Goal: Navigation & Orientation: Find specific page/section

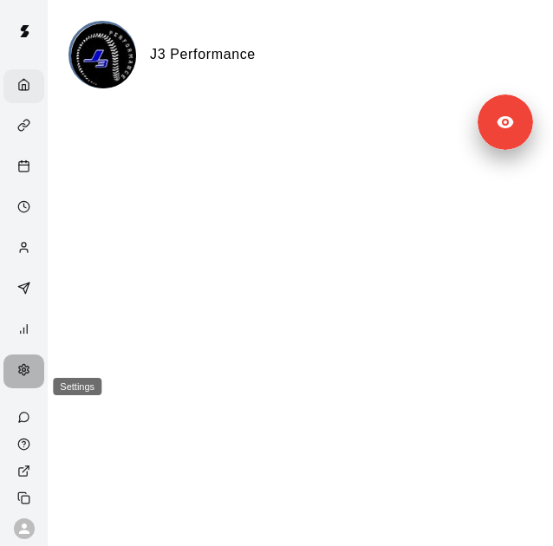
click at [19, 376] on icon "Settings" at bounding box center [23, 369] width 13 height 13
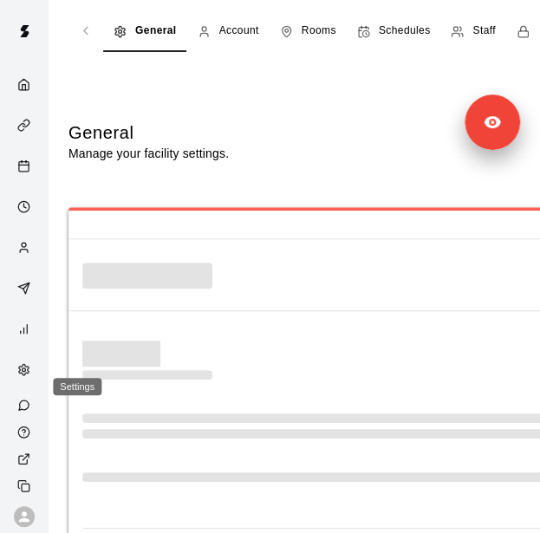
select select "**"
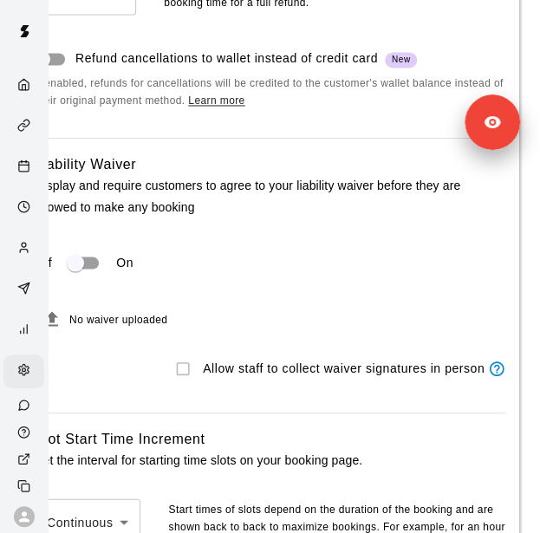
scroll to position [2289, 0]
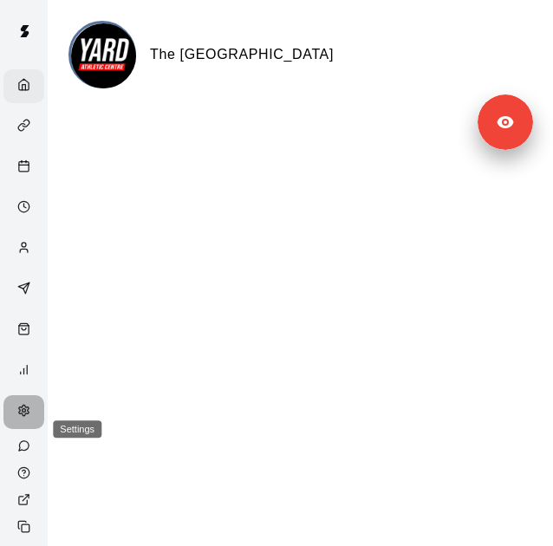
click at [22, 421] on div "Settings" at bounding box center [28, 412] width 22 height 16
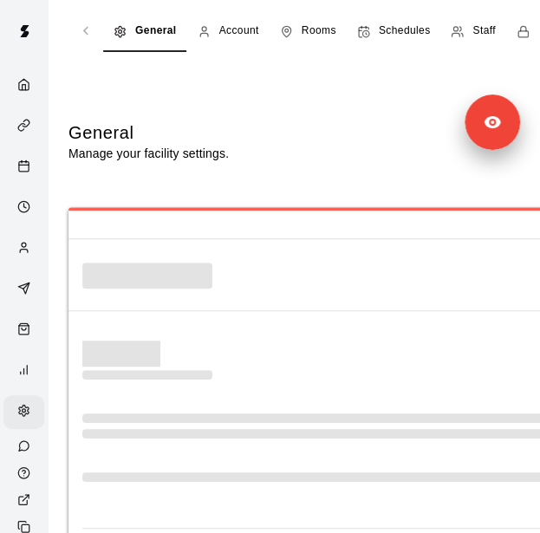
select select "**"
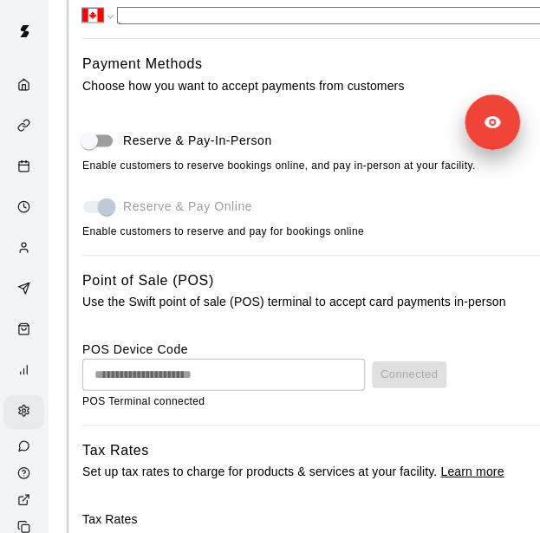
scroll to position [807, 0]
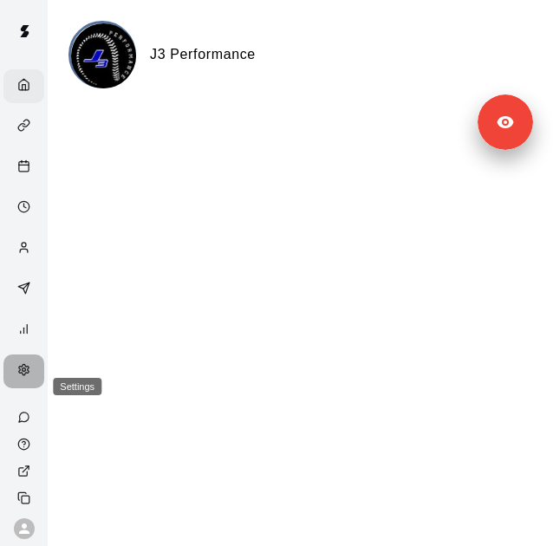
click at [17, 376] on icon "Settings" at bounding box center [23, 369] width 13 height 13
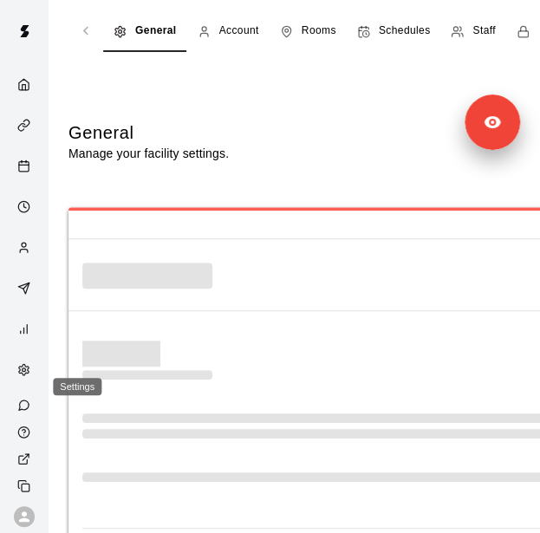
select select "**"
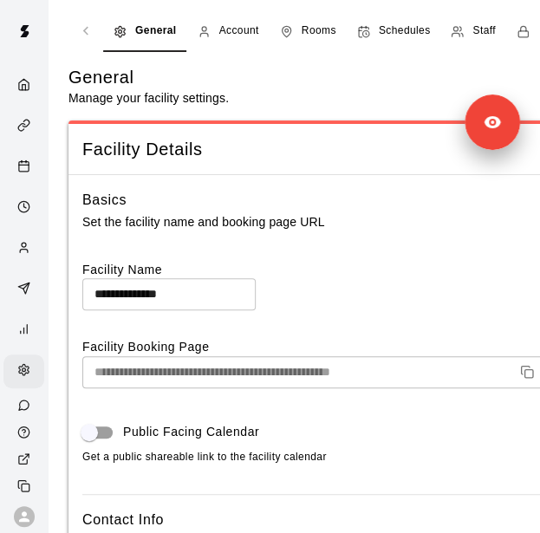
click at [460, 33] on icon "navigation tabs" at bounding box center [457, 31] width 13 height 13
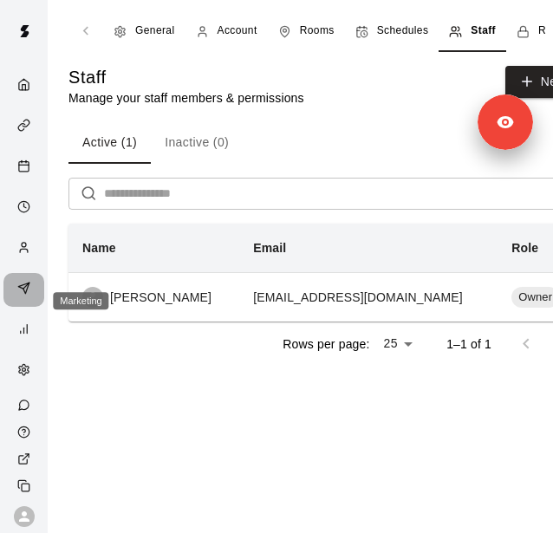
click at [23, 294] on icon "Marketing" at bounding box center [23, 288] width 11 height 11
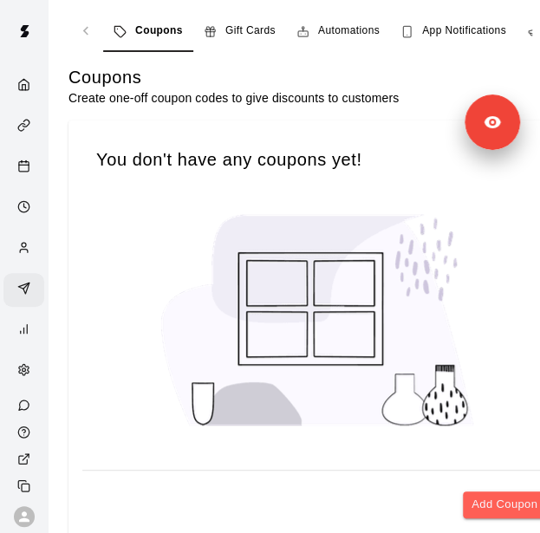
scroll to position [0, 158]
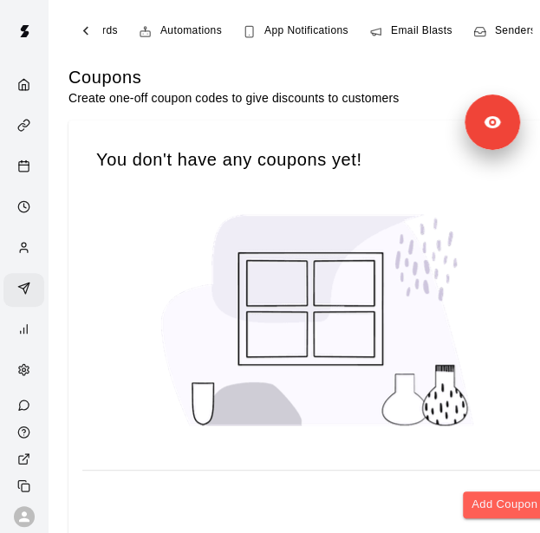
click at [500, 30] on span "Senders" at bounding box center [516, 31] width 42 height 17
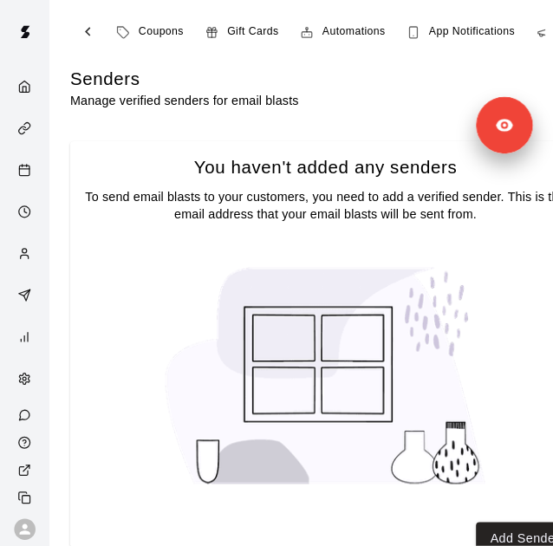
scroll to position [0, 158]
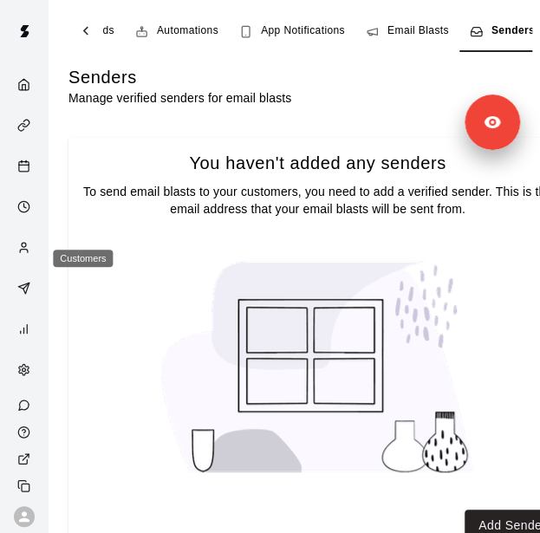
click at [21, 254] on icon "Customers" at bounding box center [23, 247] width 13 height 13
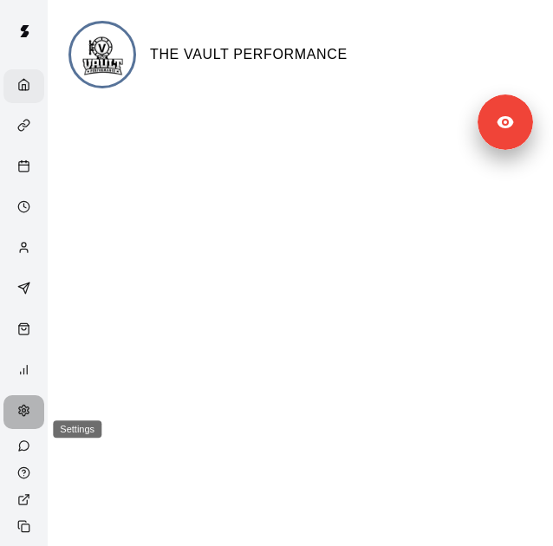
click at [24, 421] on div "Settings" at bounding box center [28, 412] width 22 height 16
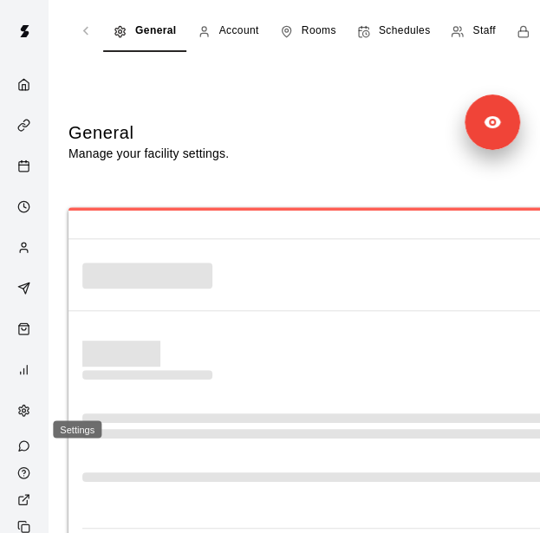
select select "**"
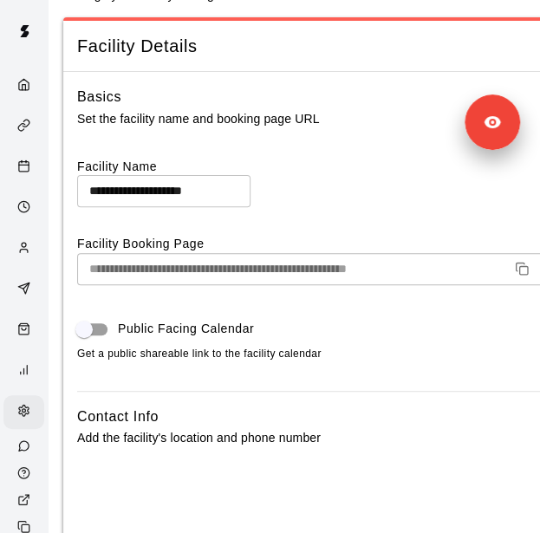
scroll to position [0, 5]
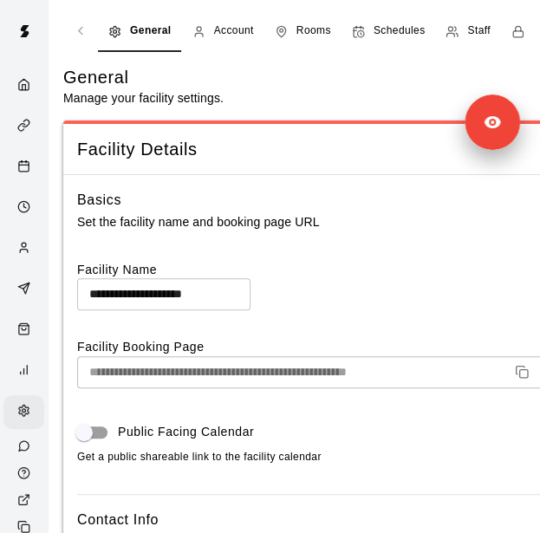
click at [479, 25] on span "Staff" at bounding box center [478, 31] width 23 height 17
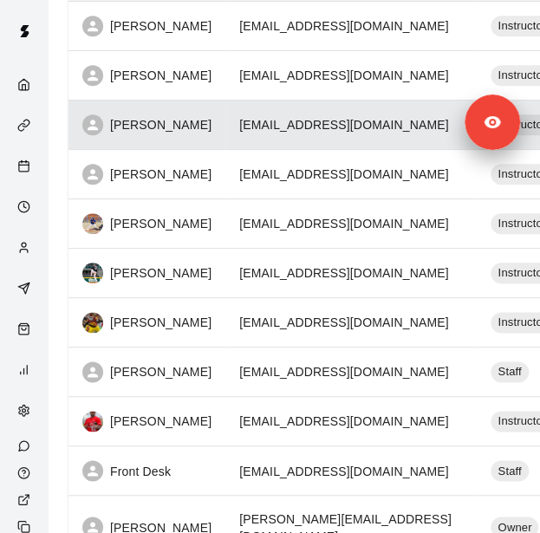
scroll to position [442, 0]
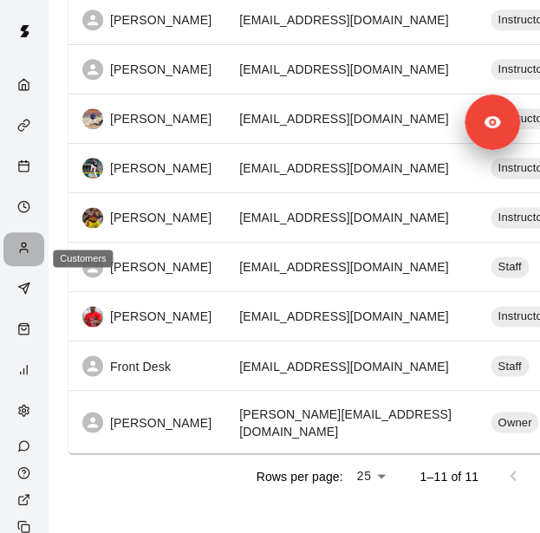
click at [17, 258] on div "Customers" at bounding box center [28, 249] width 22 height 16
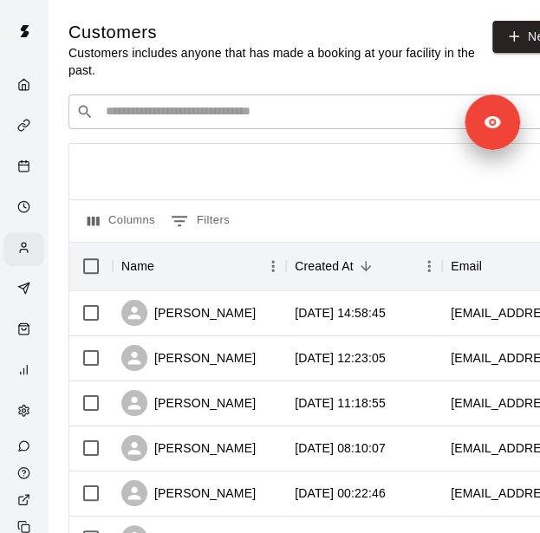
scroll to position [527, 0]
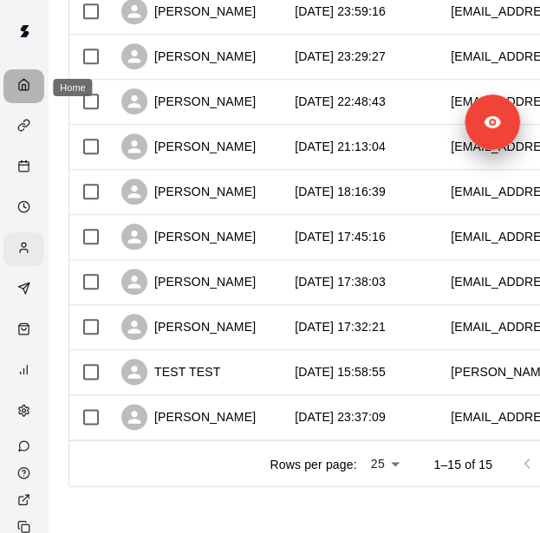
click at [19, 90] on icon "Home" at bounding box center [24, 84] width 10 height 11
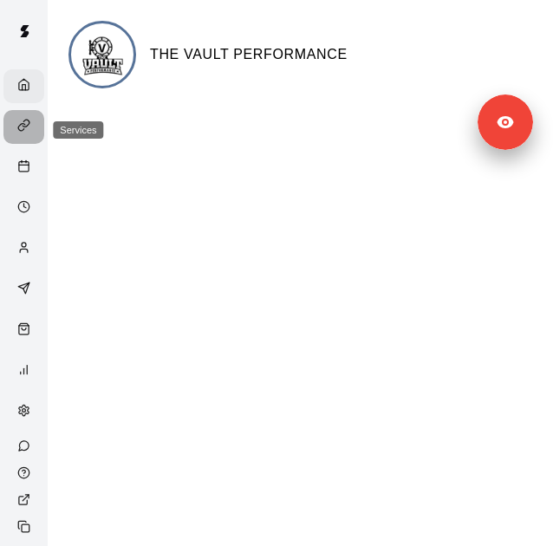
click at [17, 129] on icon "Services" at bounding box center [23, 125] width 13 height 13
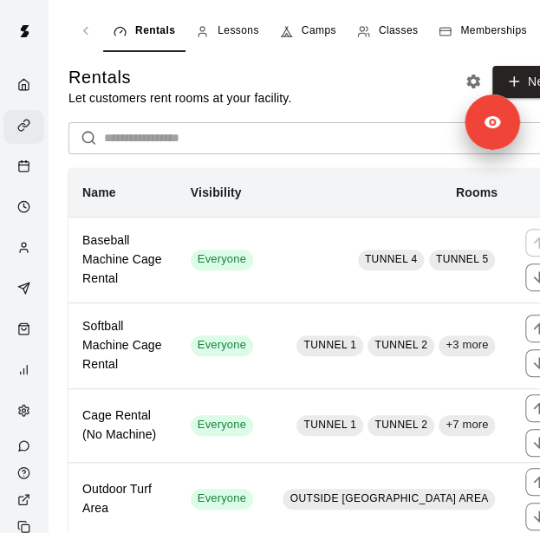
click at [504, 35] on span "Memberships" at bounding box center [493, 31] width 66 height 17
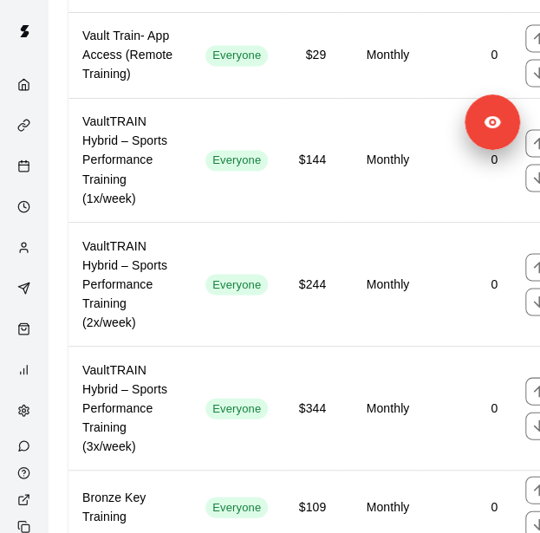
scroll to position [758, 0]
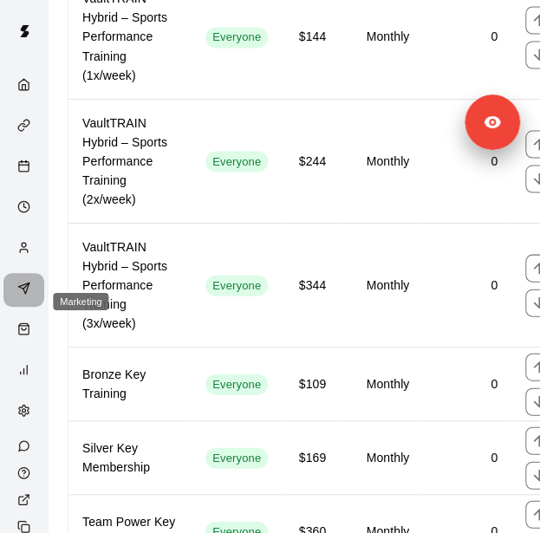
click at [3, 301] on div "Marketing" at bounding box center [23, 290] width 41 height 34
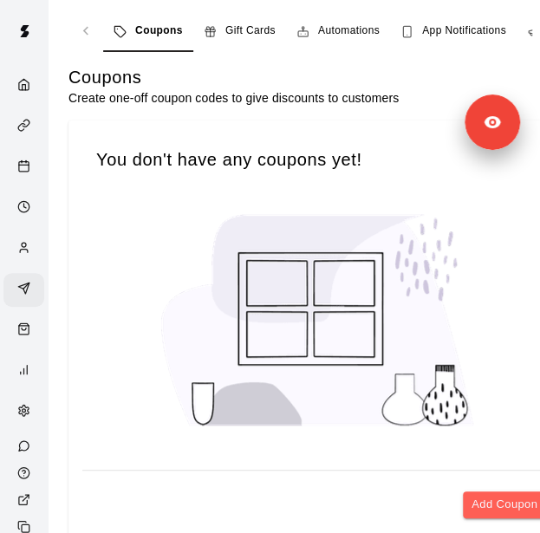
scroll to position [0, 158]
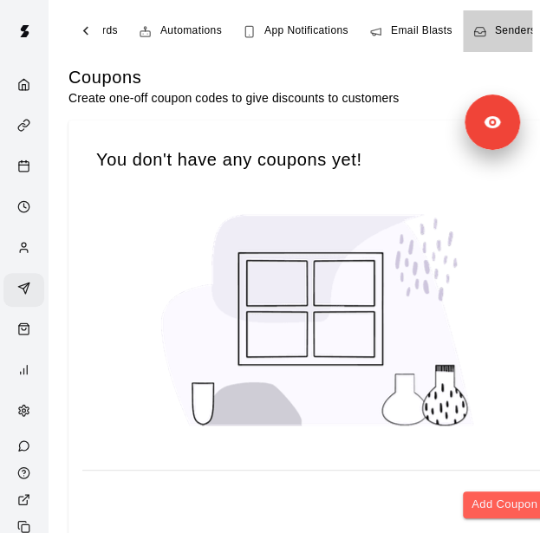
click at [491, 24] on div "Senders" at bounding box center [505, 31] width 63 height 17
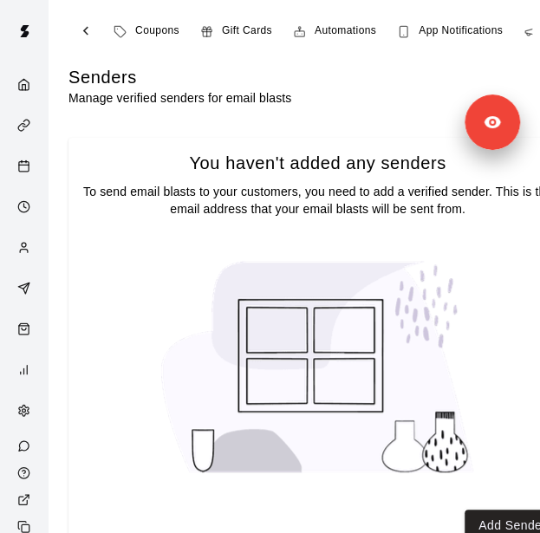
scroll to position [0, 158]
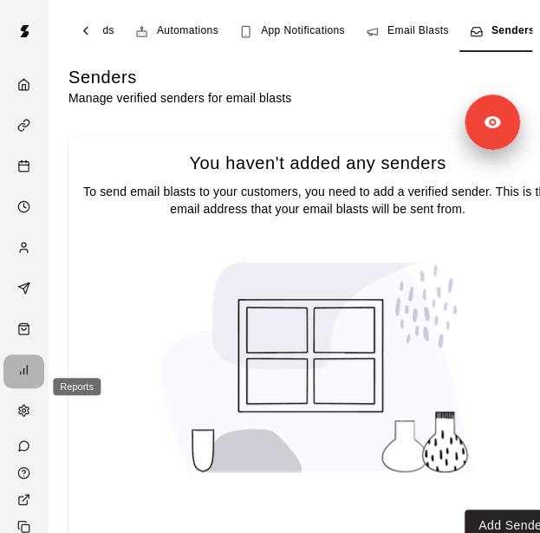
click at [17, 376] on icon "Reports" at bounding box center [23, 369] width 13 height 13
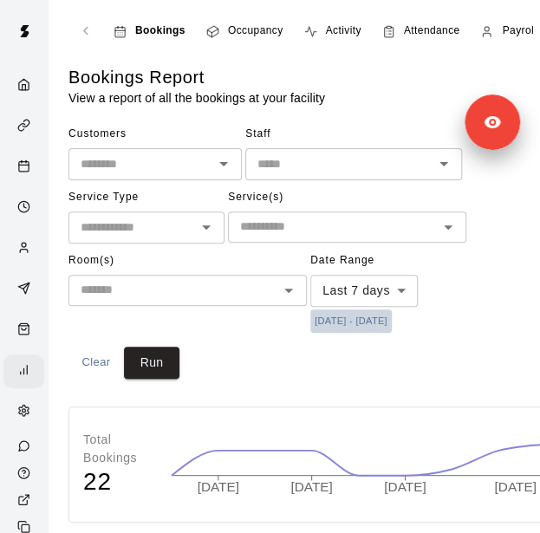
click at [356, 322] on button "10/7/2025 - 10/15/2025" at bounding box center [351, 321] width 82 height 23
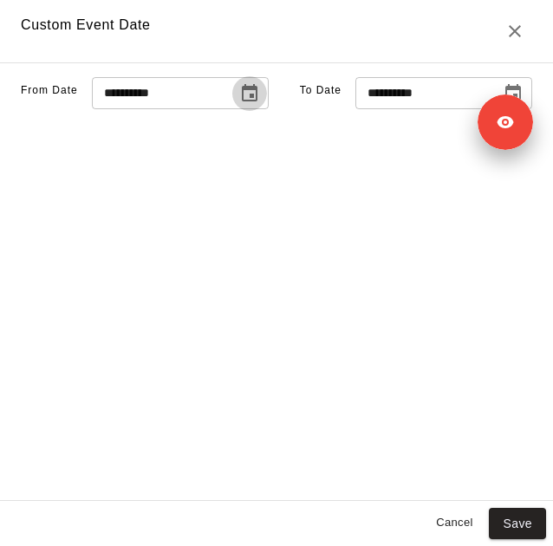
click at [239, 104] on icon "Choose date, selected date is Oct 7, 2025" at bounding box center [249, 93] width 21 height 21
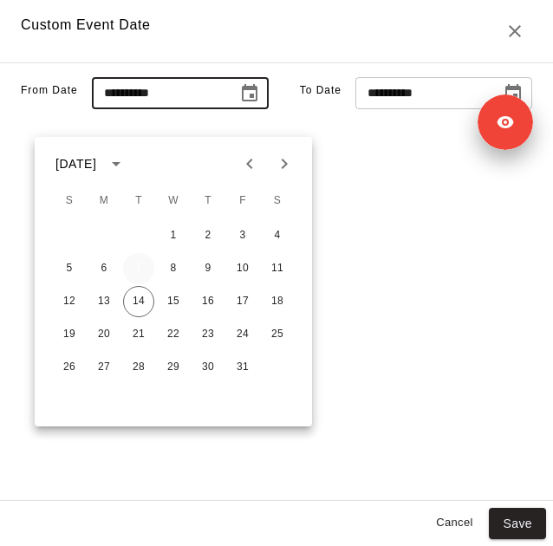
click at [134, 266] on button "7" at bounding box center [138, 268] width 31 height 31
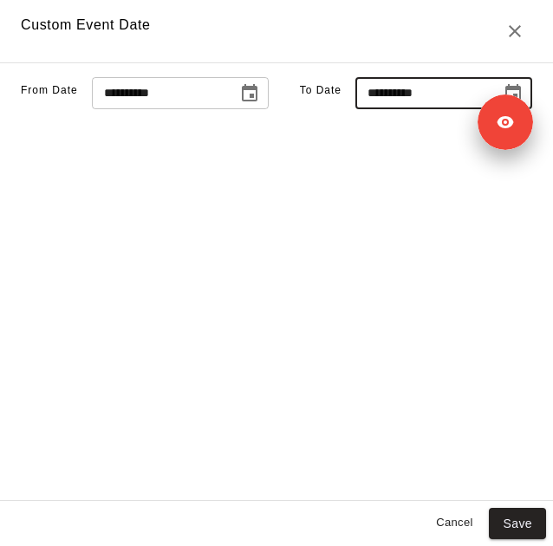
click at [411, 109] on input "**********" at bounding box center [423, 93] width 134 height 32
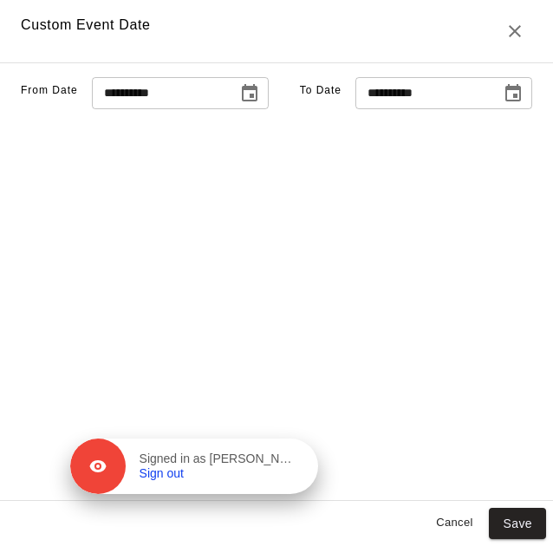
drag, startPoint x: 468, startPoint y: 118, endPoint x: 250, endPoint y: 473, distance: 416.6
click at [250, 467] on p "Signed in as NICOLE BANKS" at bounding box center [219, 460] width 158 height 16
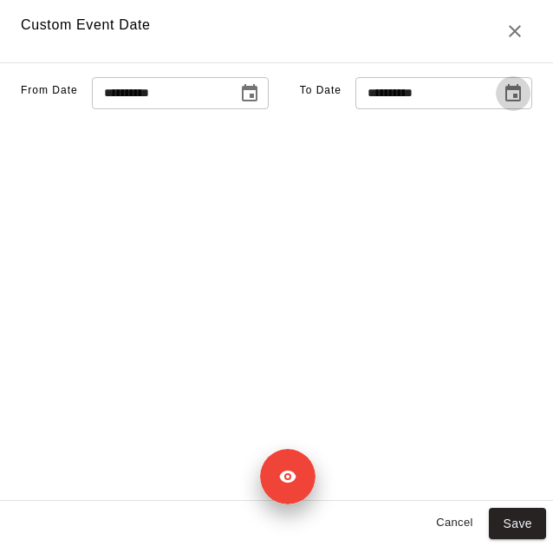
click at [506, 101] on icon "Choose date, selected date is Oct 15, 2025" at bounding box center [514, 92] width 16 height 17
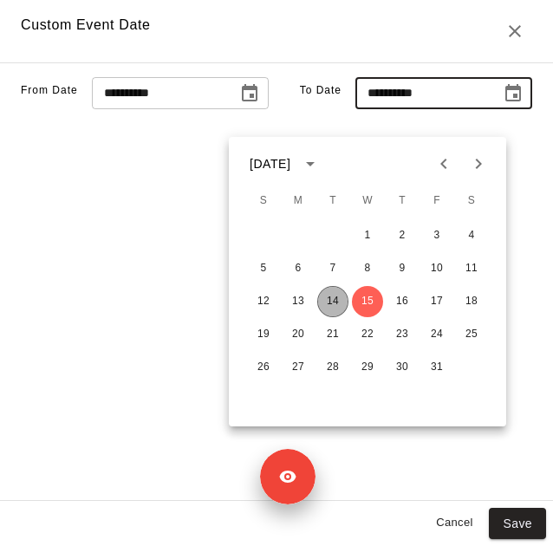
click at [327, 307] on button "14" at bounding box center [332, 301] width 31 height 31
type input "**********"
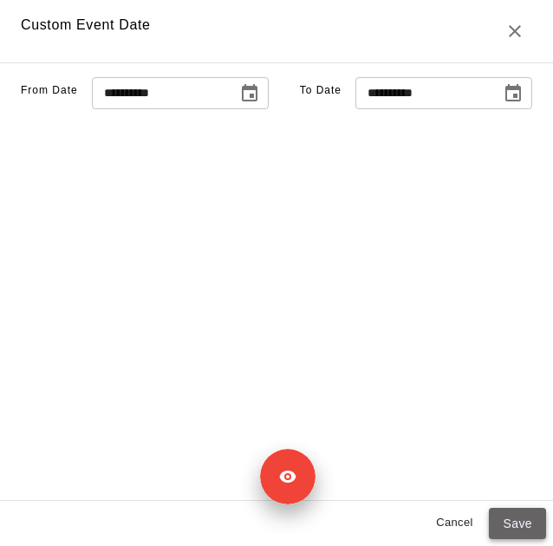
click at [517, 513] on button "Save" at bounding box center [517, 524] width 57 height 32
type input "******"
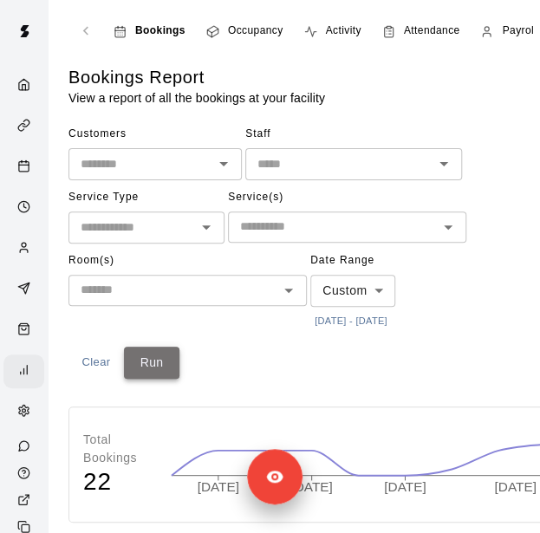
click at [160, 371] on button "Run" at bounding box center [152, 363] width 56 height 32
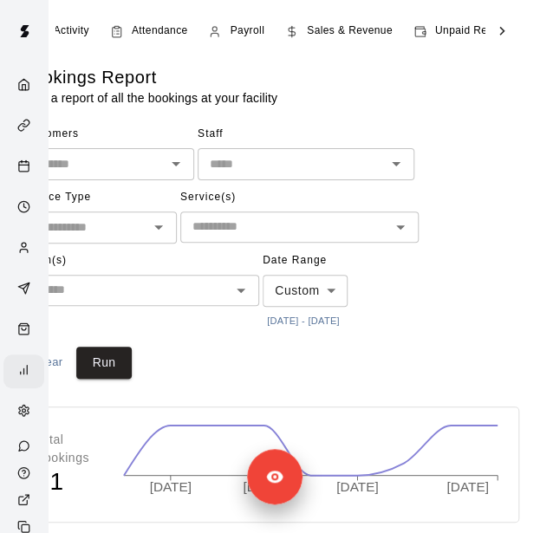
scroll to position [0, 232]
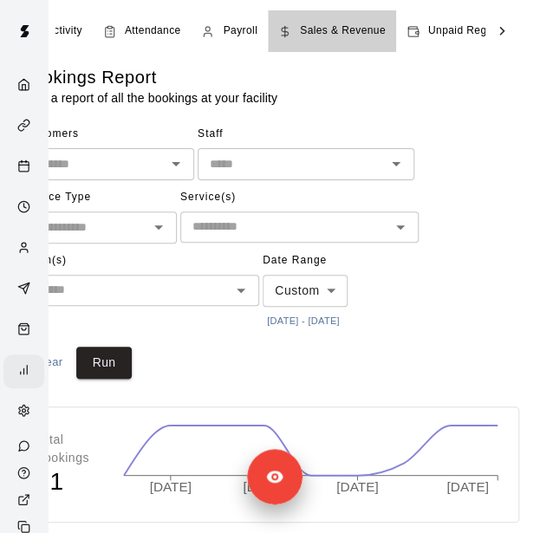
click at [317, 31] on span "Sales & Revenue" at bounding box center [343, 31] width 86 height 17
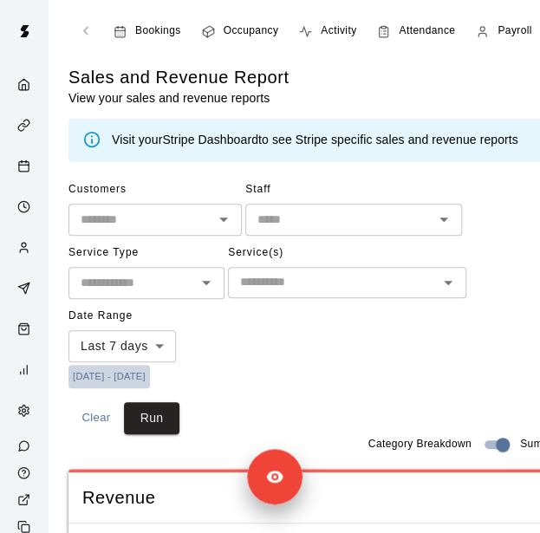
click at [150, 372] on button "10/7/2025 - 10/15/2025" at bounding box center [110, 376] width 82 height 23
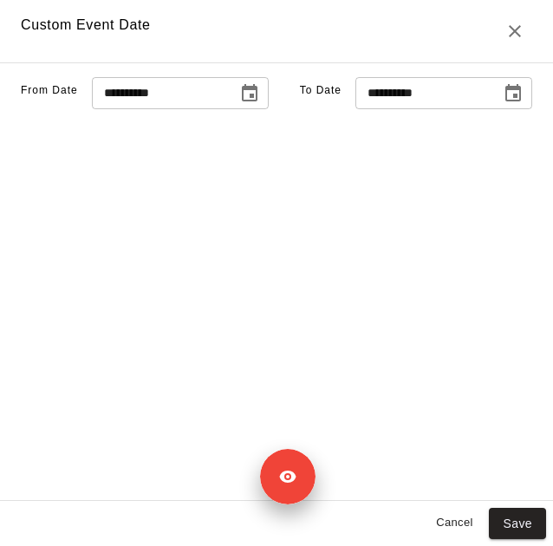
click at [506, 101] on icon "Choose date, selected date is Oct 15, 2025" at bounding box center [514, 92] width 16 height 17
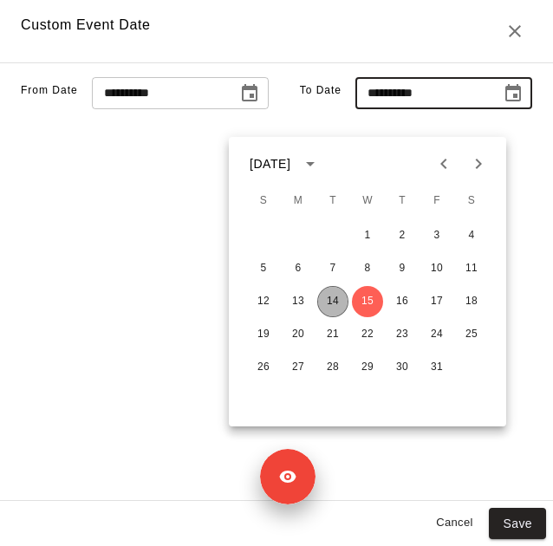
click at [331, 301] on button "14" at bounding box center [332, 301] width 31 height 31
type input "**********"
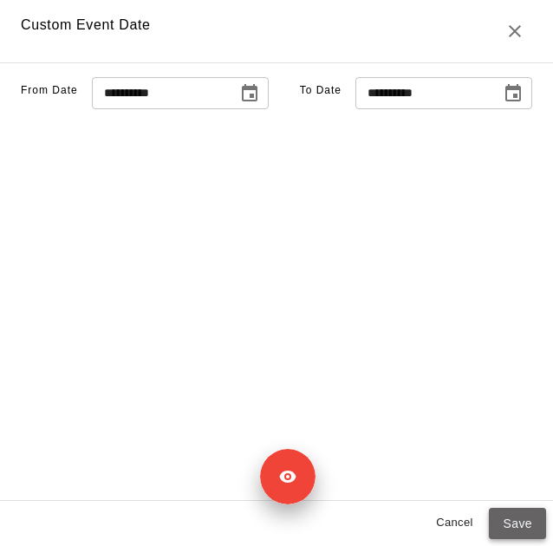
click at [522, 513] on button "Save" at bounding box center [517, 524] width 57 height 32
type input "******"
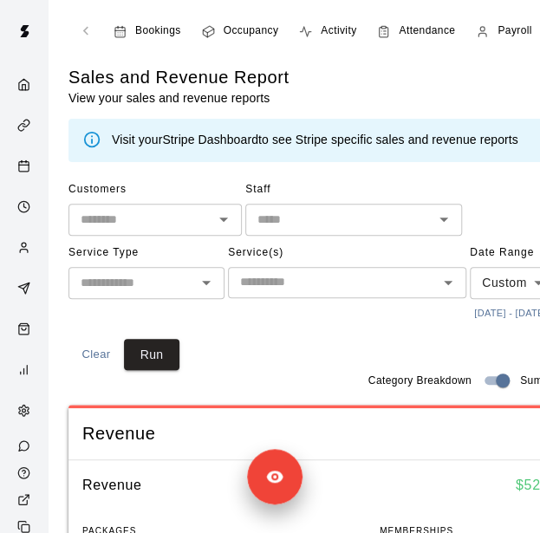
scroll to position [168, 0]
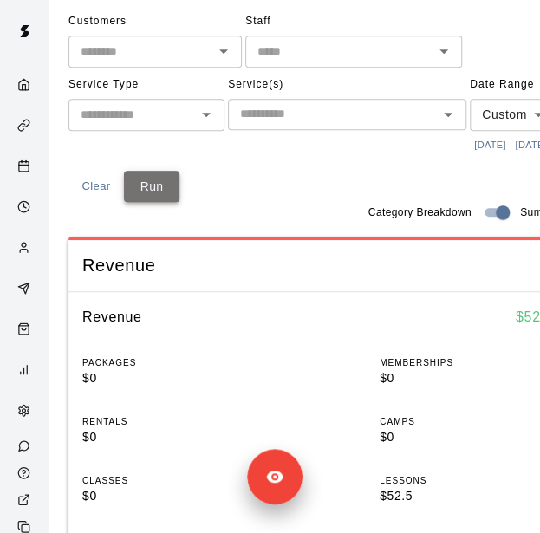
click at [153, 203] on button "Run" at bounding box center [152, 187] width 56 height 32
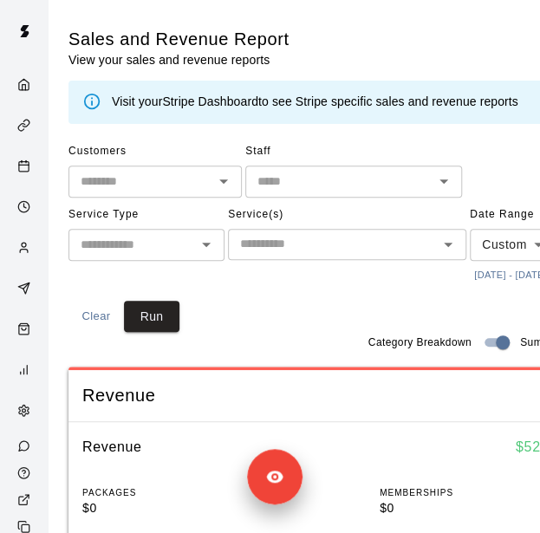
scroll to position [36, 0]
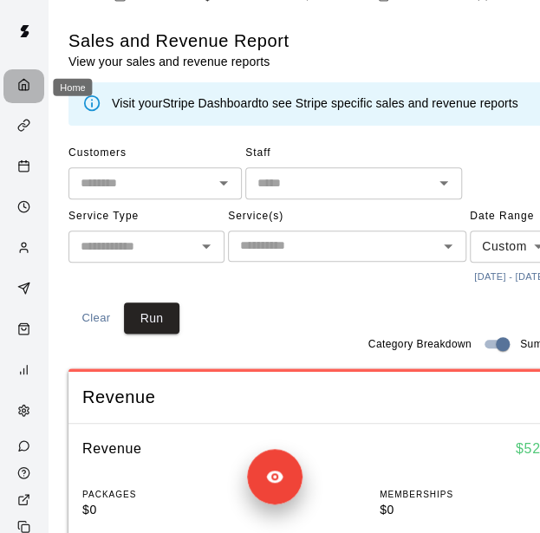
click at [16, 98] on div "Home" at bounding box center [23, 86] width 41 height 34
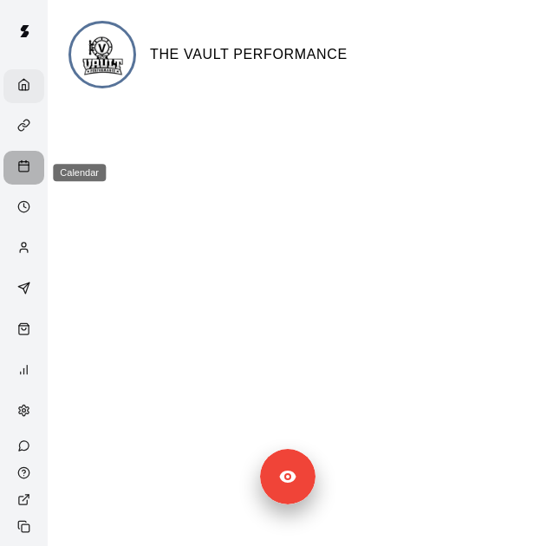
click at [17, 166] on icon "Calendar" at bounding box center [23, 166] width 13 height 13
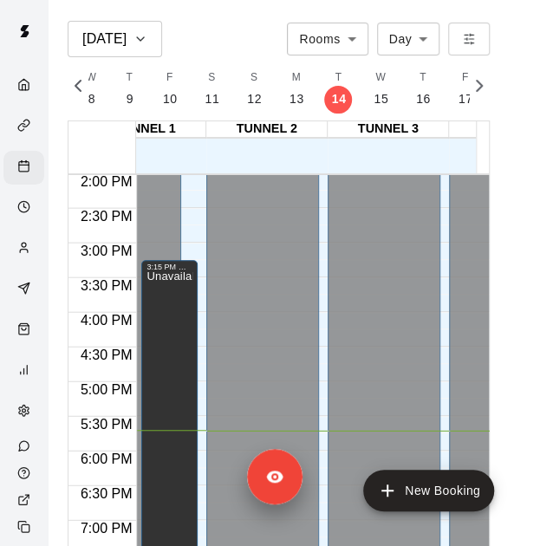
drag, startPoint x: 245, startPoint y: 328, endPoint x: 245, endPoint y: 362, distance: 33.8
click at [245, 362] on div "Closed" at bounding box center [263, 42] width 102 height 1659
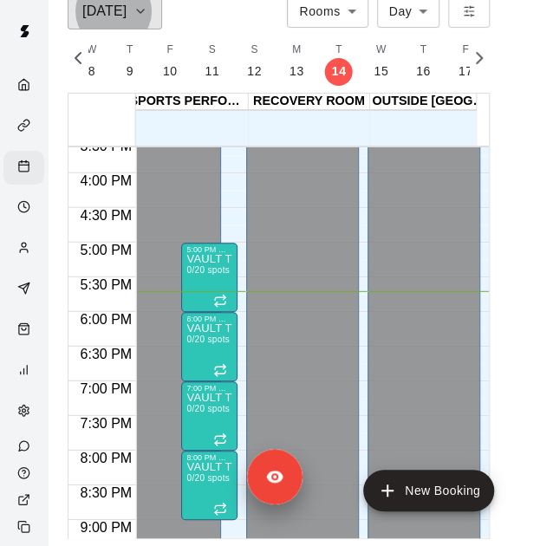
click at [139, 15] on icon "button" at bounding box center [141, 11] width 14 height 21
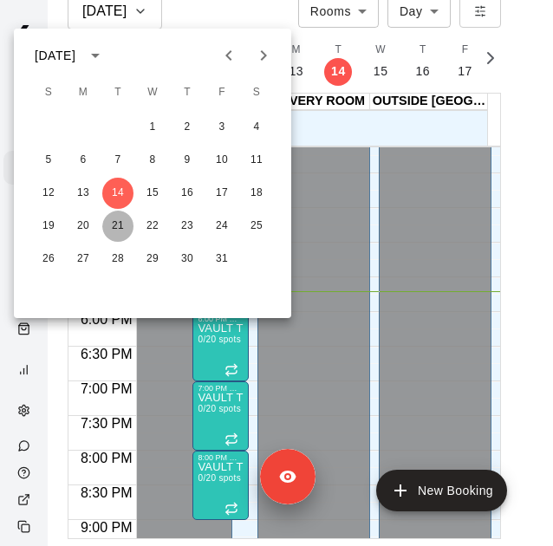
click at [113, 225] on button "21" at bounding box center [117, 226] width 31 height 31
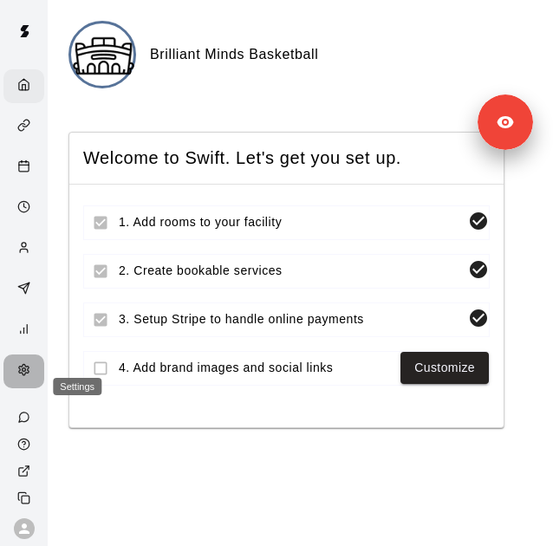
click at [23, 376] on icon "Settings" at bounding box center [23, 369] width 13 height 13
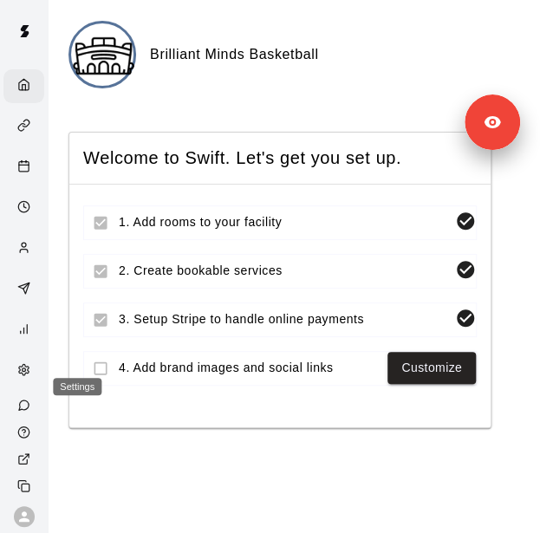
select select "**"
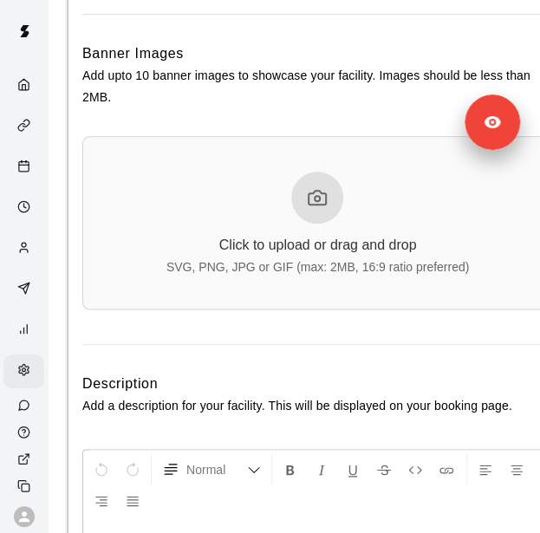
scroll to position [5230, 0]
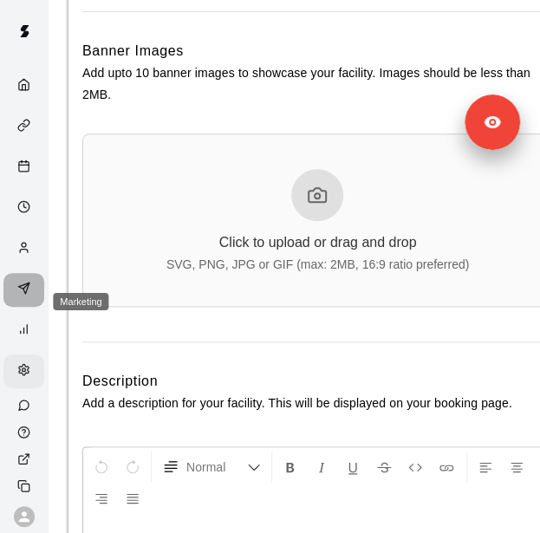
click at [18, 294] on icon "Marketing" at bounding box center [23, 288] width 11 height 11
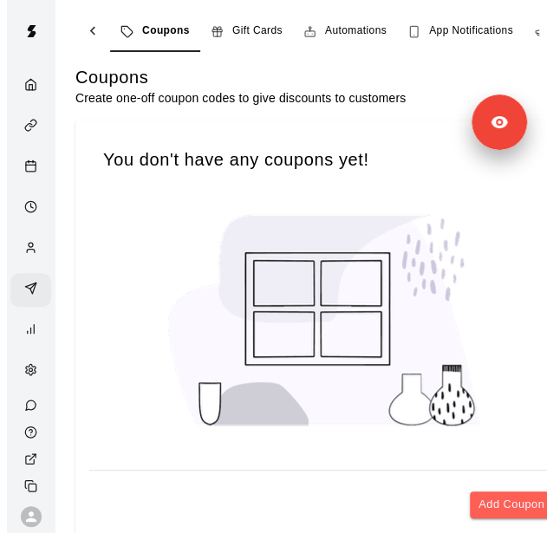
scroll to position [0, 158]
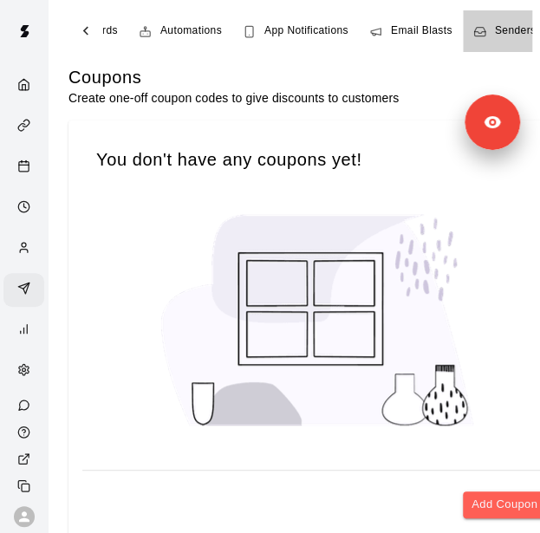
click at [499, 35] on span "Senders" at bounding box center [516, 31] width 42 height 17
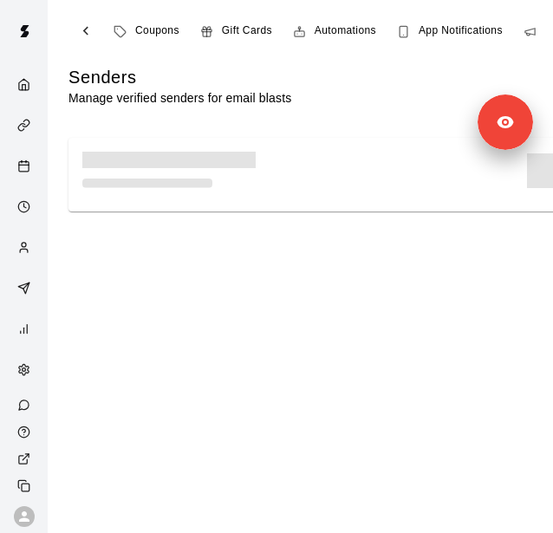
scroll to position [0, 158]
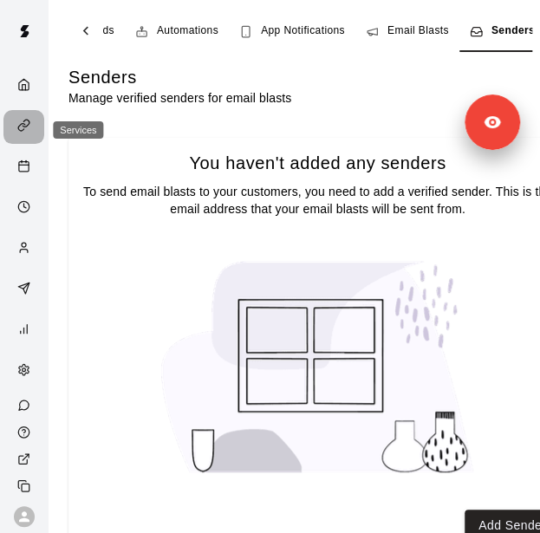
click at [17, 135] on div "Services" at bounding box center [28, 127] width 22 height 16
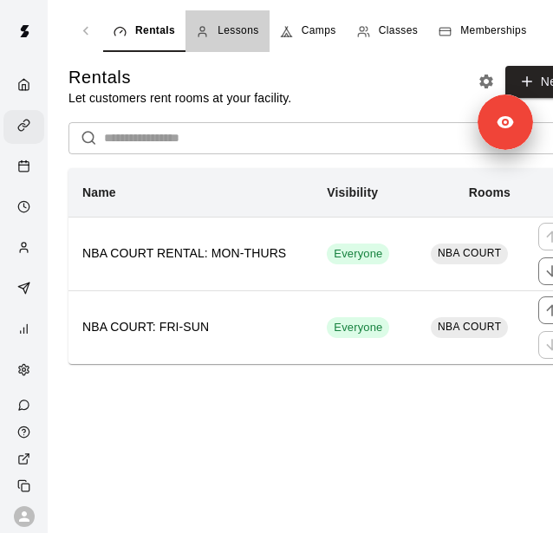
click at [240, 27] on span "Lessons" at bounding box center [239, 31] width 42 height 17
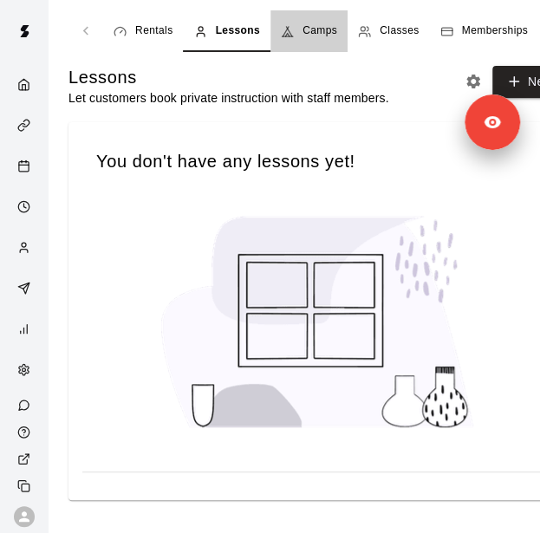
click at [319, 25] on span "Camps" at bounding box center [320, 31] width 35 height 17
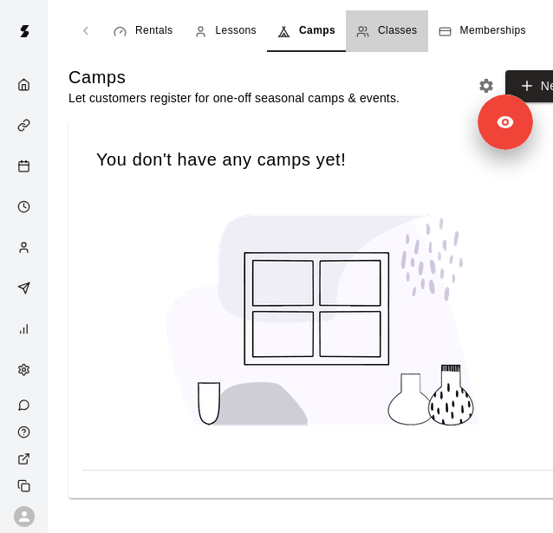
click at [387, 36] on span "Classes" at bounding box center [397, 31] width 39 height 17
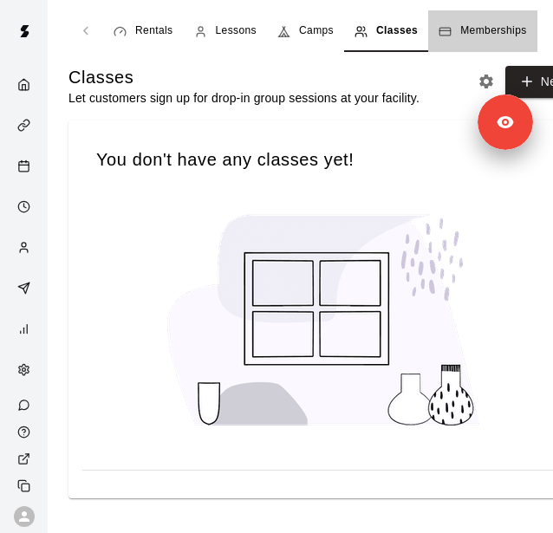
click at [461, 37] on span "Memberships" at bounding box center [493, 31] width 66 height 17
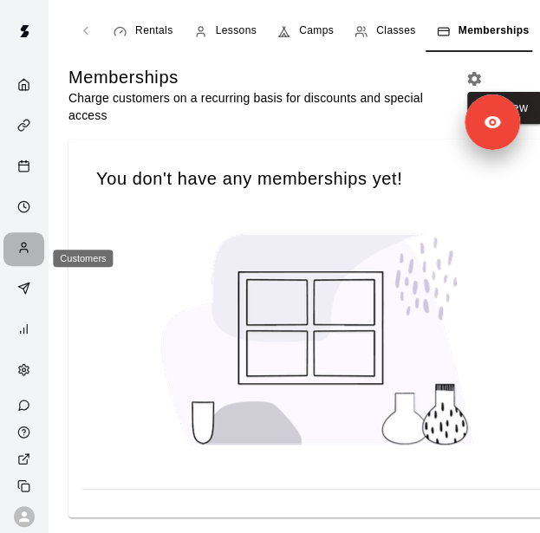
click at [17, 258] on div "Customers" at bounding box center [28, 249] width 22 height 16
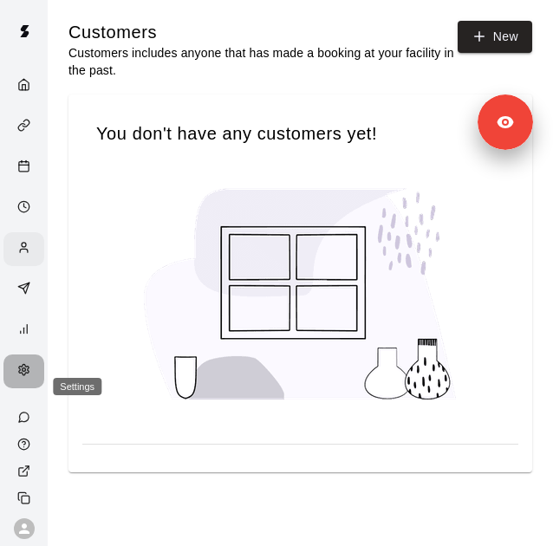
click at [17, 378] on div "Settings" at bounding box center [28, 371] width 22 height 16
select select "**"
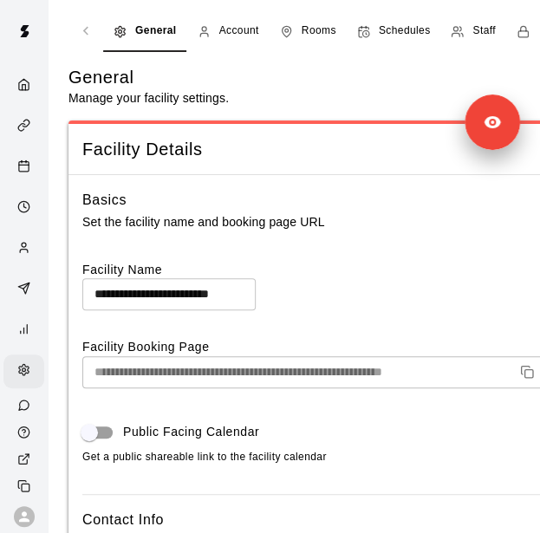
click at [460, 29] on icon "navigation tabs" at bounding box center [457, 31] width 13 height 13
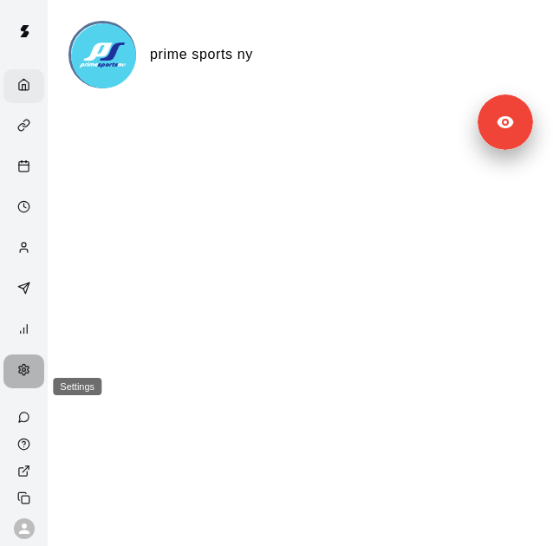
click at [9, 389] on div "Settings" at bounding box center [23, 372] width 41 height 34
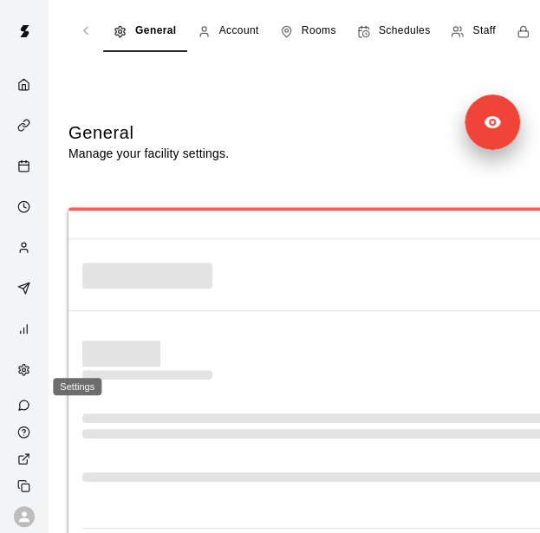
select select "**"
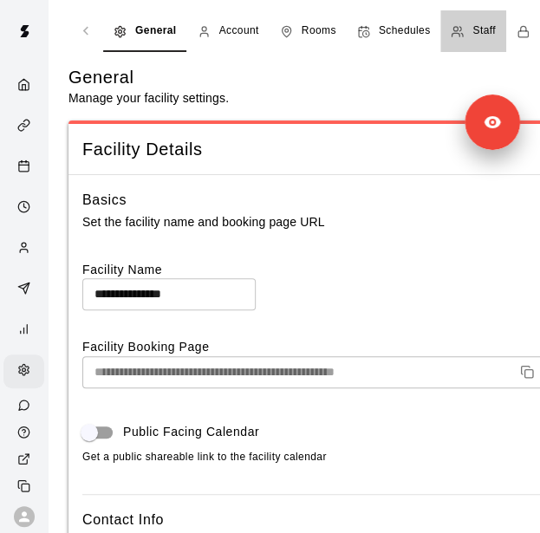
click at [473, 25] on span "Staff" at bounding box center [484, 31] width 23 height 17
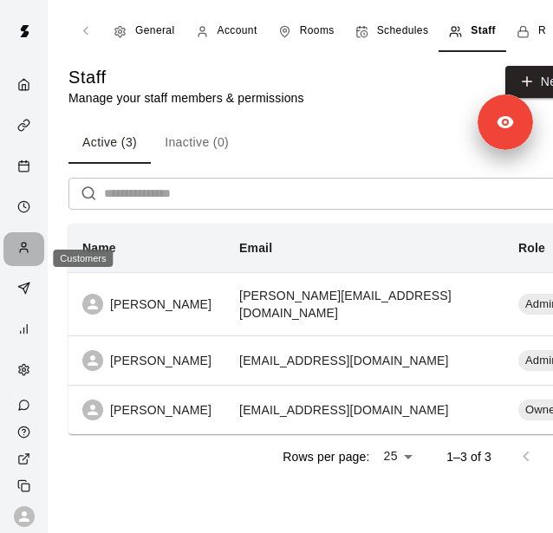
click at [17, 254] on icon "Customers" at bounding box center [23, 247] width 13 height 13
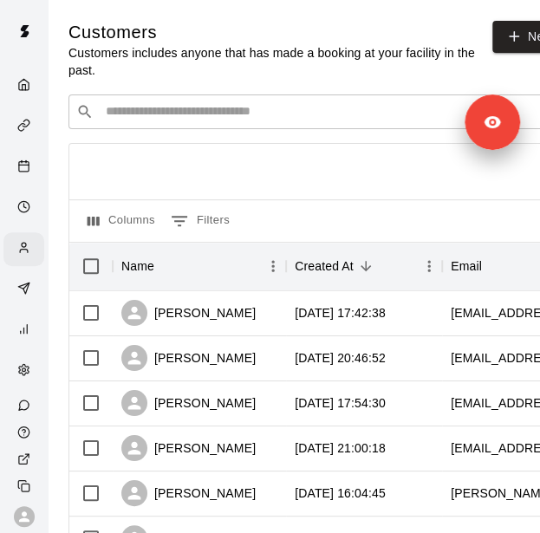
scroll to position [347, 0]
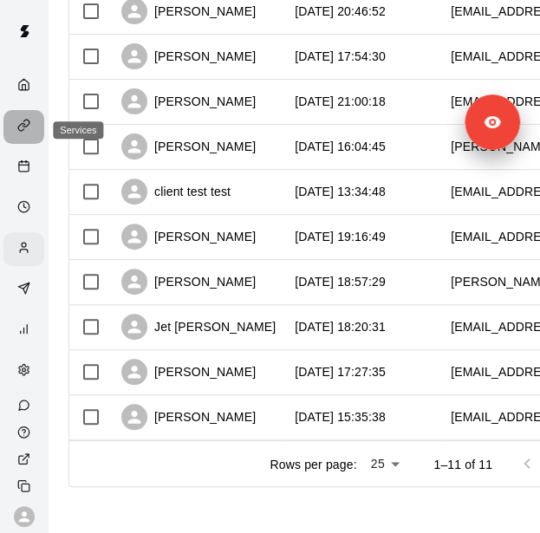
click at [17, 129] on icon "Services" at bounding box center [23, 125] width 13 height 13
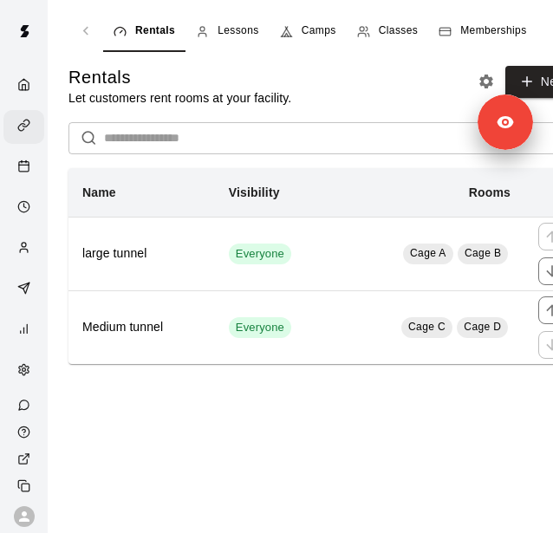
click at [460, 37] on span "Memberships" at bounding box center [493, 31] width 66 height 17
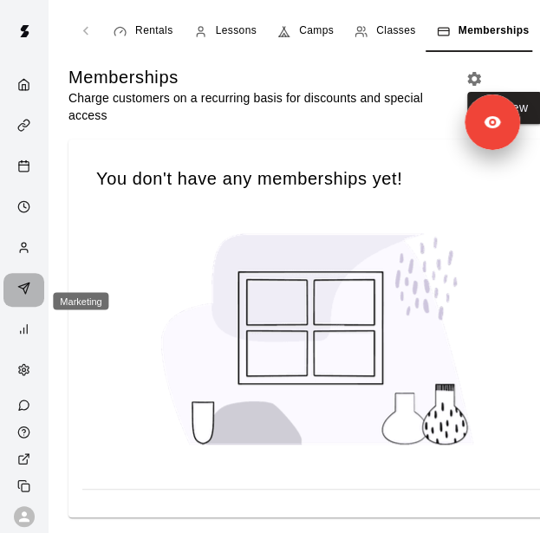
click at [21, 294] on icon "Marketing" at bounding box center [23, 288] width 11 height 11
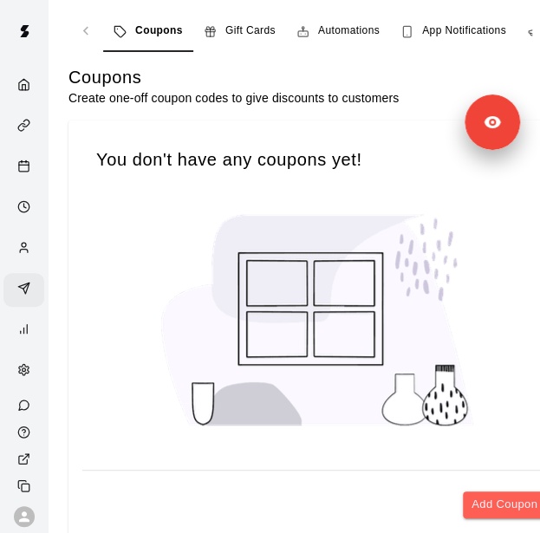
scroll to position [0, 158]
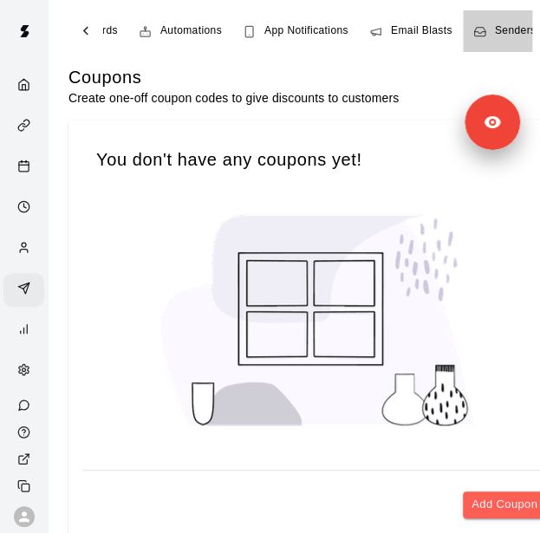
click at [522, 27] on span "Senders" at bounding box center [516, 31] width 42 height 17
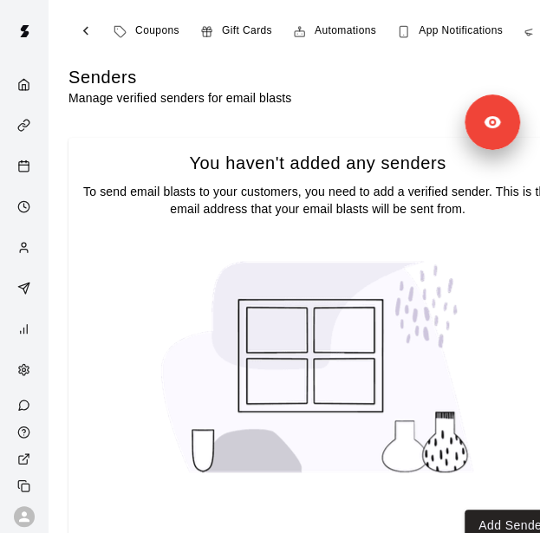
scroll to position [0, 158]
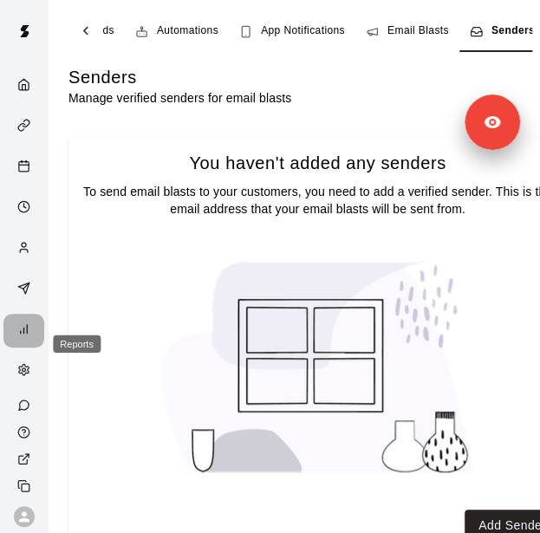
click at [17, 336] on icon "Reports" at bounding box center [23, 329] width 13 height 13
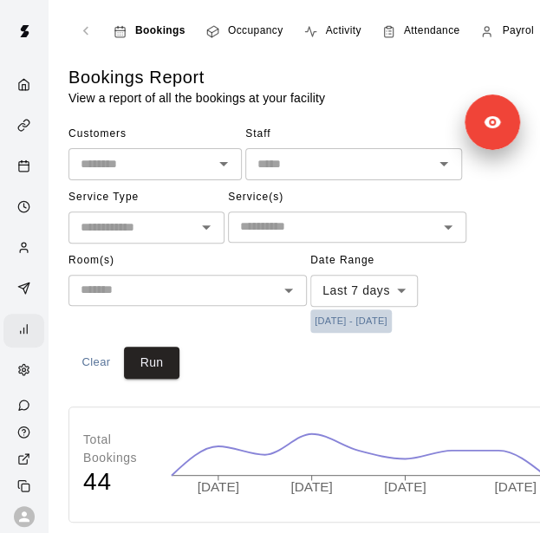
click at [378, 318] on button "[DATE] - [DATE]" at bounding box center [351, 321] width 82 height 23
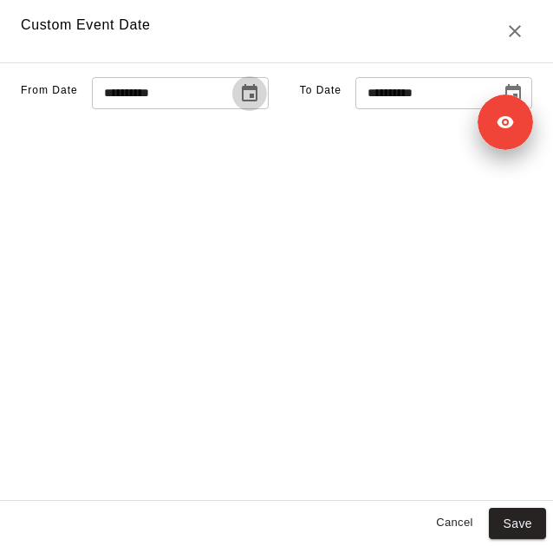
click at [239, 104] on icon "Choose date, selected date is Oct 7, 2025" at bounding box center [249, 93] width 21 height 21
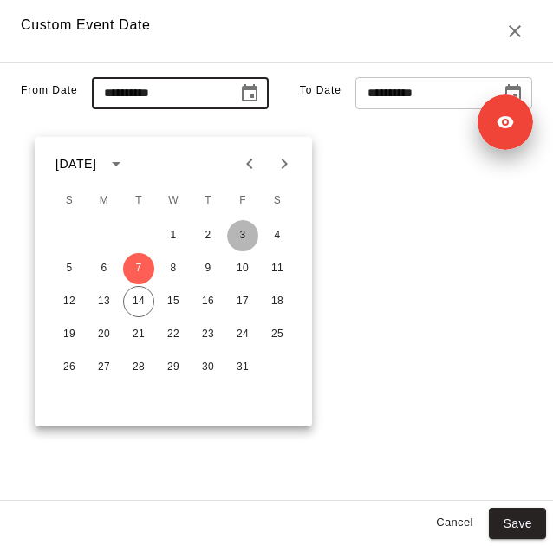
click at [239, 234] on button "3" at bounding box center [242, 235] width 31 height 31
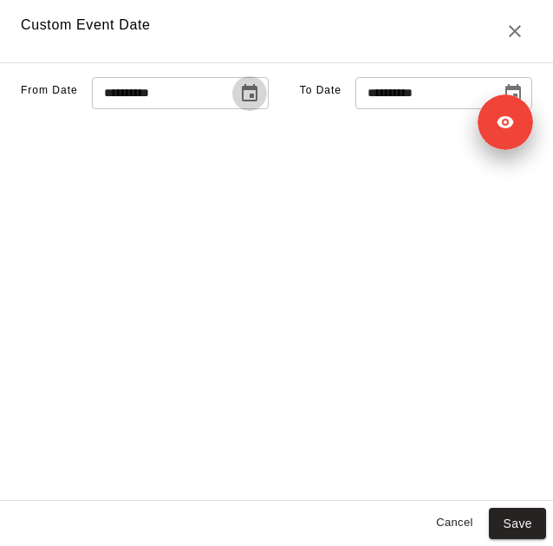
click at [239, 104] on icon "Choose date, selected date is Oct 3, 2025" at bounding box center [249, 93] width 21 height 21
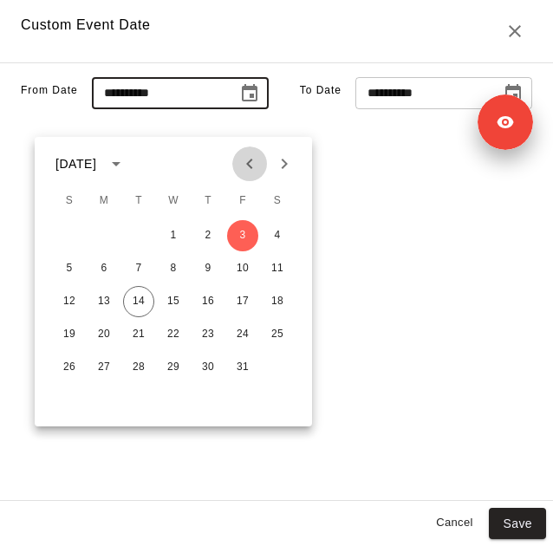
click at [245, 162] on icon "Previous month" at bounding box center [249, 163] width 21 height 21
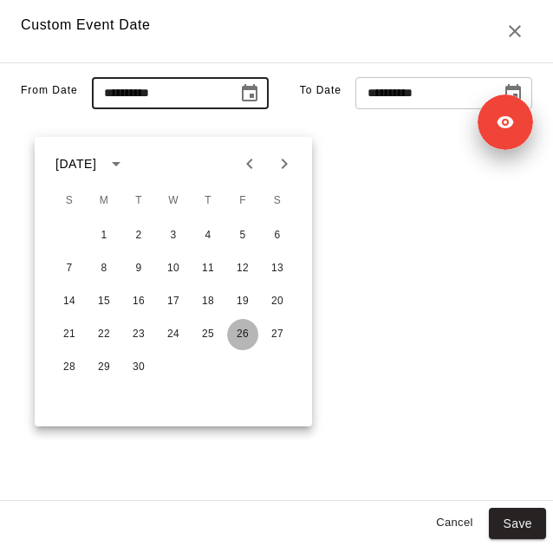
click at [240, 337] on button "26" at bounding box center [242, 334] width 31 height 31
type input "**********"
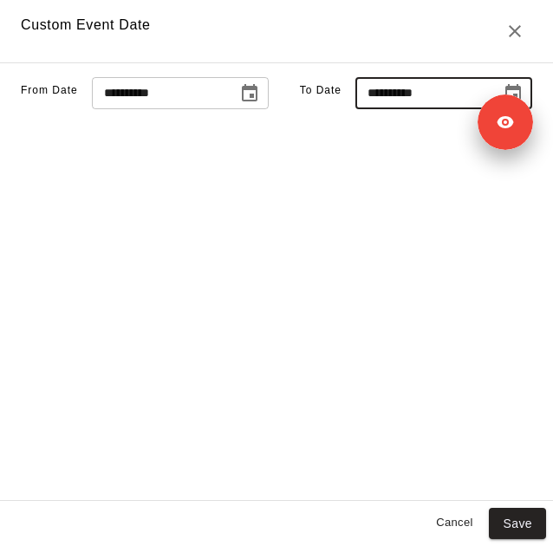
click at [426, 109] on input "**********" at bounding box center [423, 93] width 134 height 32
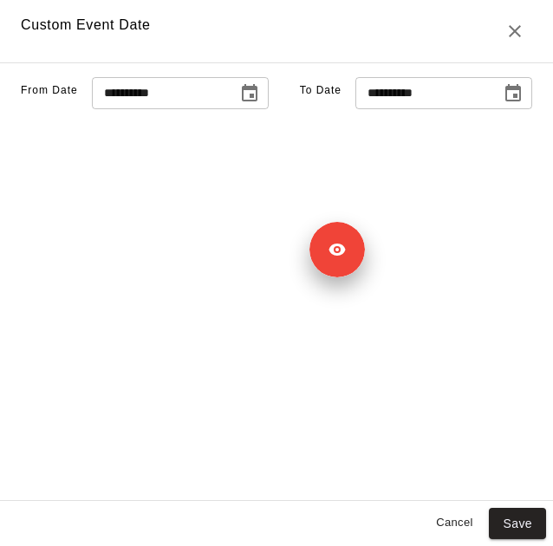
drag, startPoint x: 494, startPoint y: 124, endPoint x: 199, endPoint y: 298, distance: 342.5
click at [365, 265] on div "Signed in as Giovanni Zapata Sign out" at bounding box center [382, 250] width 35 height 30
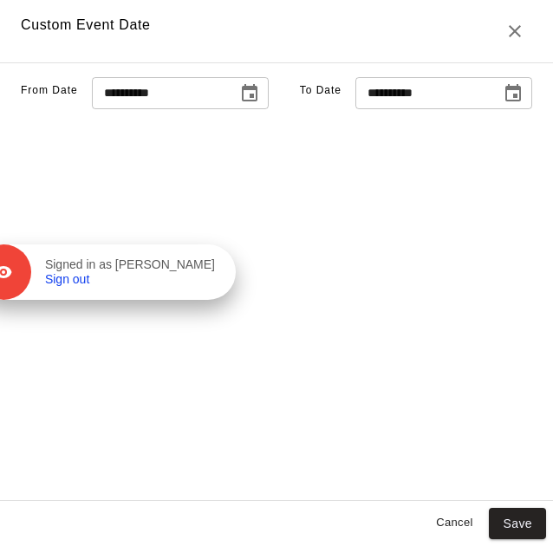
drag, startPoint x: 486, startPoint y: 129, endPoint x: 220, endPoint y: 280, distance: 305.3
click at [220, 280] on div "Signed in as Giovanni Zapata Sign out" at bounding box center [133, 273] width 205 height 30
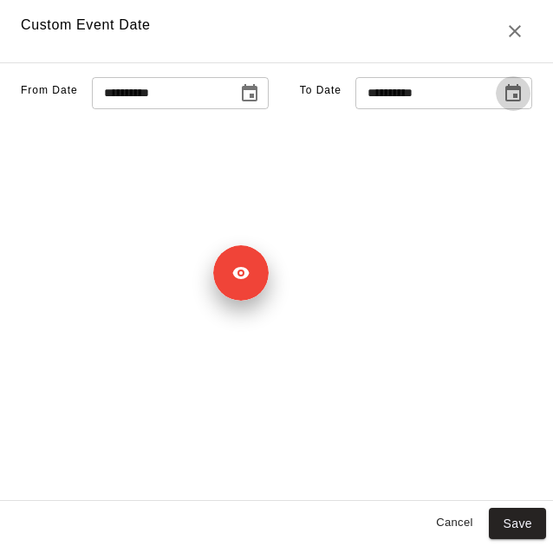
click at [503, 104] on icon "Choose date, selected date is Oct 14, 2025" at bounding box center [513, 93] width 21 height 21
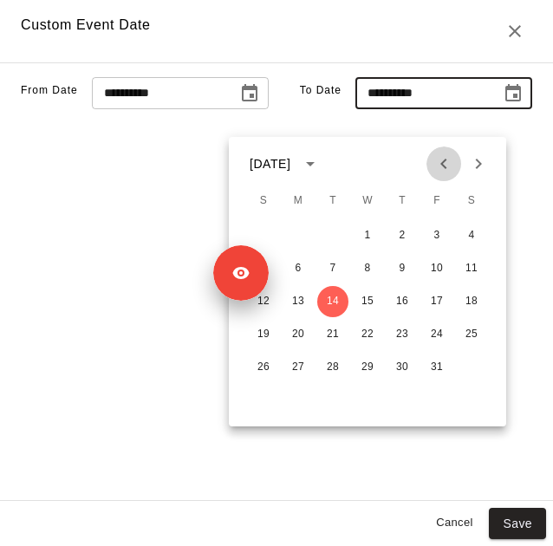
click at [441, 160] on icon "Previous month" at bounding box center [444, 163] width 21 height 21
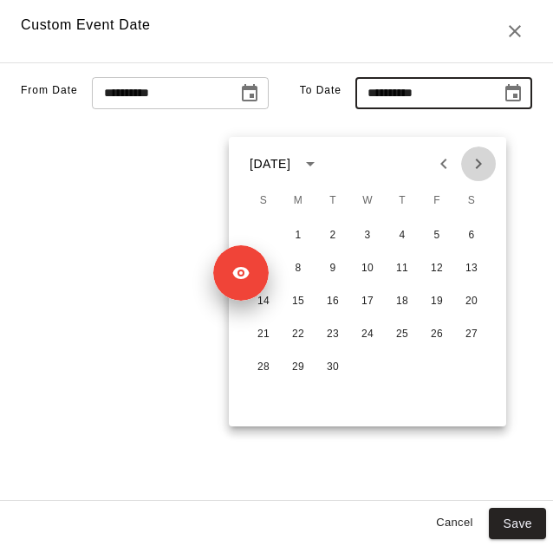
click at [475, 160] on icon "Next month" at bounding box center [478, 163] width 21 height 21
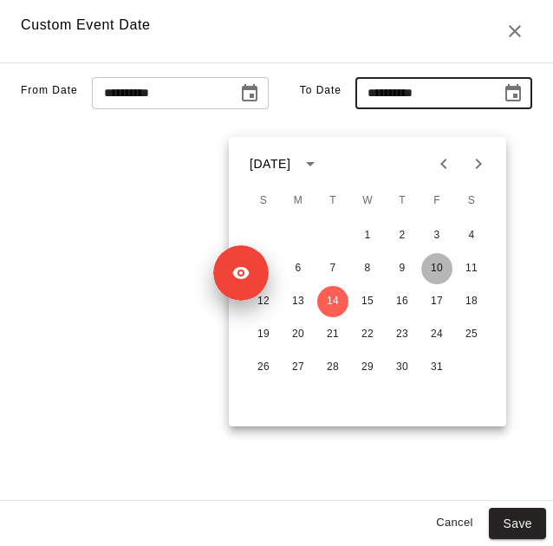
click at [432, 263] on button "10" at bounding box center [436, 268] width 31 height 31
type input "**********"
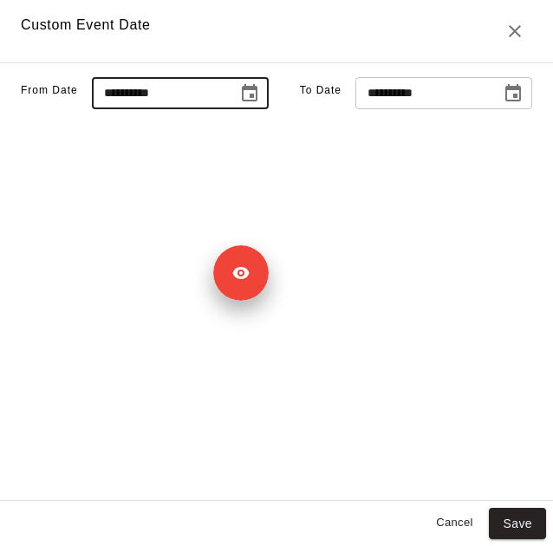
drag, startPoint x: 199, startPoint y: 121, endPoint x: 387, endPoint y: 175, distance: 195.7
click at [387, 175] on div "**********" at bounding box center [276, 281] width 553 height 439
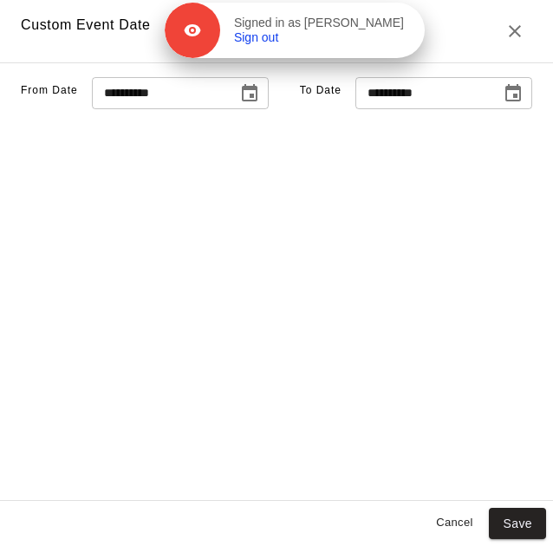
drag, startPoint x: 227, startPoint y: 275, endPoint x: 390, endPoint y: 41, distance: 285.3
click at [390, 41] on div "Signed in as Giovanni Zapata Sign out" at bounding box center [322, 31] width 205 height 30
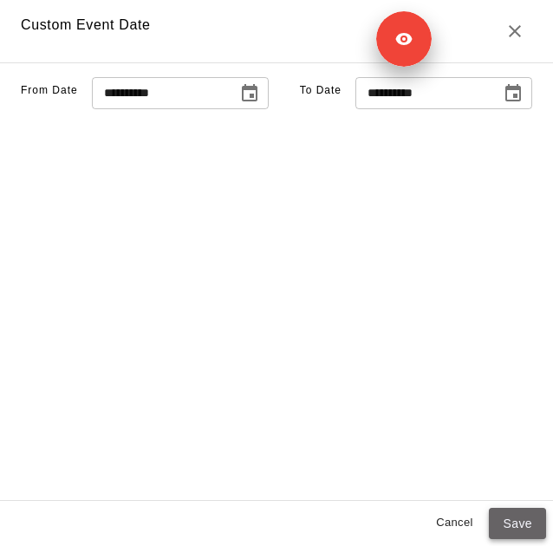
click at [509, 531] on button "Save" at bounding box center [517, 524] width 57 height 32
type input "******"
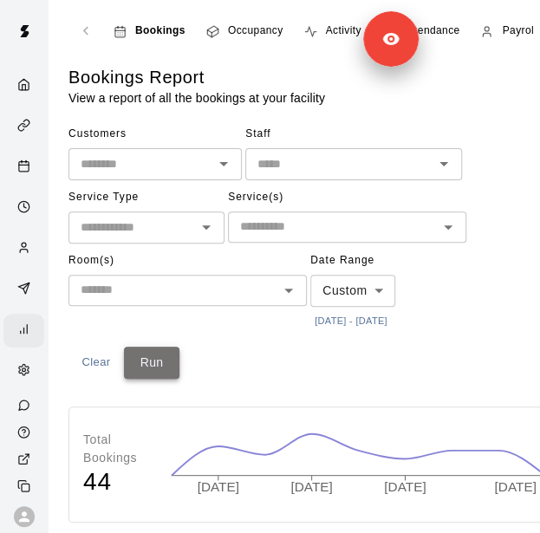
click at [153, 358] on button "Run" at bounding box center [152, 363] width 56 height 32
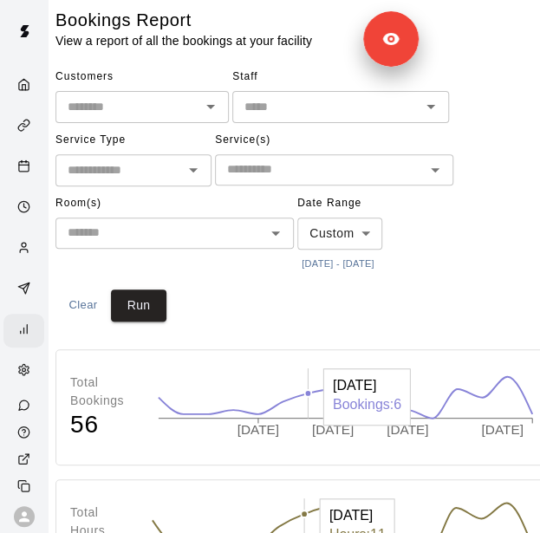
scroll to position [57, 14]
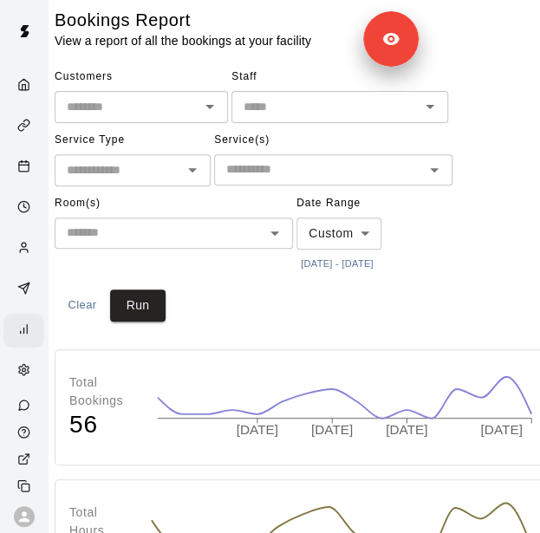
click at [312, 255] on button "9/26/2025 - 10/10/2025" at bounding box center [338, 263] width 82 height 23
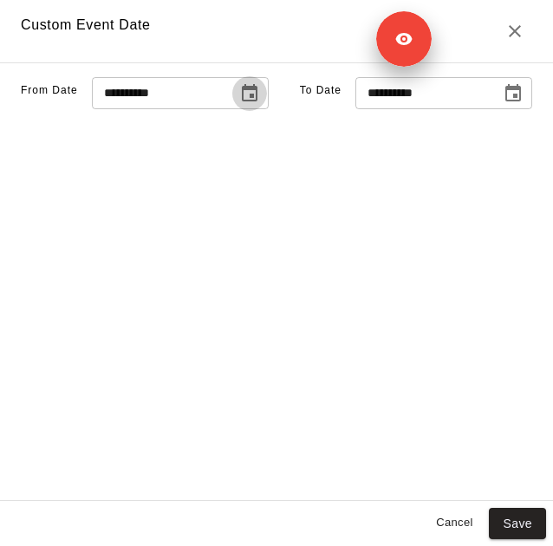
click at [239, 104] on icon "Choose date, selected date is Sep 26, 2025" at bounding box center [249, 93] width 21 height 21
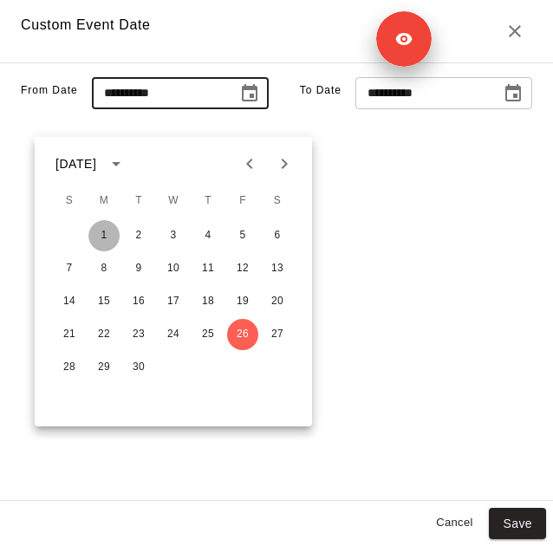
click at [96, 239] on button "1" at bounding box center [103, 235] width 31 height 31
type input "**********"
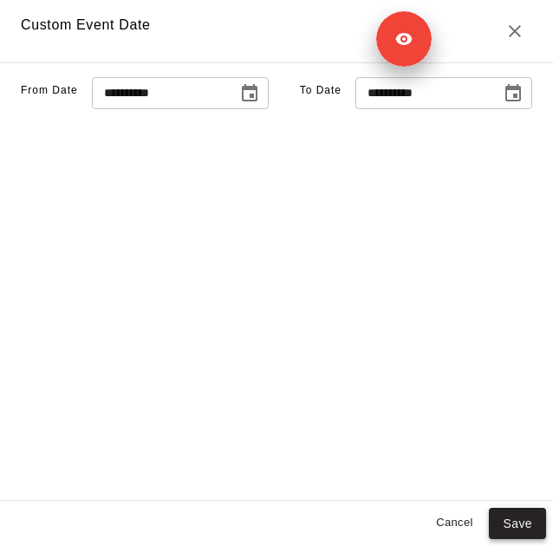
click at [519, 514] on button "Save" at bounding box center [517, 524] width 57 height 32
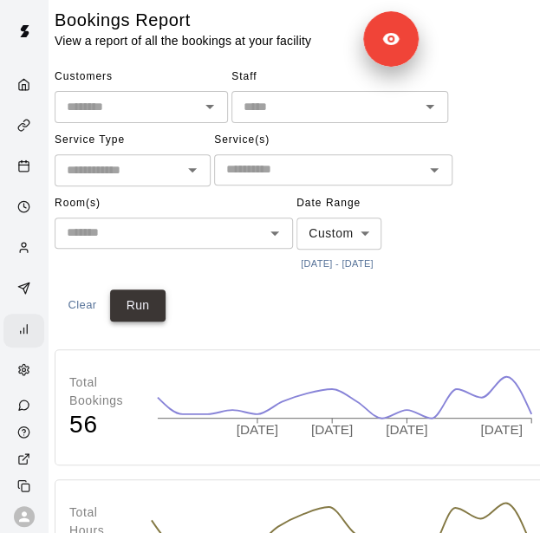
click at [121, 308] on button "Run" at bounding box center [138, 306] width 56 height 32
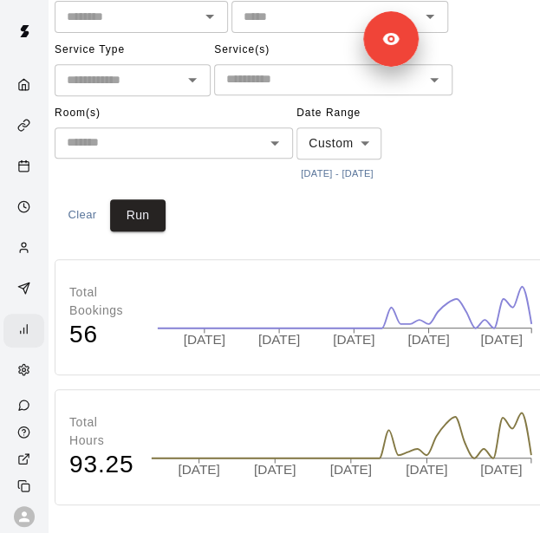
scroll to position [0, 14]
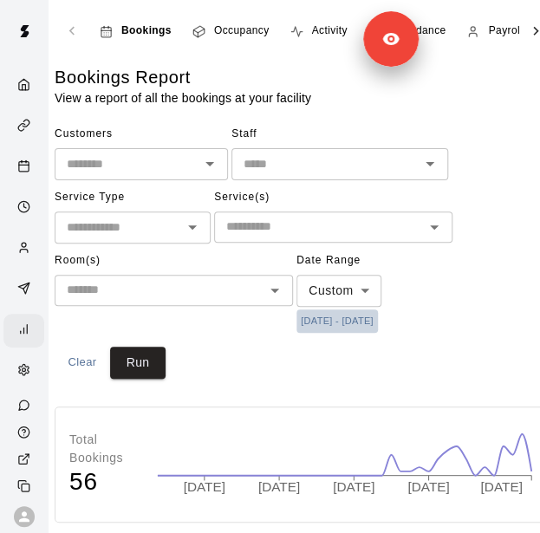
click at [343, 327] on button "9/1/2025 - 10/10/2025" at bounding box center [338, 321] width 82 height 23
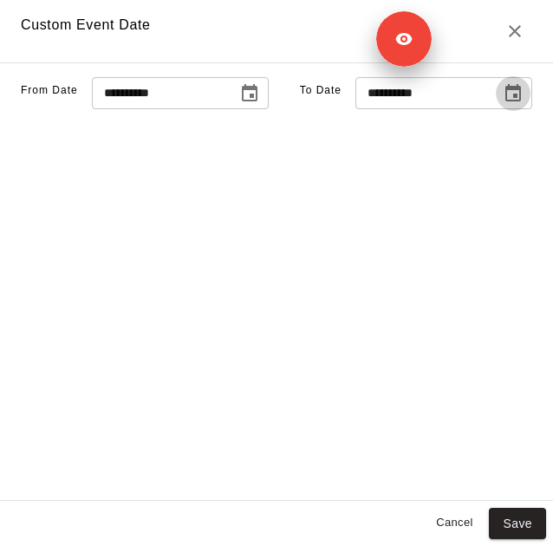
click at [503, 104] on icon "Choose date, selected date is Oct 10, 2025" at bounding box center [513, 93] width 21 height 21
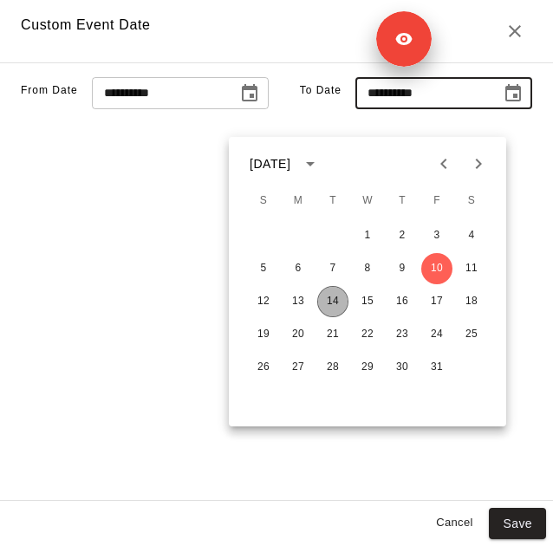
click at [334, 302] on button "14" at bounding box center [332, 301] width 31 height 31
type input "**********"
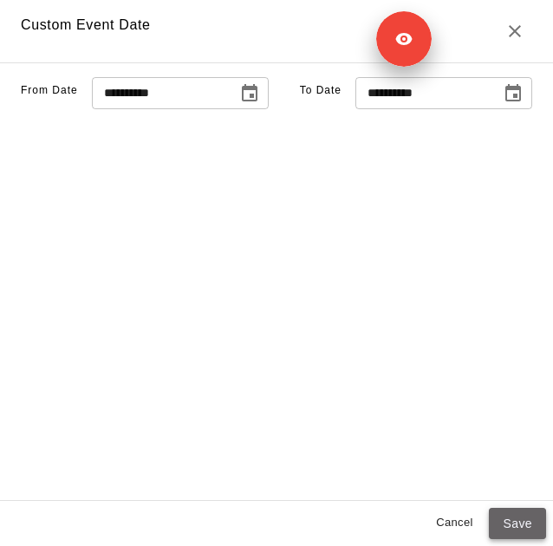
click at [506, 516] on button "Save" at bounding box center [517, 524] width 57 height 32
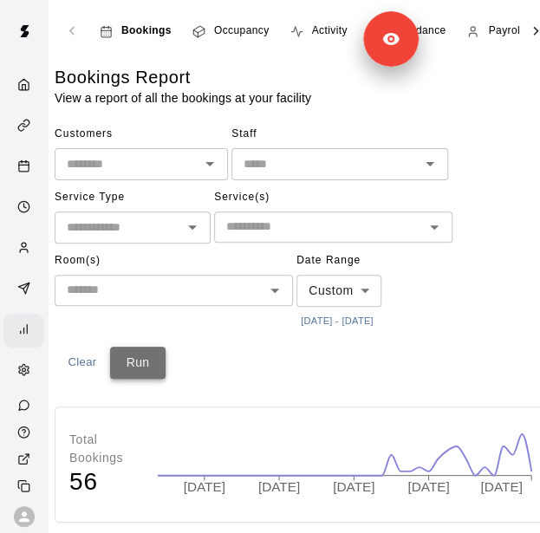
click at [134, 368] on button "Run" at bounding box center [138, 363] width 56 height 32
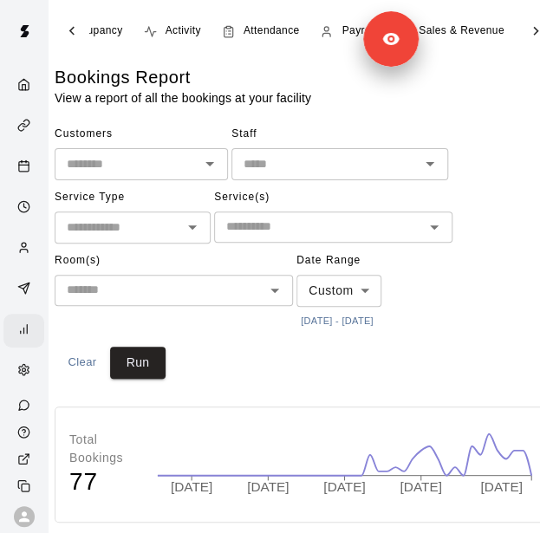
scroll to position [0, 153]
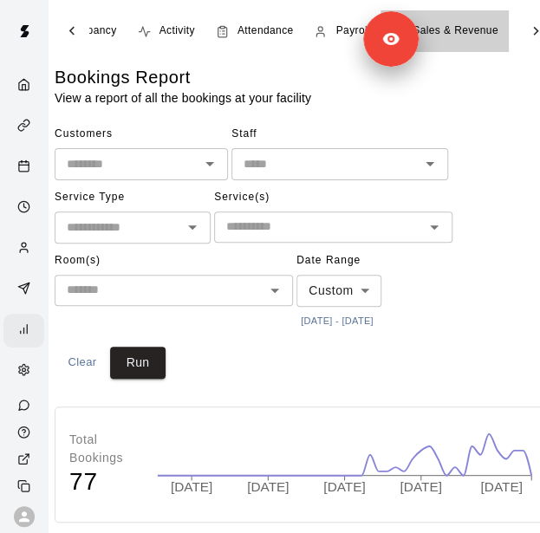
click at [484, 28] on span "Sales & Revenue" at bounding box center [456, 31] width 86 height 17
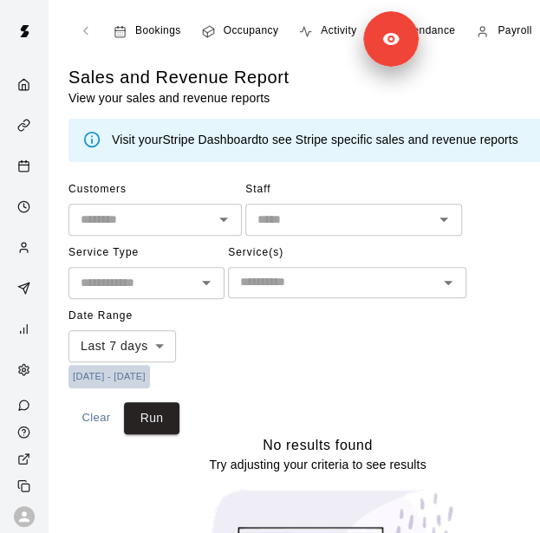
click at [143, 376] on button "10/7/2025 - 10/14/2025" at bounding box center [110, 376] width 82 height 23
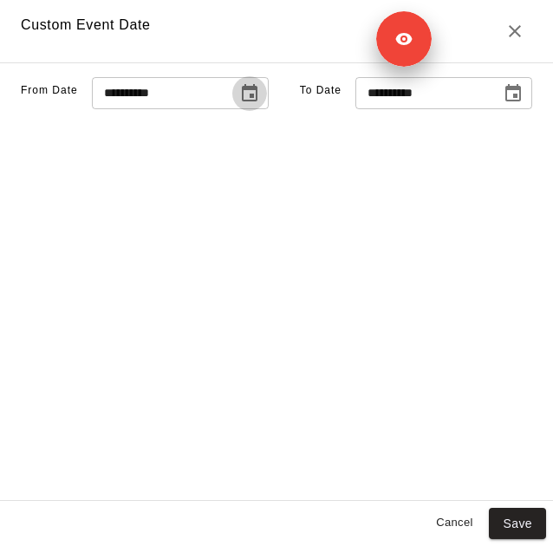
click at [242, 101] on icon "Choose date, selected date is Oct 7, 2025" at bounding box center [250, 92] width 16 height 17
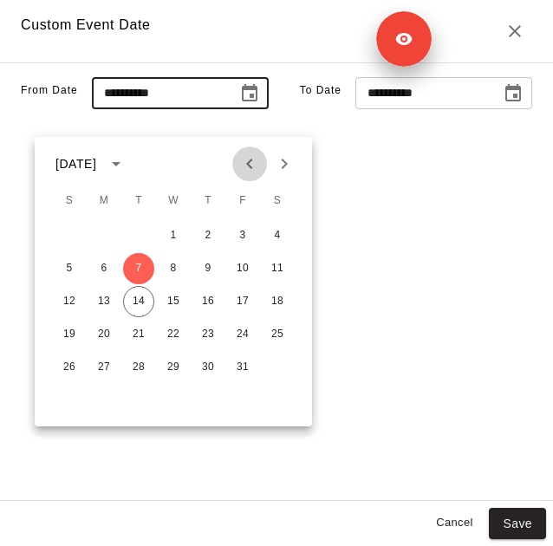
click at [255, 164] on icon "Previous month" at bounding box center [249, 163] width 21 height 21
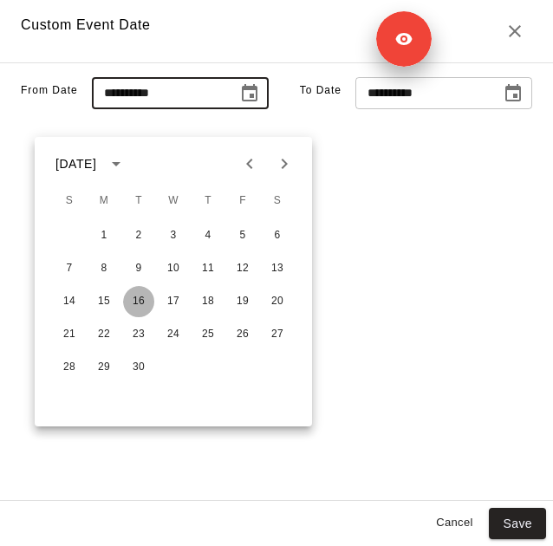
click at [130, 297] on button "16" at bounding box center [138, 301] width 31 height 31
type input "**********"
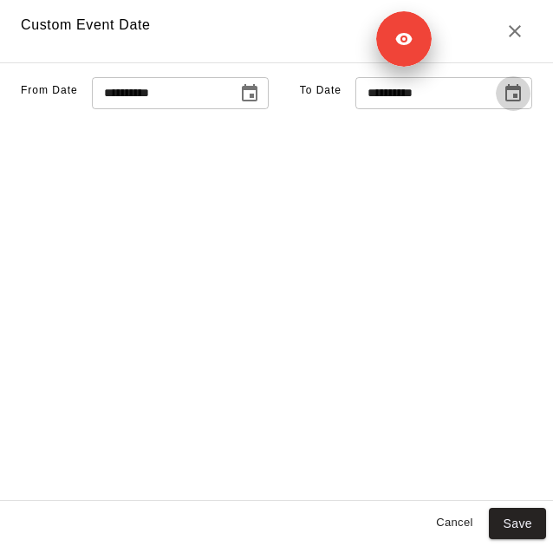
click at [506, 101] on icon "Choose date, selected date is Oct 14, 2025" at bounding box center [514, 92] width 16 height 17
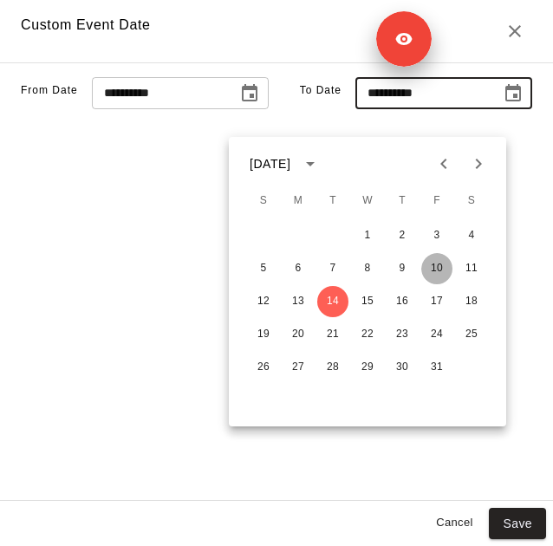
click at [446, 272] on button "10" at bounding box center [436, 268] width 31 height 31
type input "**********"
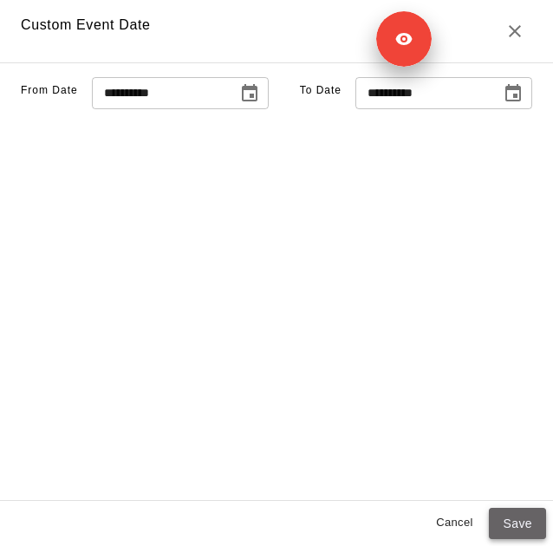
click at [506, 514] on button "Save" at bounding box center [517, 524] width 57 height 32
type input "******"
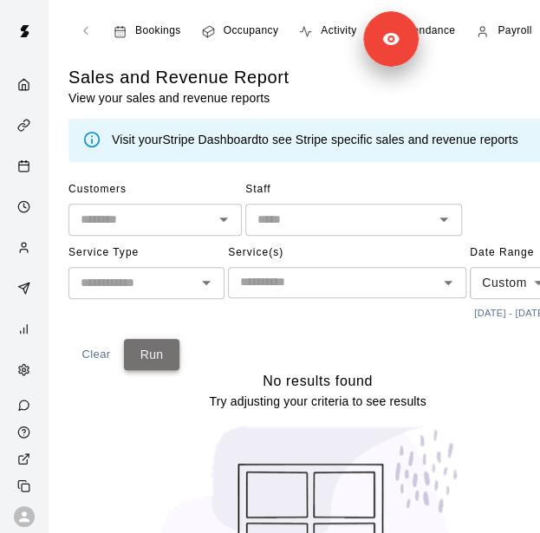
click at [135, 371] on button "Run" at bounding box center [152, 355] width 56 height 32
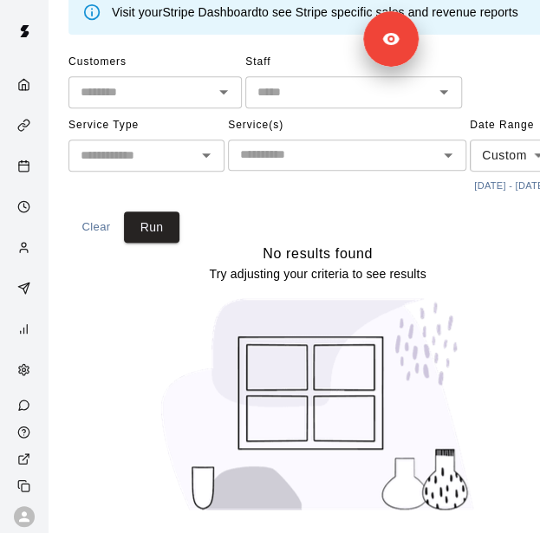
scroll to position [140, 0]
click at [470, 198] on button "9/16/2025 - 10/10/2025" at bounding box center [511, 185] width 82 height 23
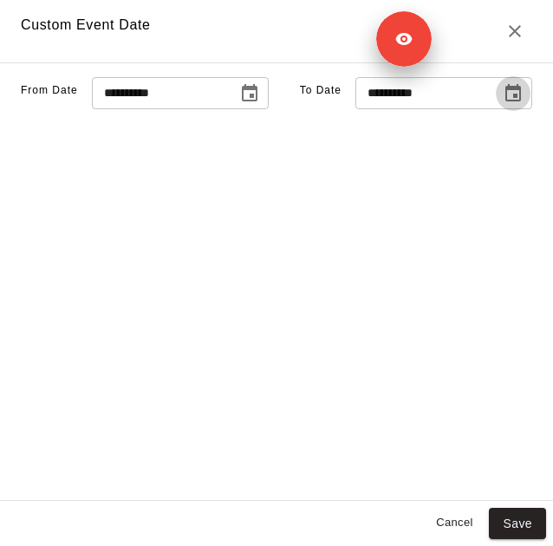
click at [503, 104] on icon "Choose date, selected date is Oct 10, 2025" at bounding box center [513, 93] width 21 height 21
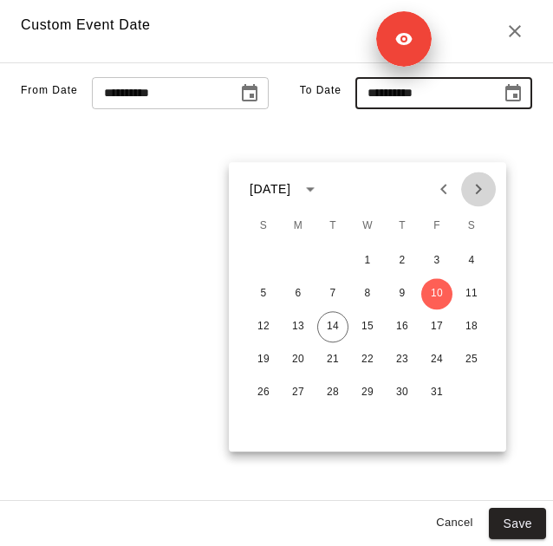
click at [481, 179] on icon "Next month" at bounding box center [478, 189] width 21 height 21
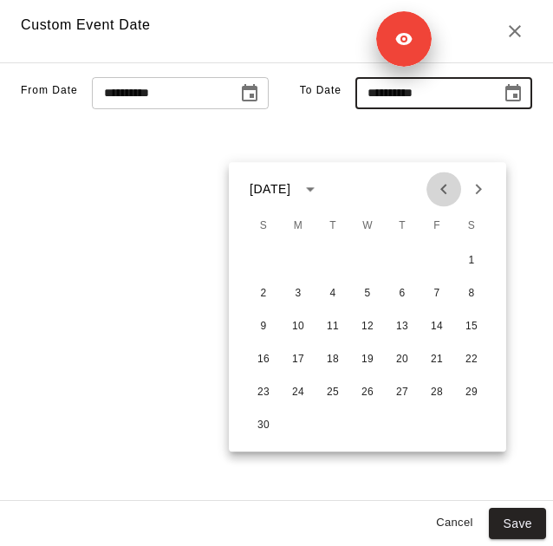
click at [444, 179] on icon "Previous month" at bounding box center [444, 189] width 21 height 21
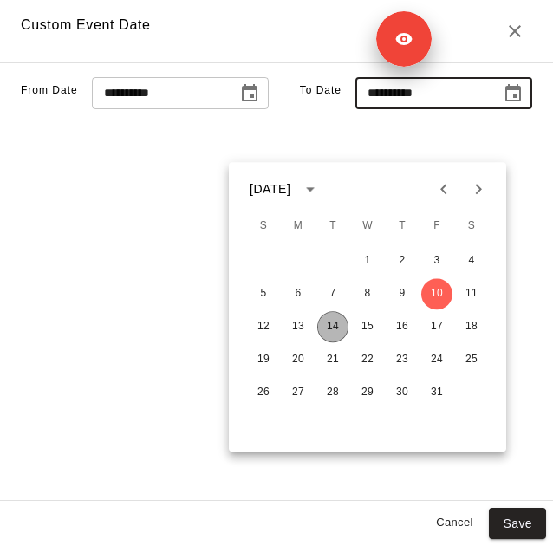
click at [333, 311] on button "14" at bounding box center [332, 326] width 31 height 31
type input "**********"
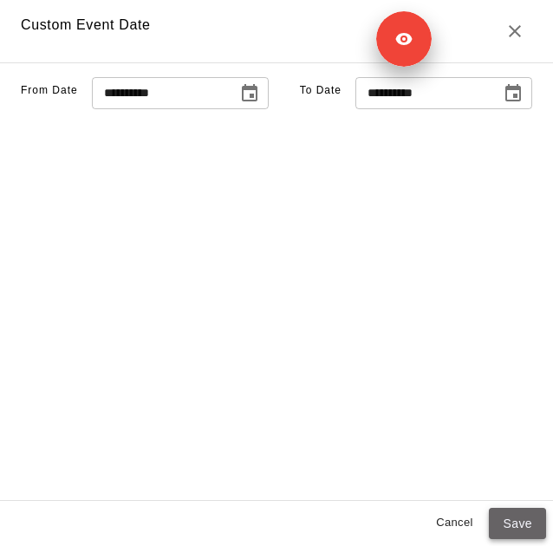
click at [513, 516] on button "Save" at bounding box center [517, 524] width 57 height 32
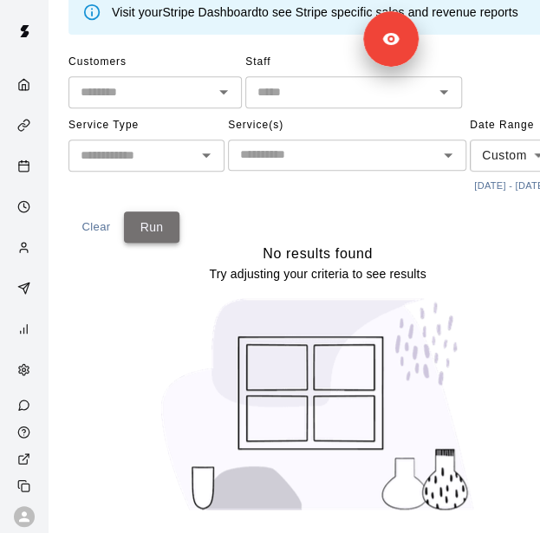
click at [166, 244] on button "Run" at bounding box center [152, 228] width 56 height 32
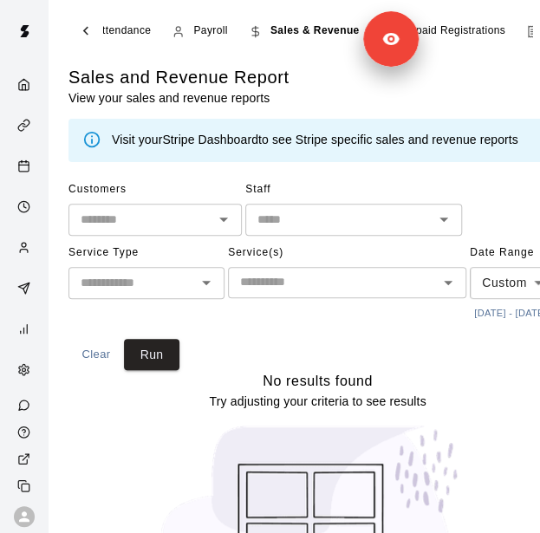
scroll to position [0, 305]
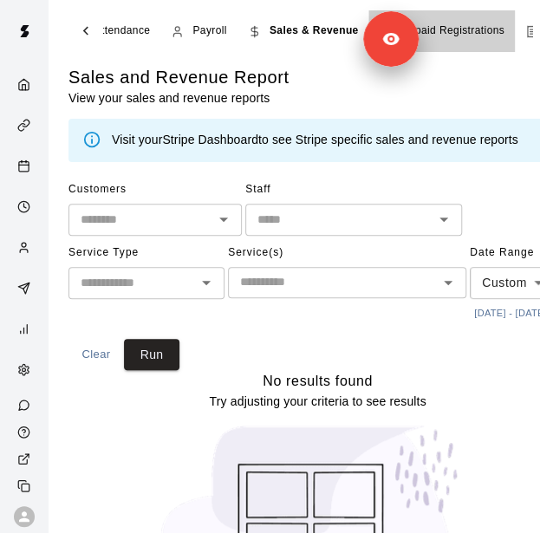
click at [477, 25] on span "Unpaid Registrations" at bounding box center [452, 31] width 103 height 17
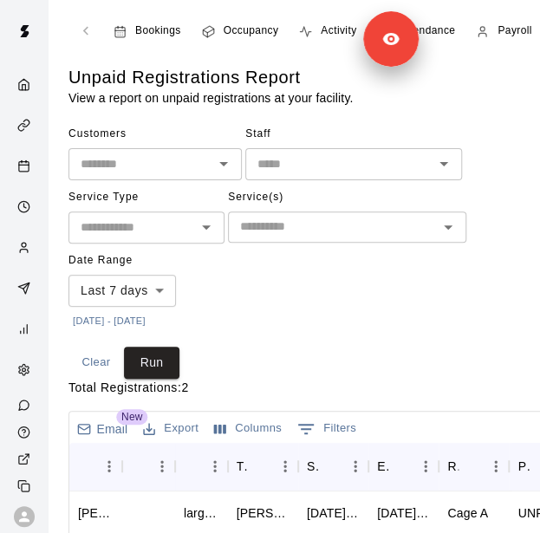
click at [148, 324] on button "10/7/2025 - 10/14/2025" at bounding box center [110, 321] width 82 height 23
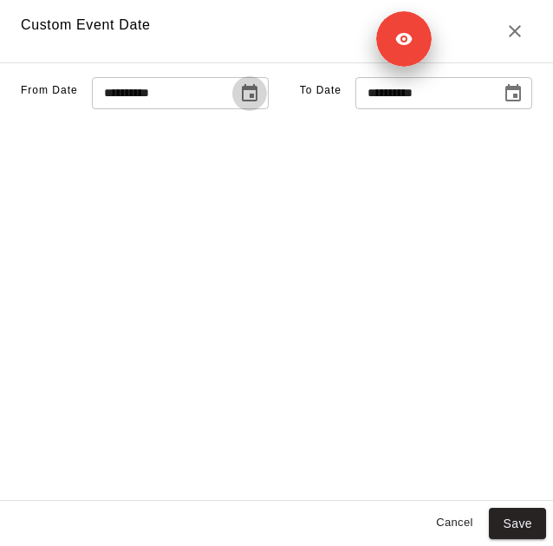
click at [239, 104] on icon "Choose date, selected date is Oct 7, 2025" at bounding box center [249, 93] width 21 height 21
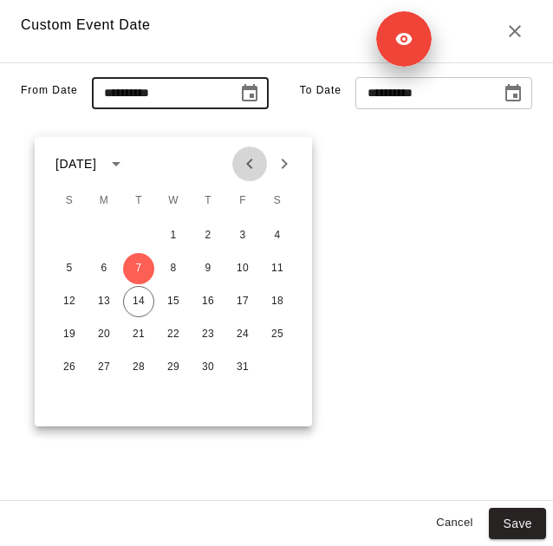
click at [249, 164] on icon "Previous month" at bounding box center [249, 164] width 6 height 10
click at [132, 276] on button "9" at bounding box center [138, 268] width 31 height 31
type input "**********"
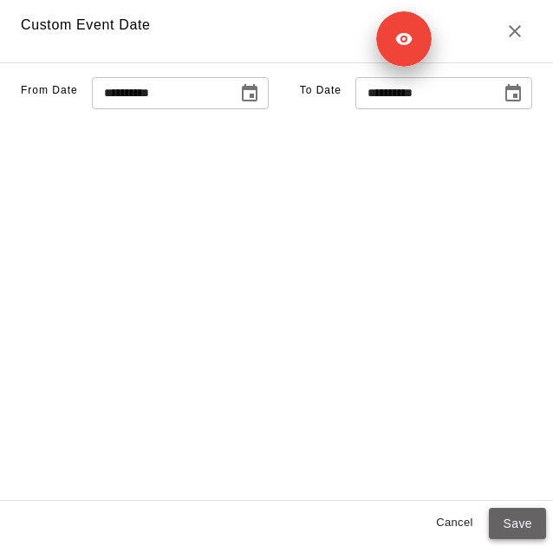
click at [513, 526] on button "Save" at bounding box center [517, 524] width 57 height 32
type input "******"
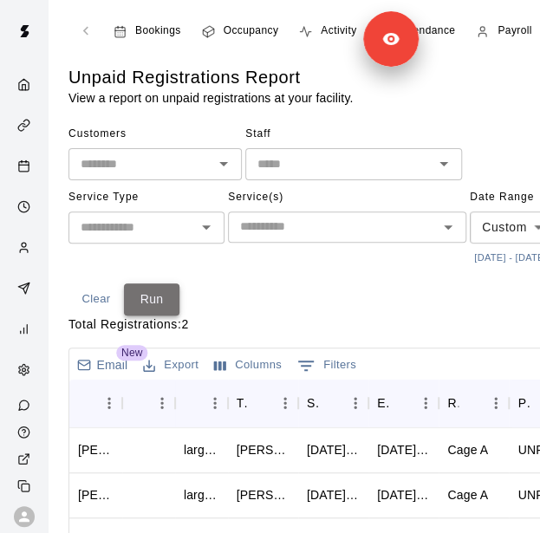
click at [164, 308] on button "Run" at bounding box center [152, 300] width 56 height 32
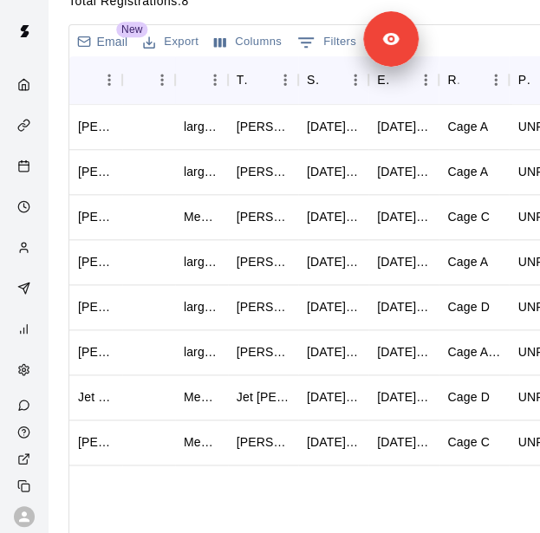
scroll to position [353, 0]
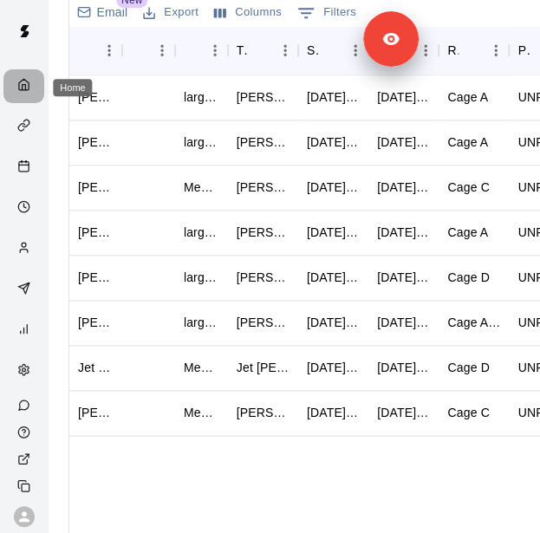
click at [21, 95] on div "Home" at bounding box center [28, 86] width 22 height 16
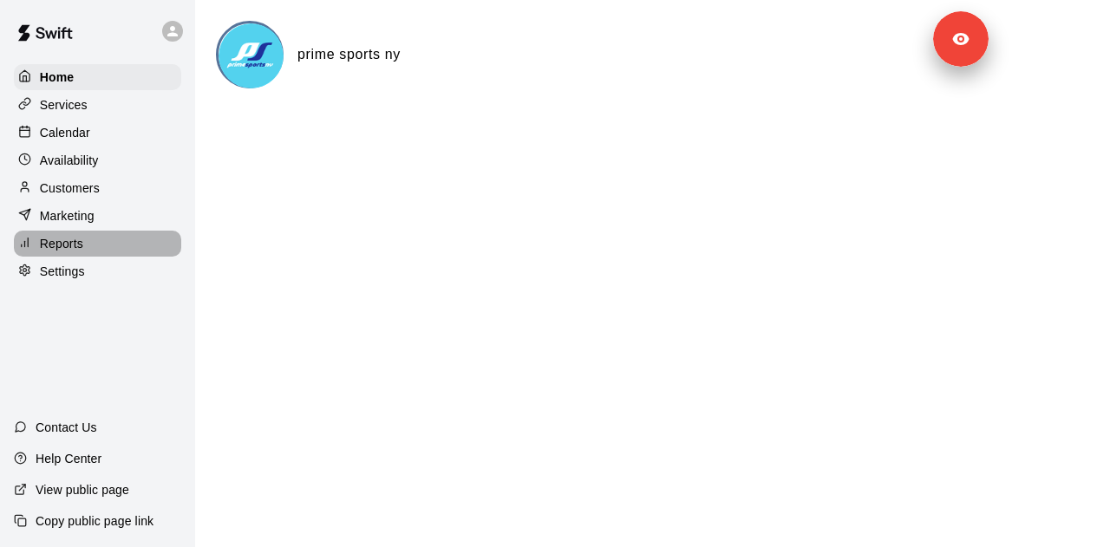
click at [94, 239] on div "Reports" at bounding box center [97, 244] width 167 height 26
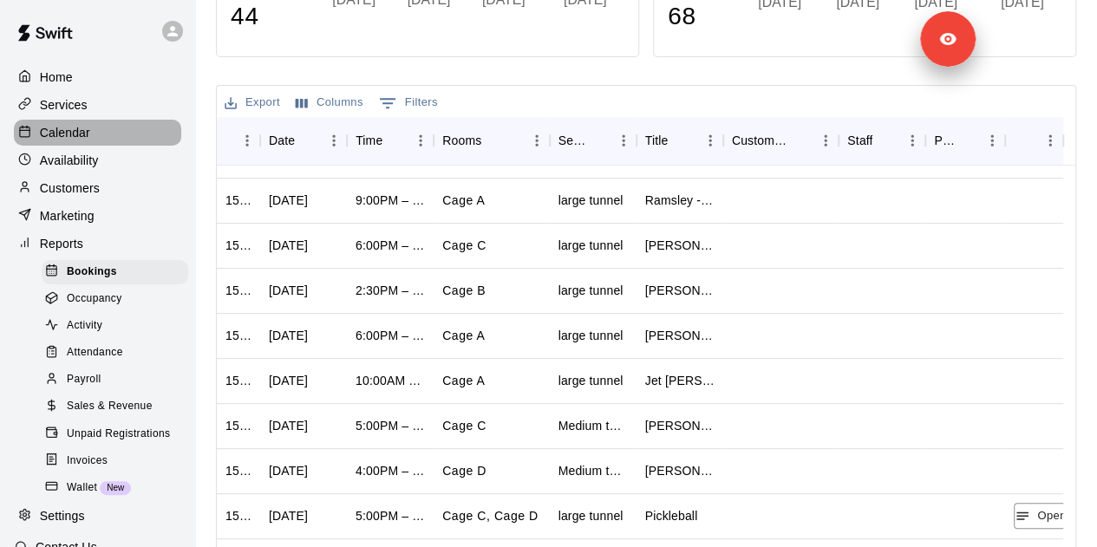
click at [100, 142] on div "Calendar" at bounding box center [97, 133] width 167 height 26
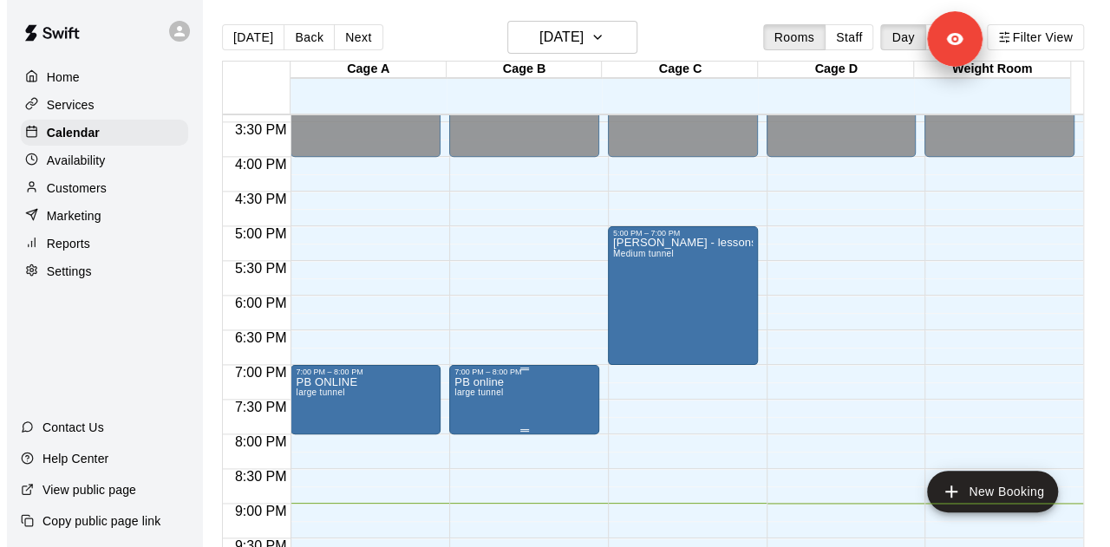
scroll to position [1063, 0]
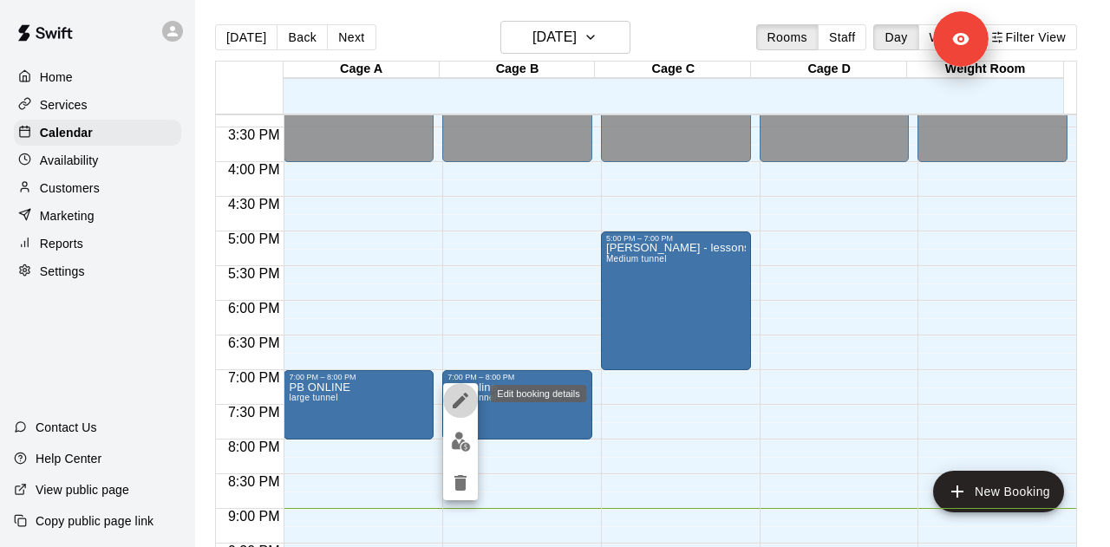
click at [456, 402] on icon "edit" at bounding box center [460, 400] width 21 height 21
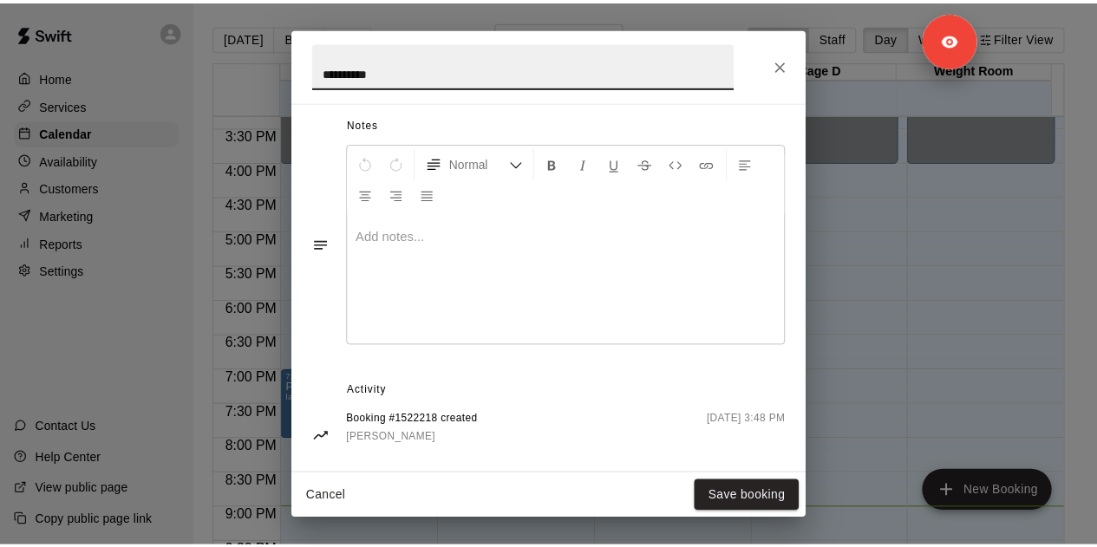
scroll to position [556, 0]
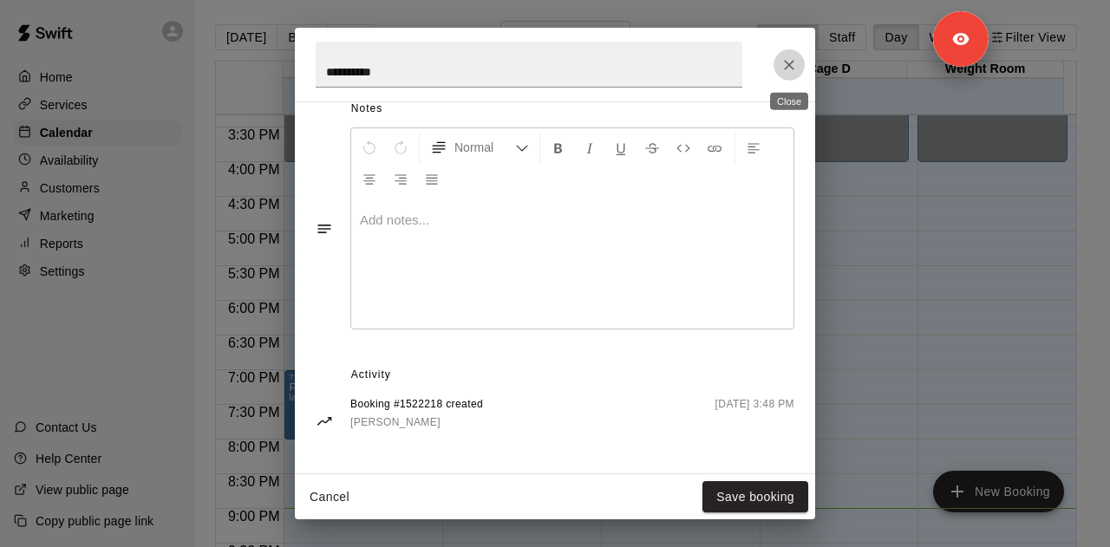
click at [552, 60] on icon "Close" at bounding box center [789, 64] width 17 height 17
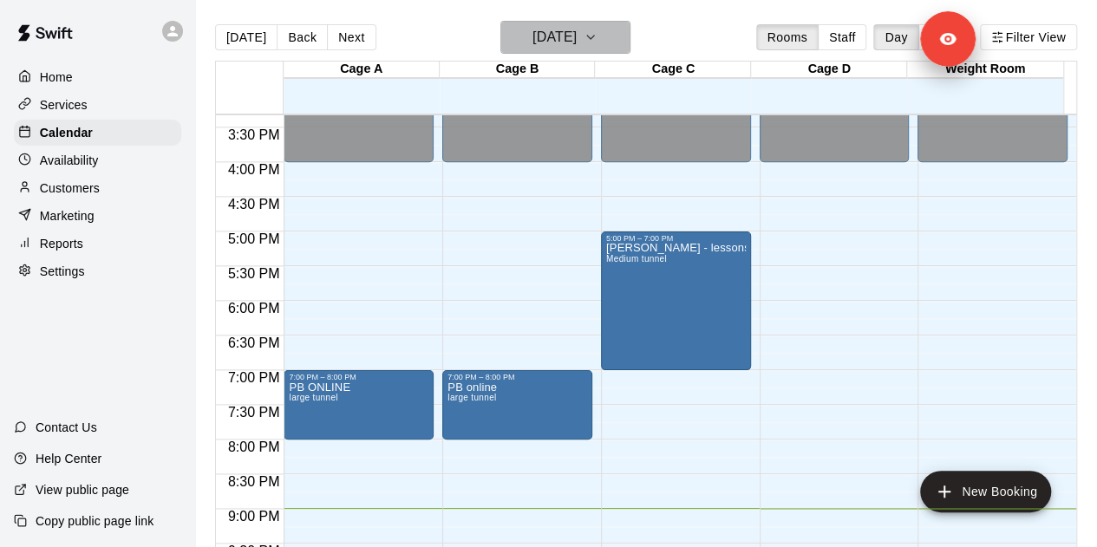
click at [552, 40] on icon "button" at bounding box center [591, 37] width 14 height 21
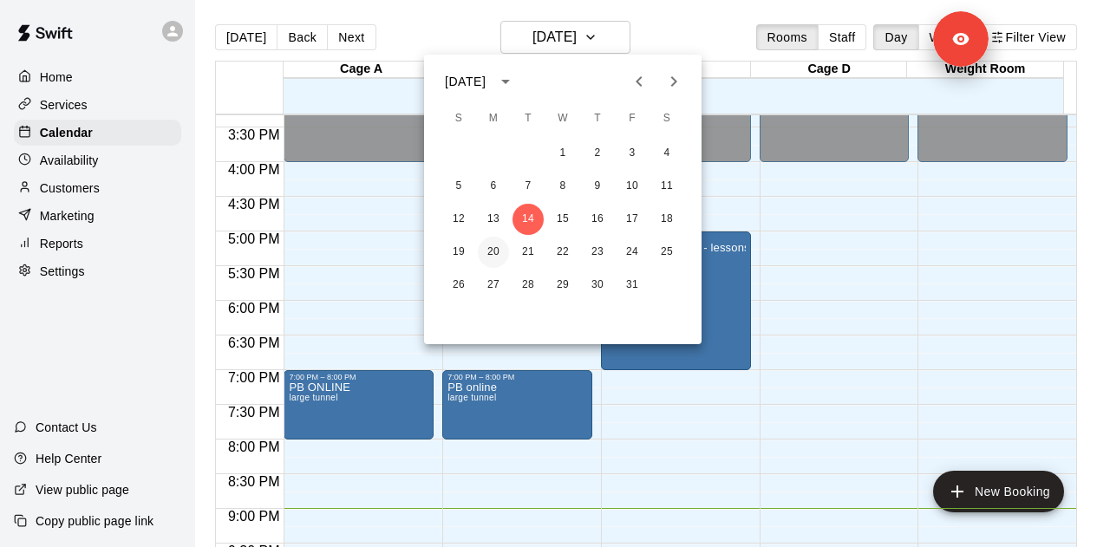
click at [492, 251] on button "20" at bounding box center [493, 252] width 31 height 31
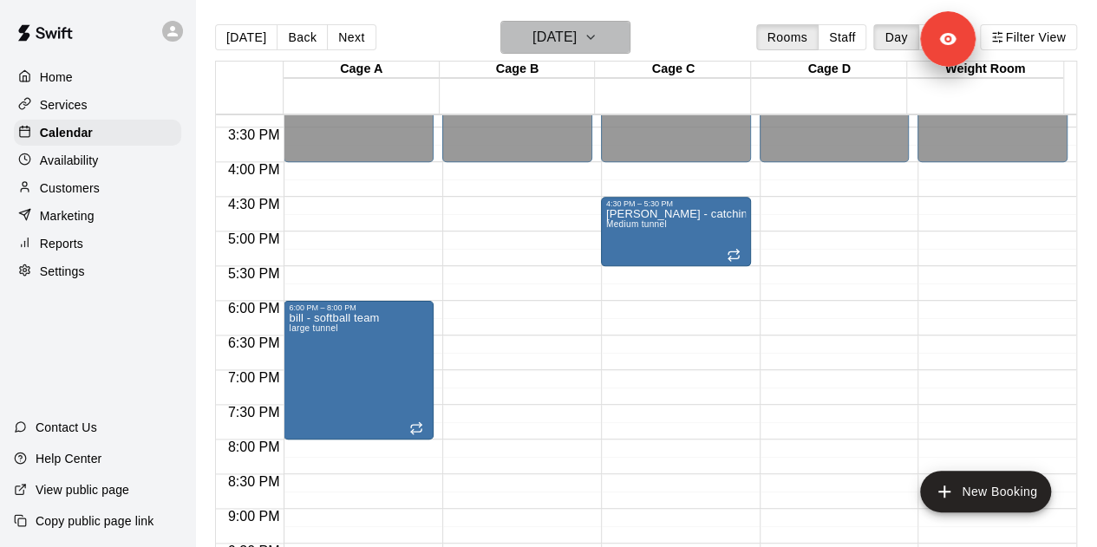
click at [552, 42] on h6 "Monday Oct 20" at bounding box center [554, 37] width 44 height 24
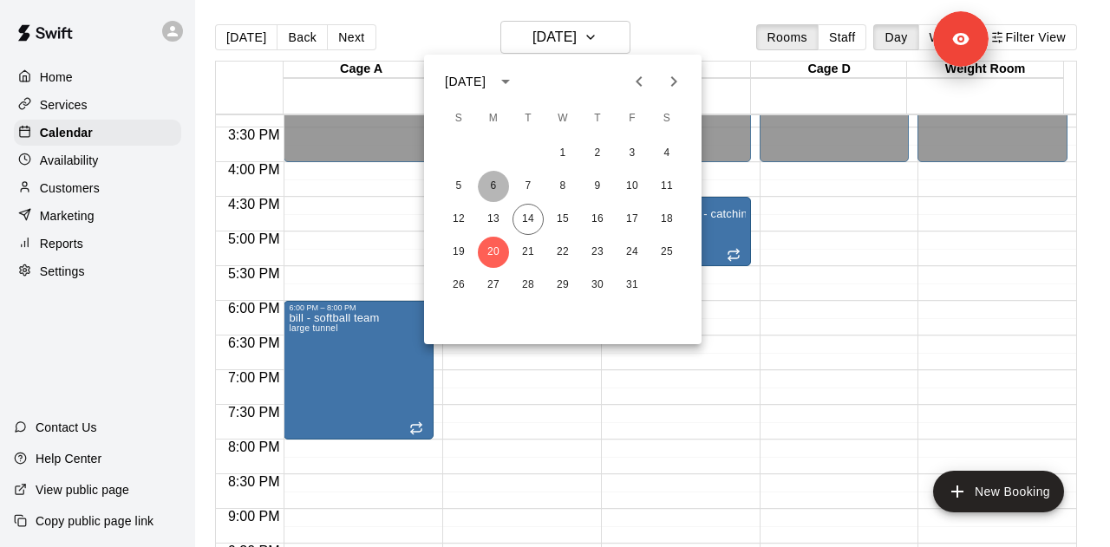
click at [493, 186] on button "6" at bounding box center [493, 186] width 31 height 31
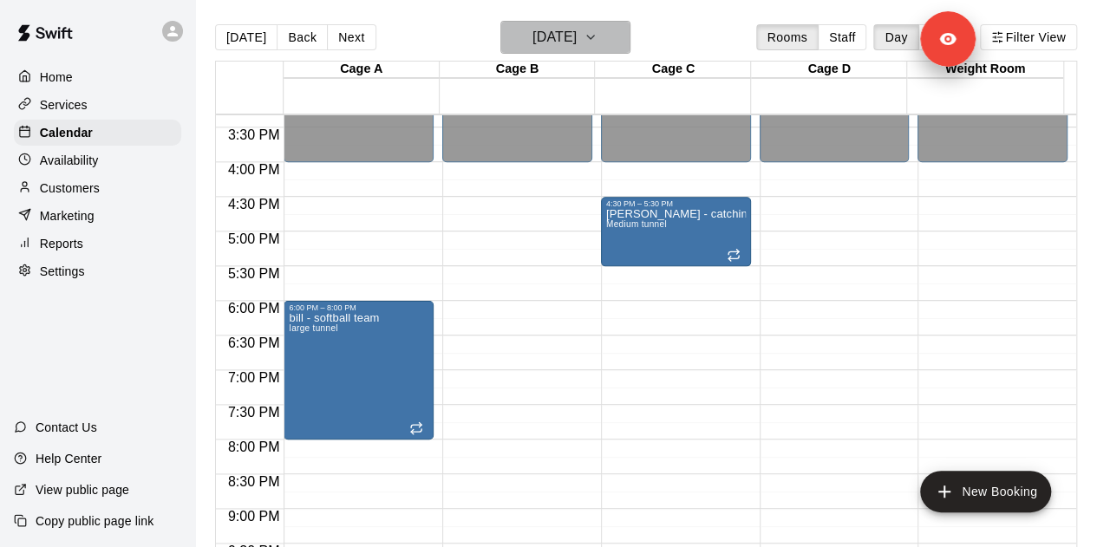
click at [552, 35] on h6 "Monday Oct 06" at bounding box center [554, 37] width 44 height 24
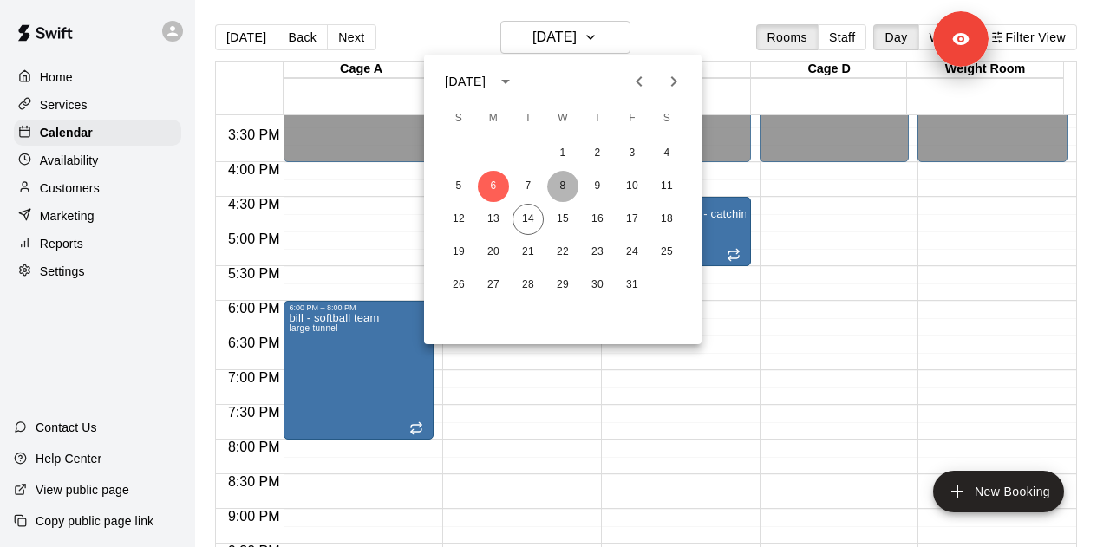
click at [552, 186] on button "8" at bounding box center [562, 186] width 31 height 31
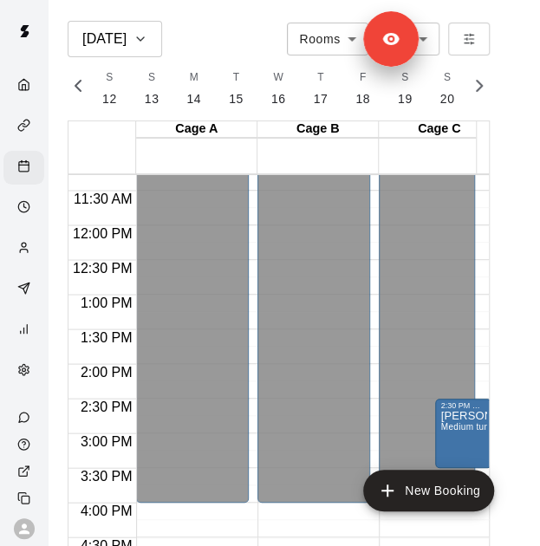
scroll to position [0, 6981]
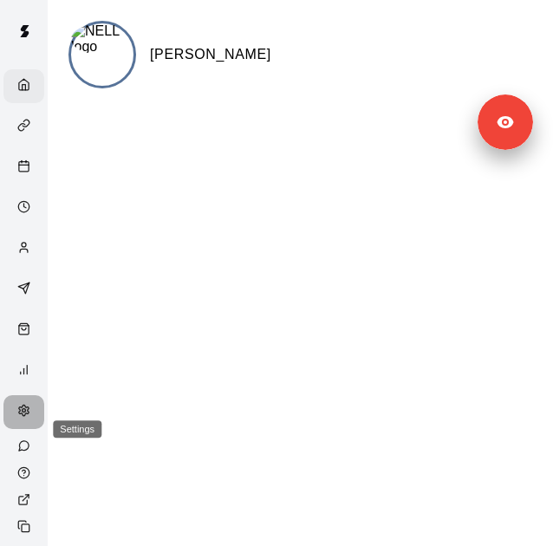
click at [9, 429] on div "Settings" at bounding box center [23, 412] width 41 height 34
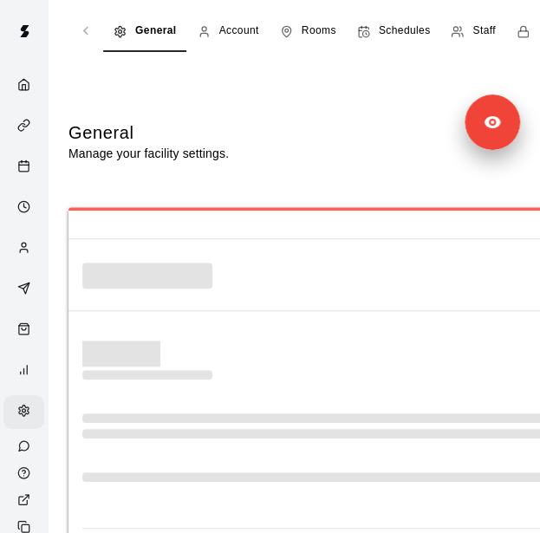
select select "**"
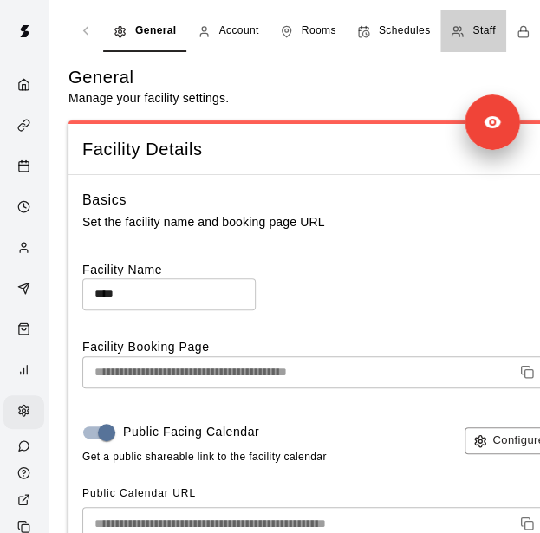
click at [489, 30] on span "Staff" at bounding box center [484, 31] width 23 height 17
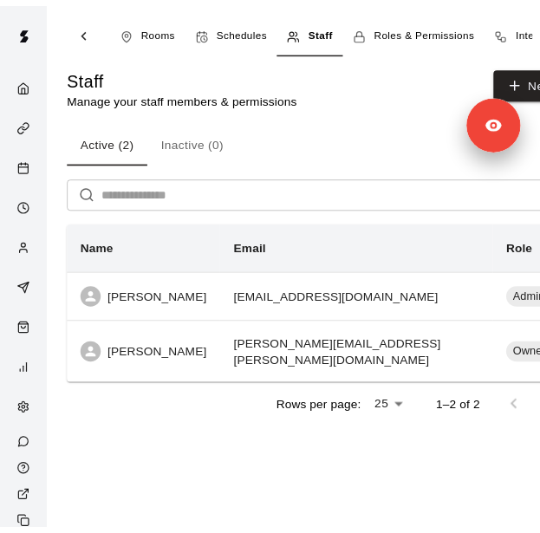
scroll to position [0, 397]
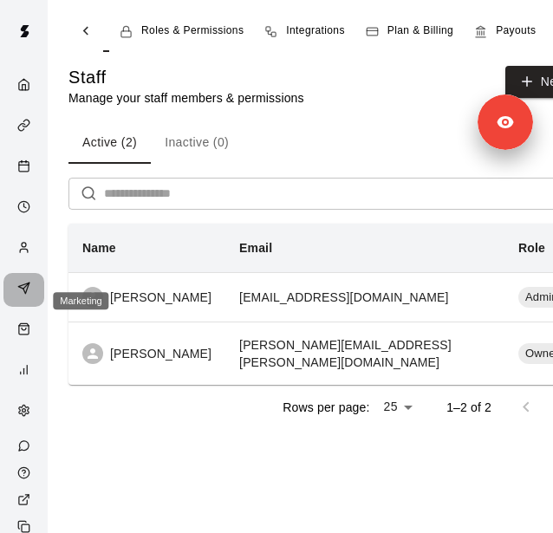
click at [25, 291] on div "Marketing" at bounding box center [28, 290] width 22 height 16
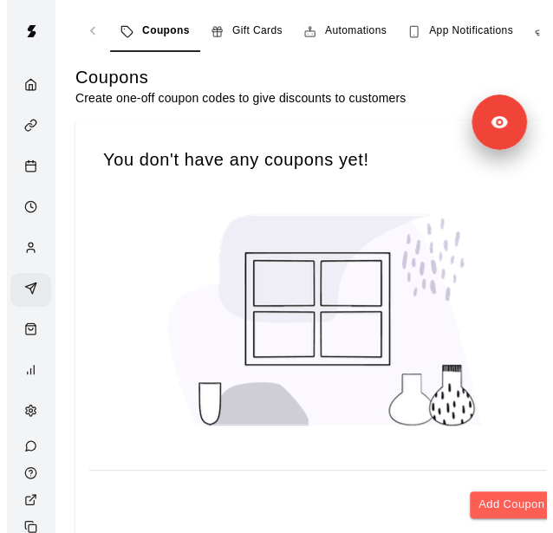
scroll to position [0, 158]
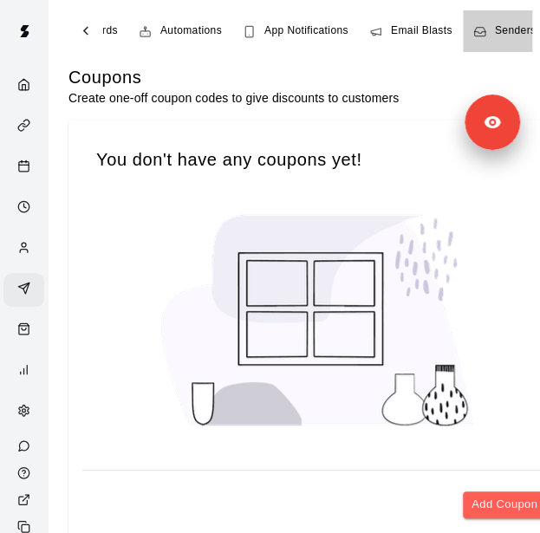
click at [500, 23] on span "Senders" at bounding box center [516, 31] width 42 height 17
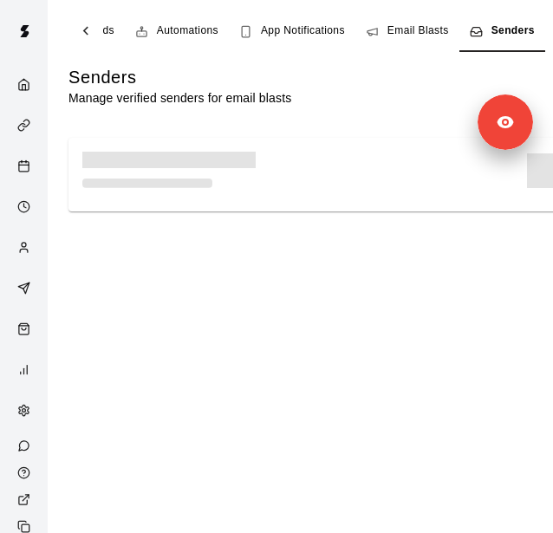
scroll to position [0, 48]
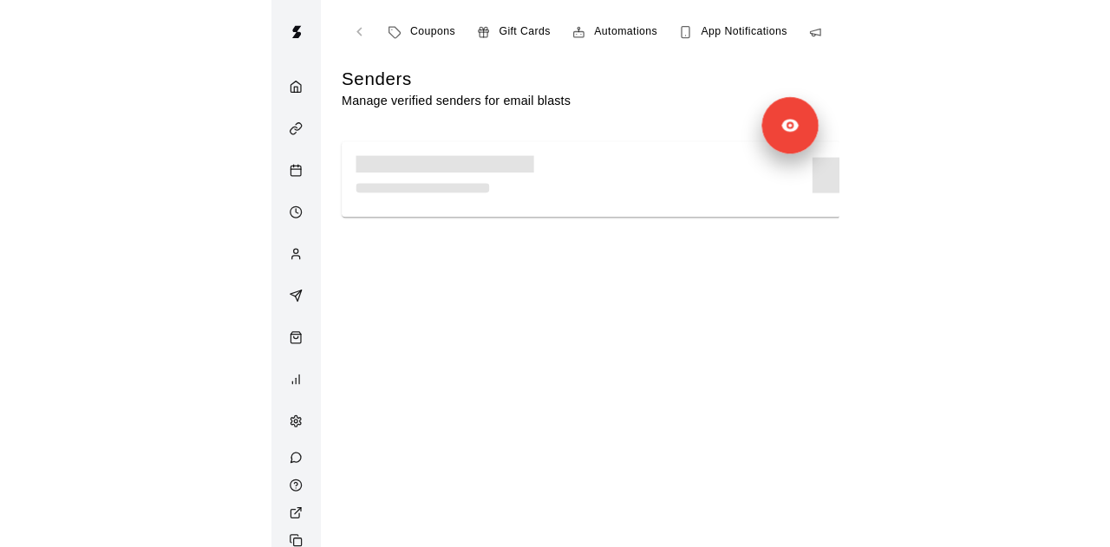
scroll to position [0, 158]
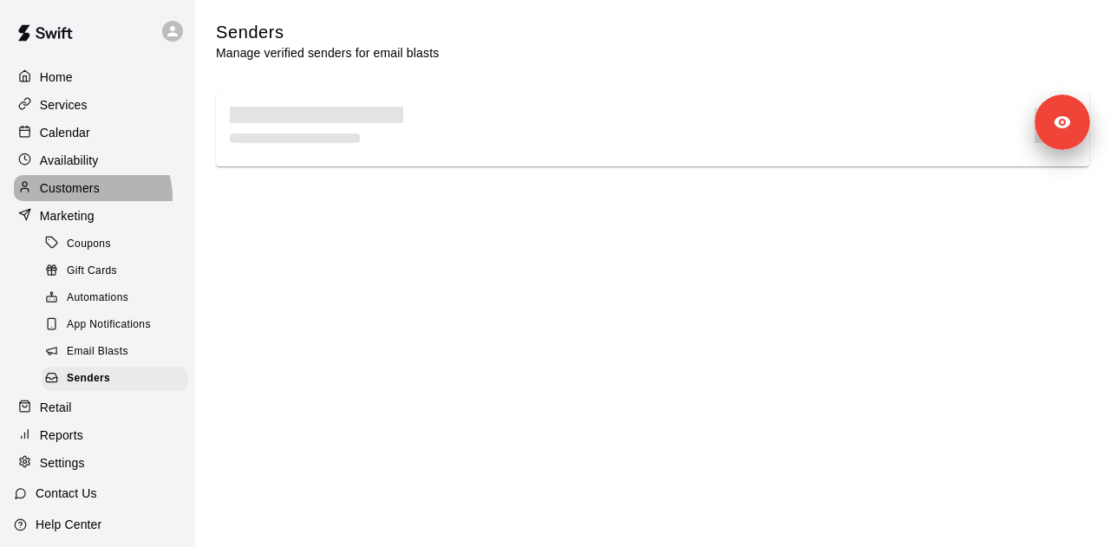
click at [89, 197] on p "Customers" at bounding box center [70, 188] width 60 height 17
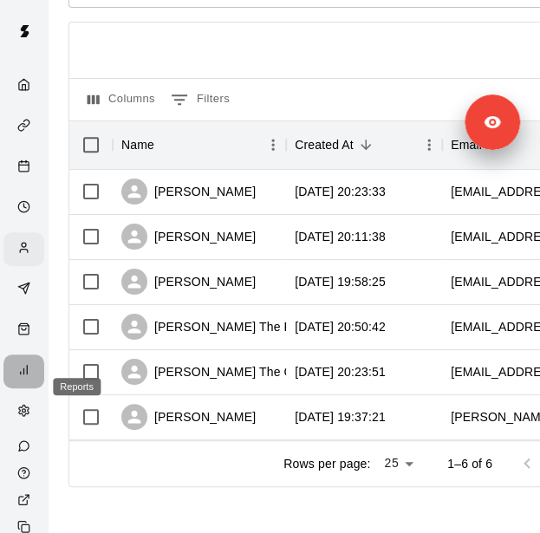
click at [17, 376] on icon "Reports" at bounding box center [23, 369] width 13 height 13
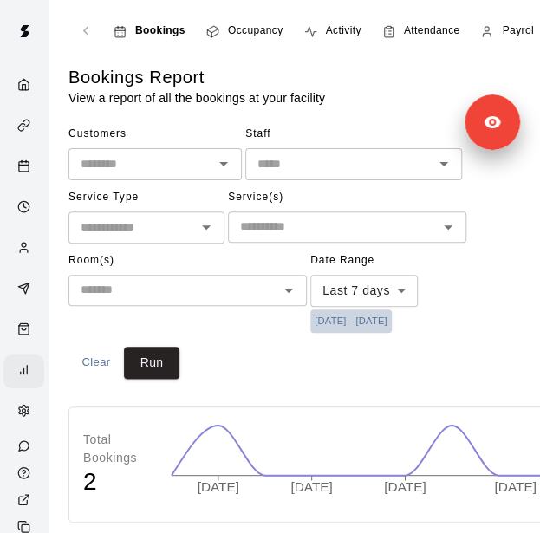
click at [385, 322] on button "[DATE] - [DATE]" at bounding box center [351, 321] width 82 height 23
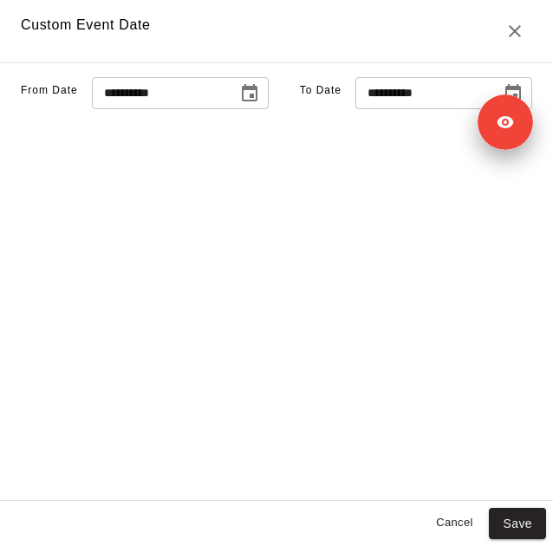
click at [239, 104] on icon "Choose date, selected date is Oct 7, 2025" at bounding box center [249, 93] width 21 height 21
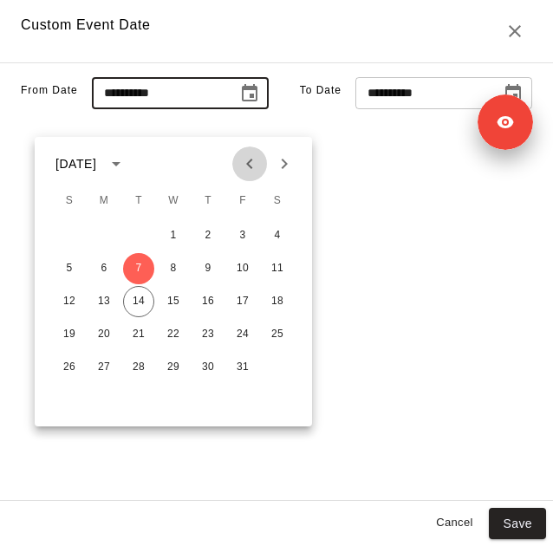
click at [245, 163] on icon "Previous month" at bounding box center [249, 163] width 21 height 21
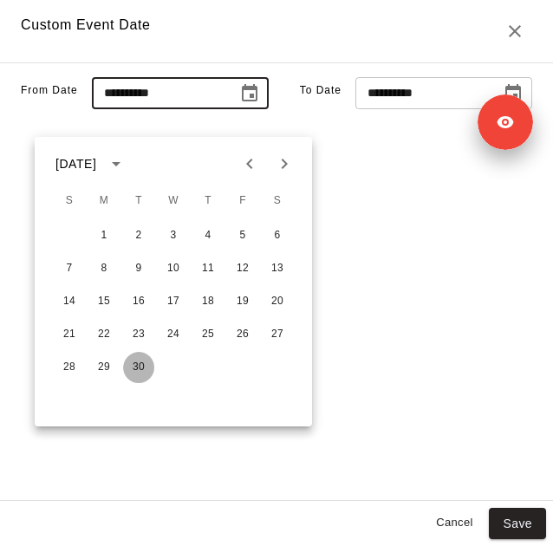
click at [135, 369] on button "30" at bounding box center [138, 367] width 31 height 31
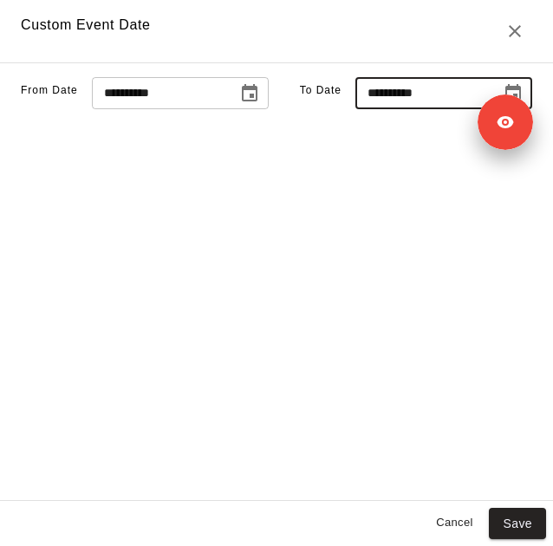
click at [409, 109] on input "**********" at bounding box center [423, 93] width 134 height 32
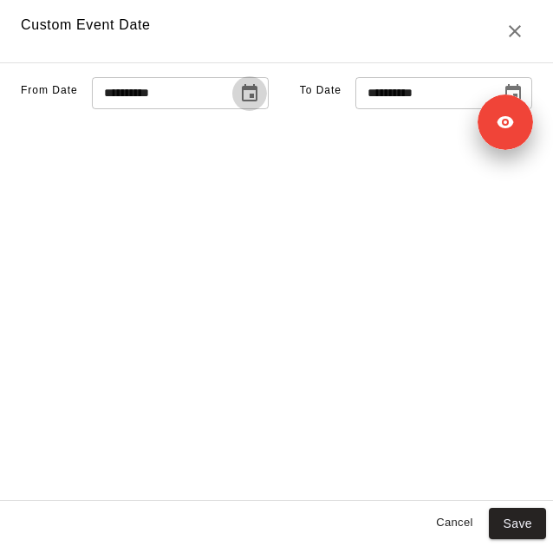
click at [242, 101] on icon "Choose date, selected date is Sep 30, 2025" at bounding box center [250, 92] width 16 height 17
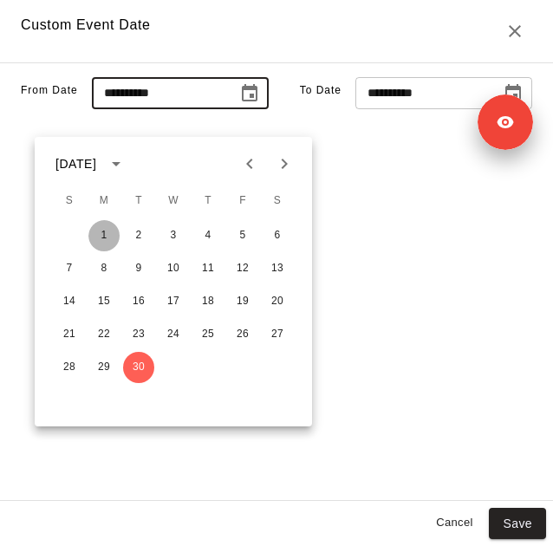
click at [96, 232] on button "1" at bounding box center [103, 235] width 31 height 31
type input "**********"
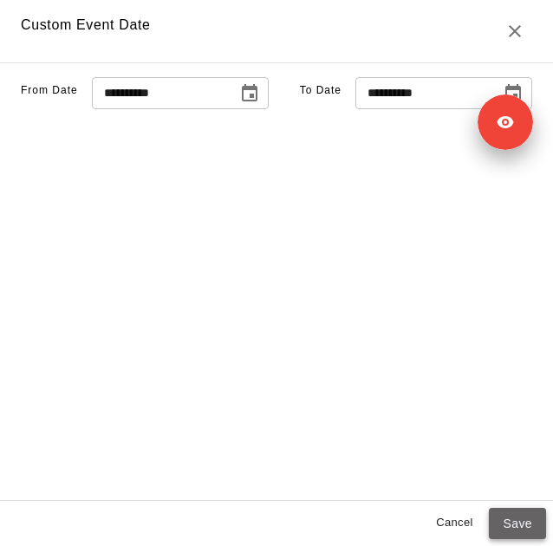
click at [517, 537] on button "Save" at bounding box center [517, 524] width 57 height 32
type input "******"
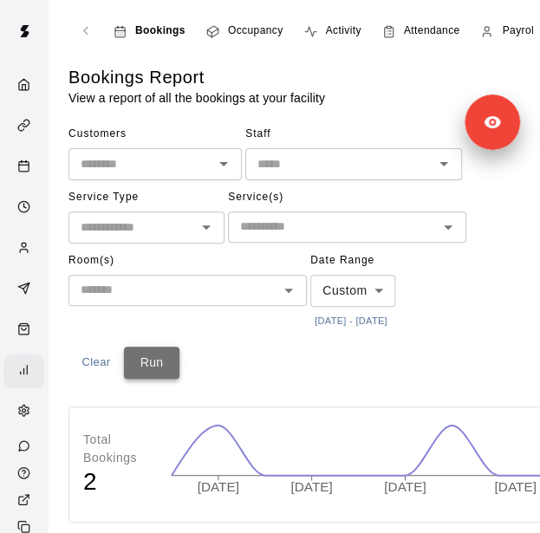
click at [147, 366] on button "Run" at bounding box center [152, 363] width 56 height 32
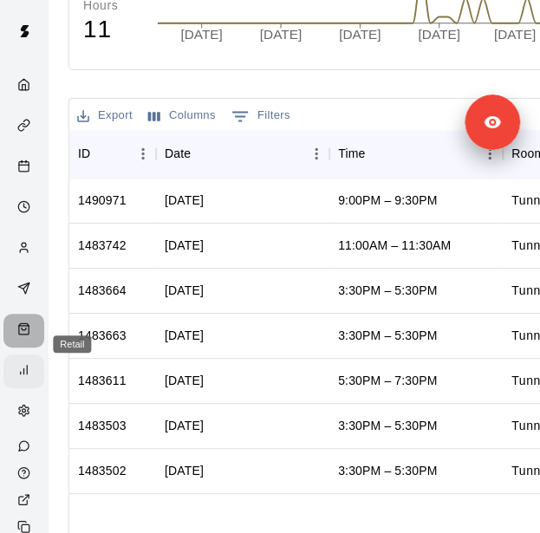
click at [19, 326] on icon "Retail" at bounding box center [24, 326] width 10 height 0
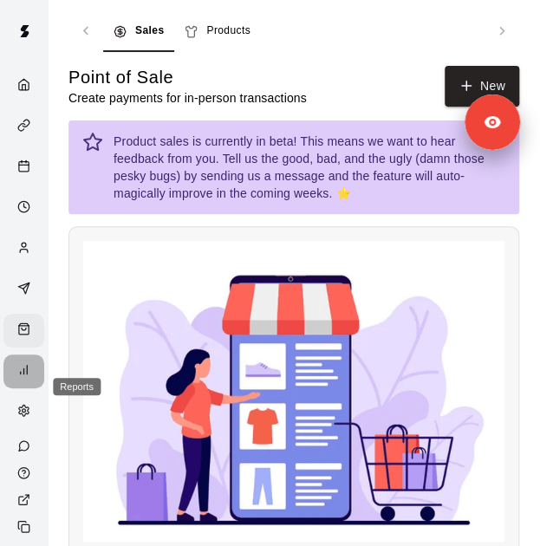
click at [17, 376] on icon "Reports" at bounding box center [23, 369] width 13 height 13
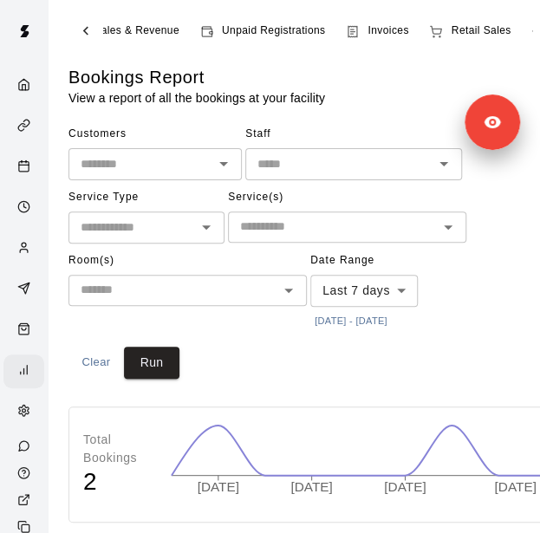
scroll to position [0, 506]
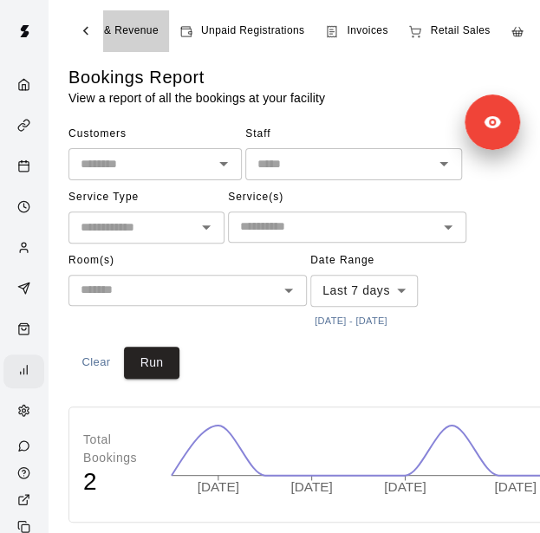
click at [132, 33] on span "Sales & Revenue" at bounding box center [116, 31] width 86 height 17
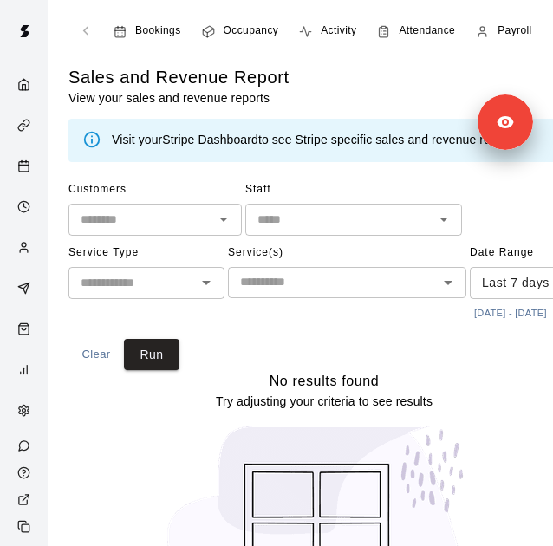
click at [129, 349] on body "Bookings Occupancy Activity Attendance Payroll Sales & Revenue Unpaid Registrat…" at bounding box center [276, 330] width 553 height 661
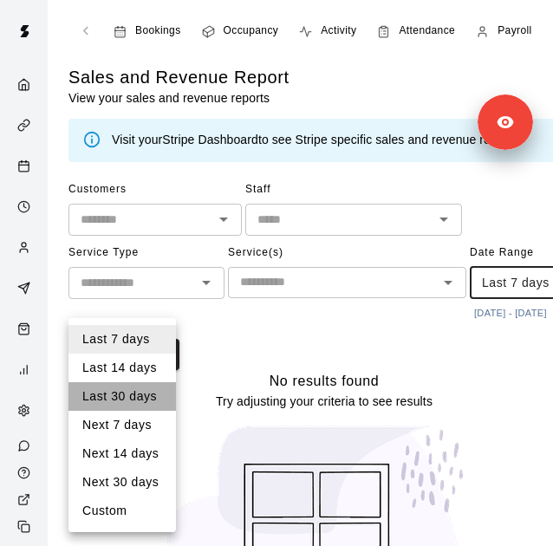
click at [140, 396] on li "Last 30 days" at bounding box center [123, 396] width 108 height 29
type input "*****"
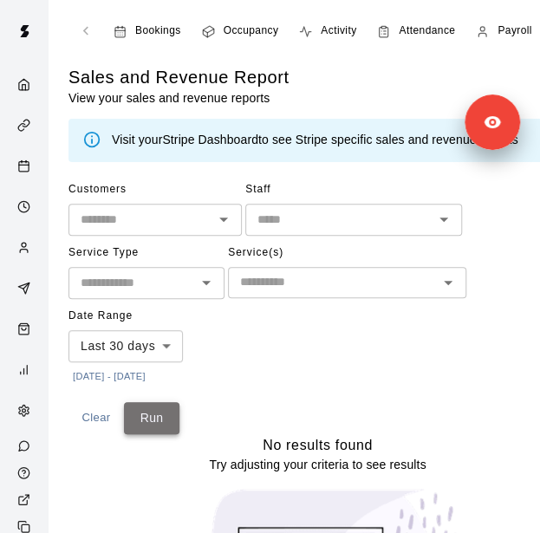
click at [168, 414] on button "Run" at bounding box center [152, 418] width 56 height 32
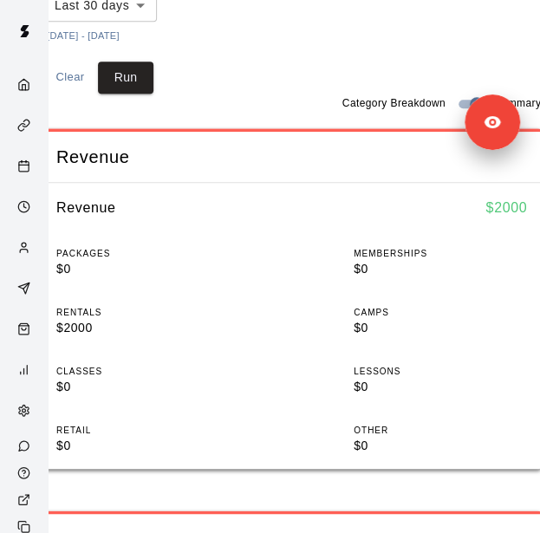
scroll to position [338, 26]
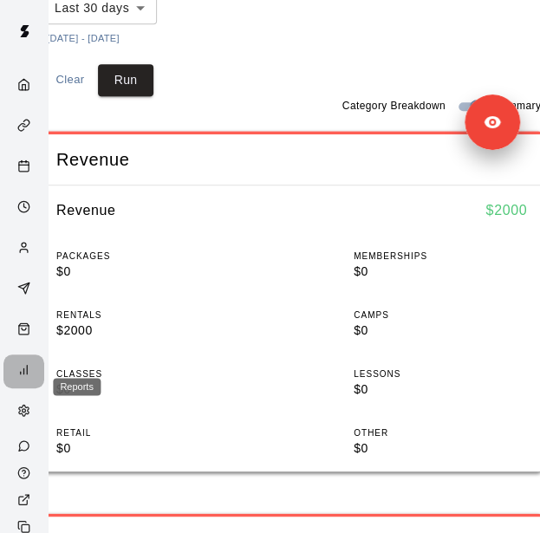
click at [10, 384] on div "Reports" at bounding box center [23, 372] width 41 height 34
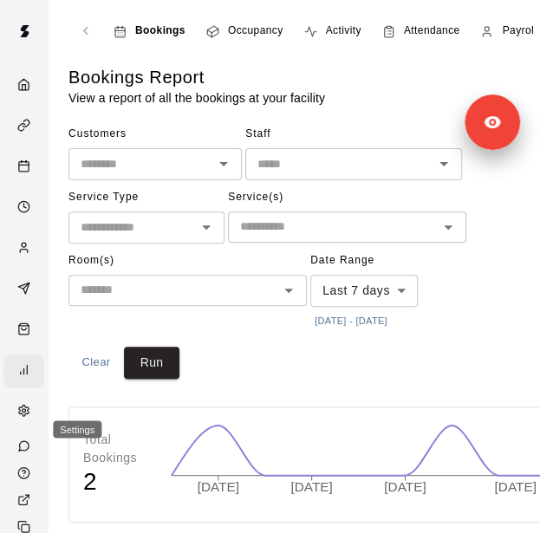
click at [23, 413] on circle "Settings" at bounding box center [24, 410] width 3 height 3
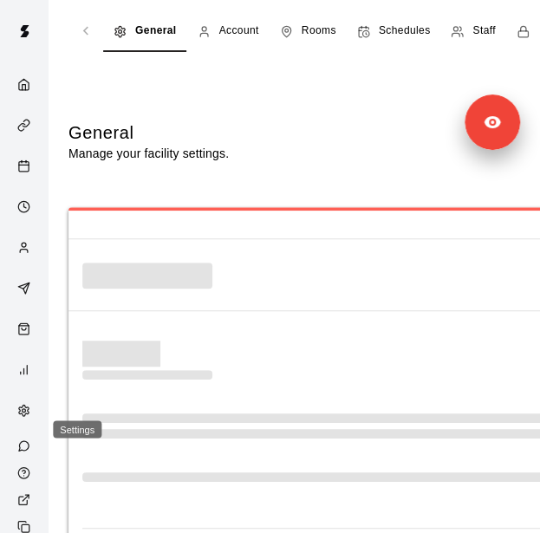
select select "**"
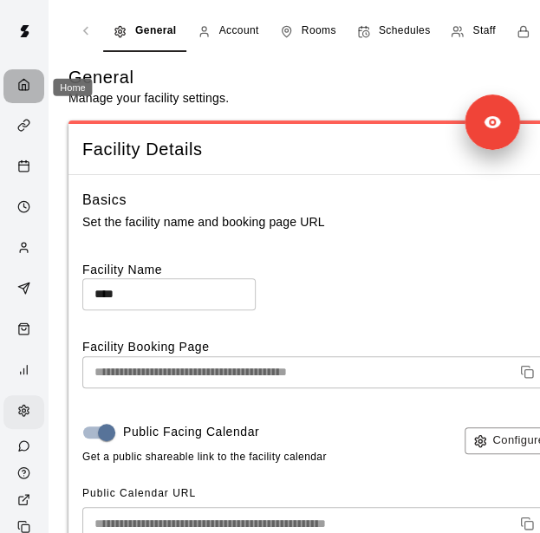
click at [27, 89] on div "Home" at bounding box center [28, 86] width 22 height 16
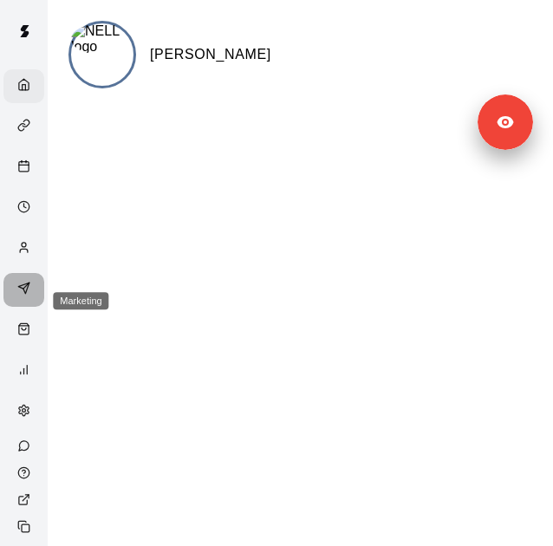
click at [19, 295] on icon "Marketing" at bounding box center [23, 288] width 13 height 13
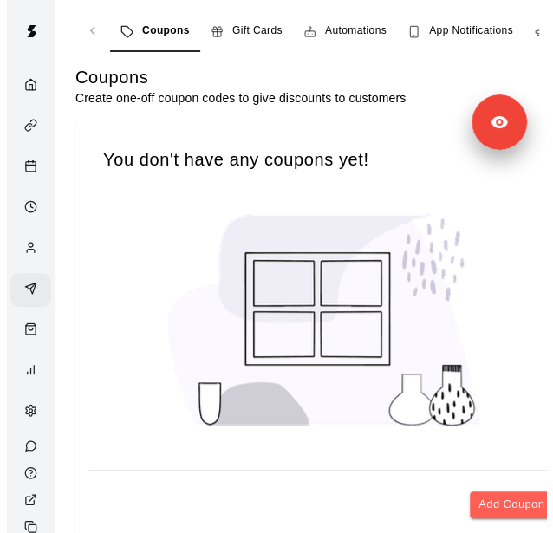
scroll to position [0, 158]
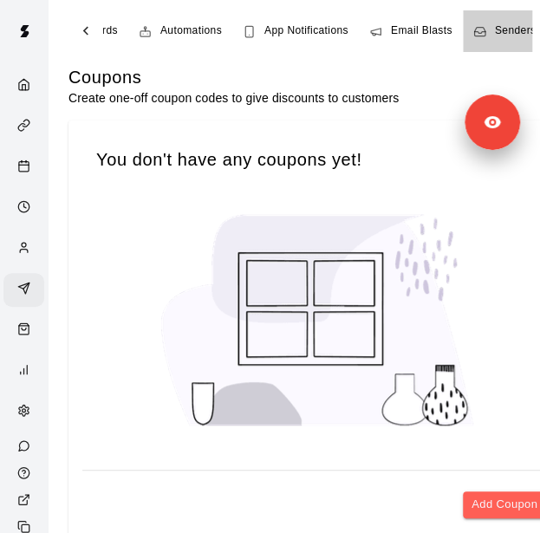
click at [498, 23] on span "Senders" at bounding box center [516, 31] width 42 height 17
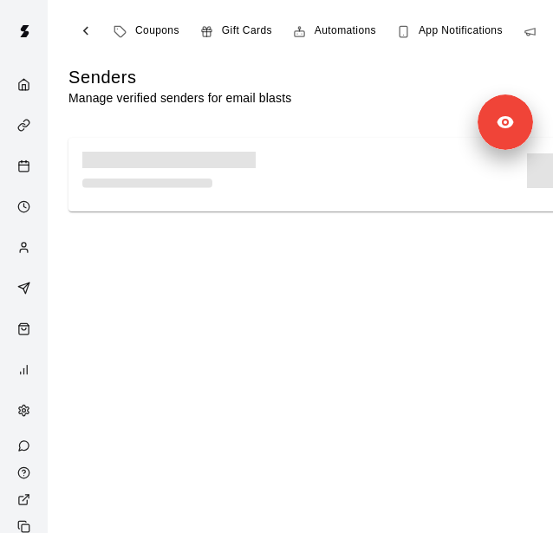
scroll to position [0, 158]
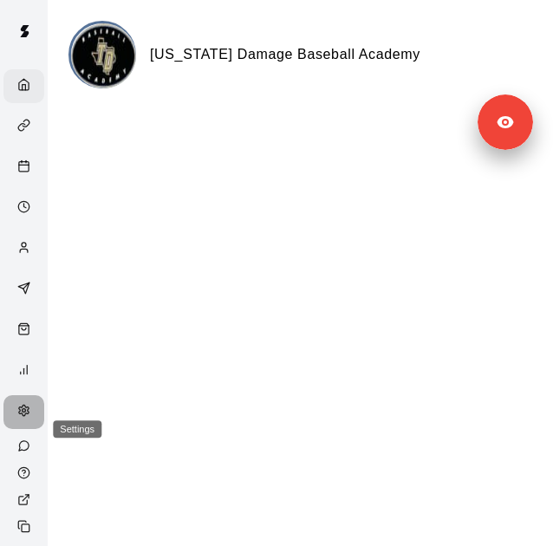
click at [17, 417] on icon "Settings" at bounding box center [23, 410] width 13 height 13
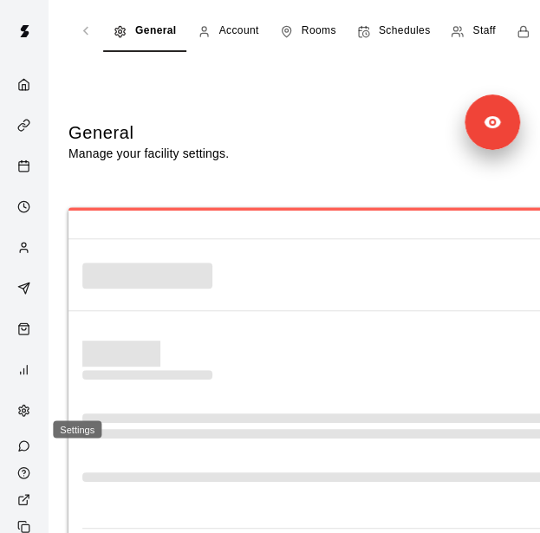
select select "**"
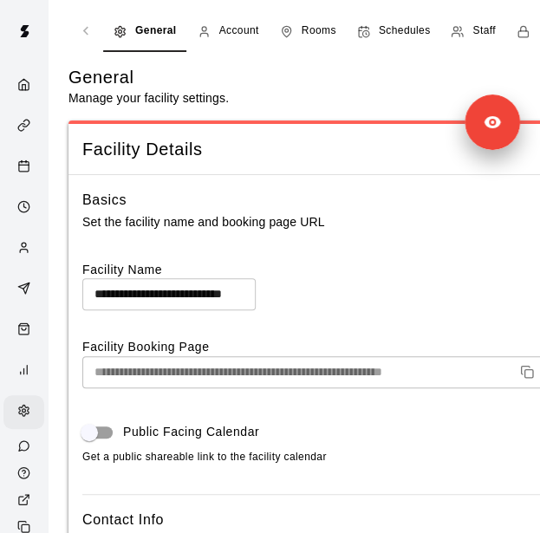
click at [474, 32] on span "Staff" at bounding box center [484, 31] width 23 height 17
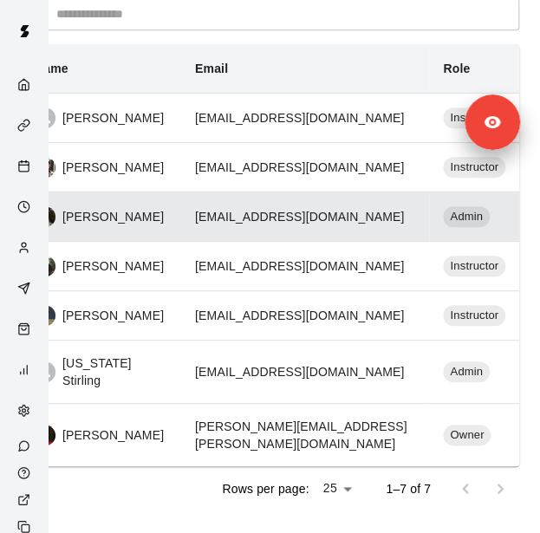
scroll to position [180, 0]
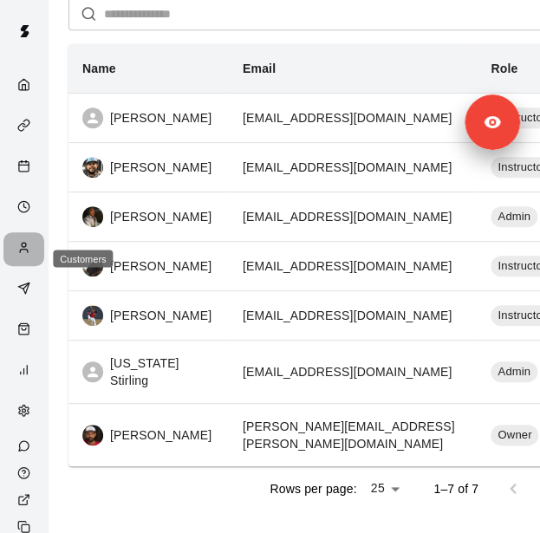
click at [17, 251] on icon "Customers" at bounding box center [23, 247] width 13 height 13
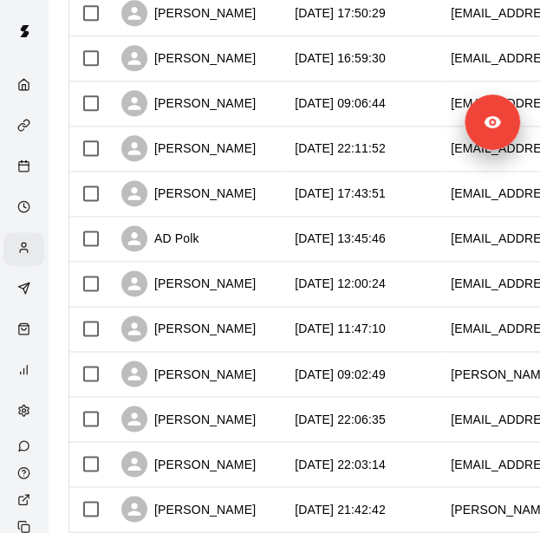
scroll to position [978, 0]
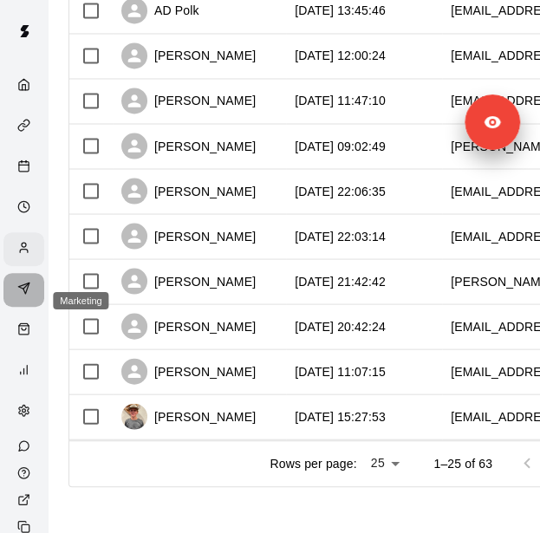
click at [13, 307] on div "Marketing" at bounding box center [23, 290] width 41 height 34
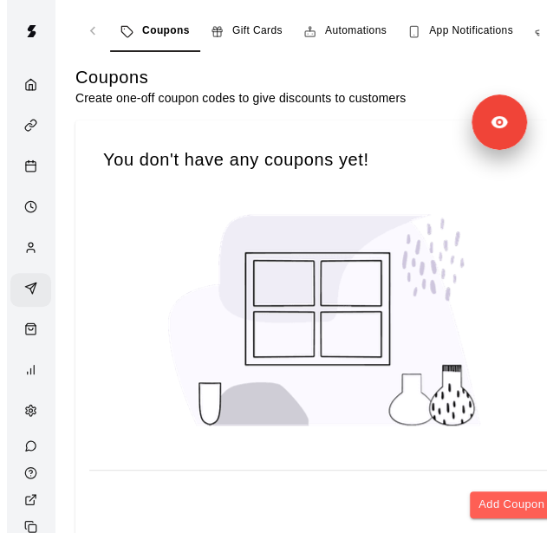
scroll to position [0, 158]
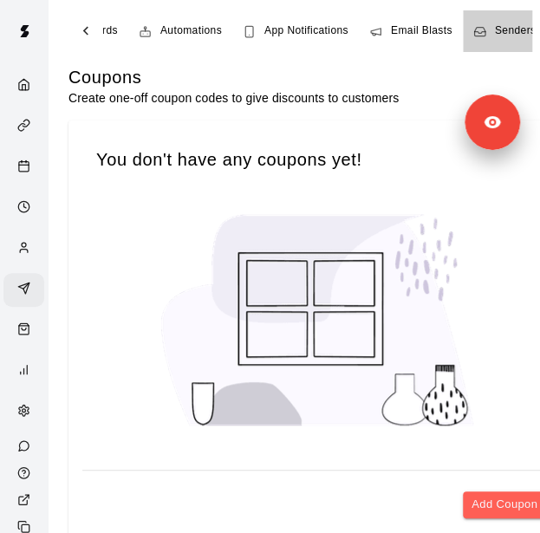
click at [479, 36] on icon "navigation tabs" at bounding box center [479, 31] width 11 height 9
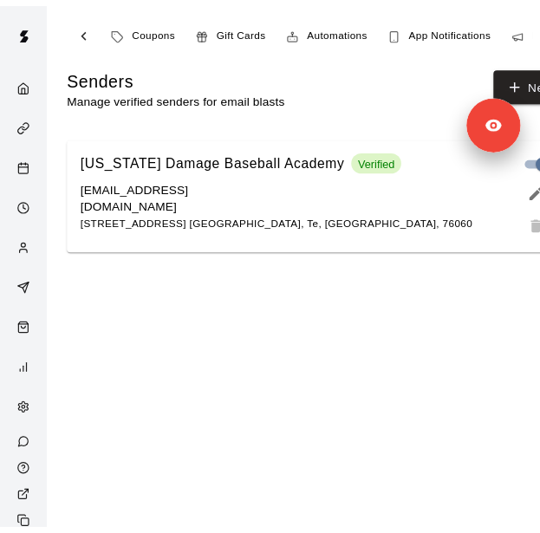
scroll to position [0, 158]
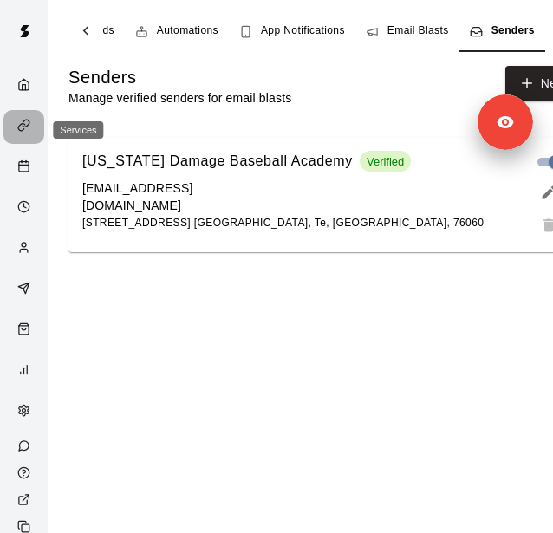
click at [18, 127] on icon "Services" at bounding box center [21, 127] width 6 height 7
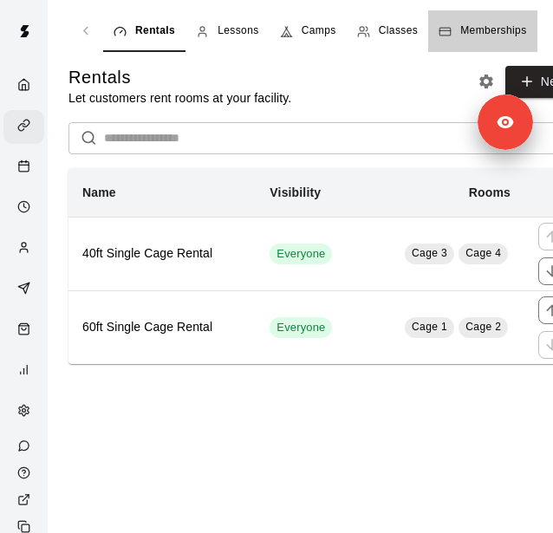
click at [454, 16] on link "Memberships" at bounding box center [482, 31] width 108 height 42
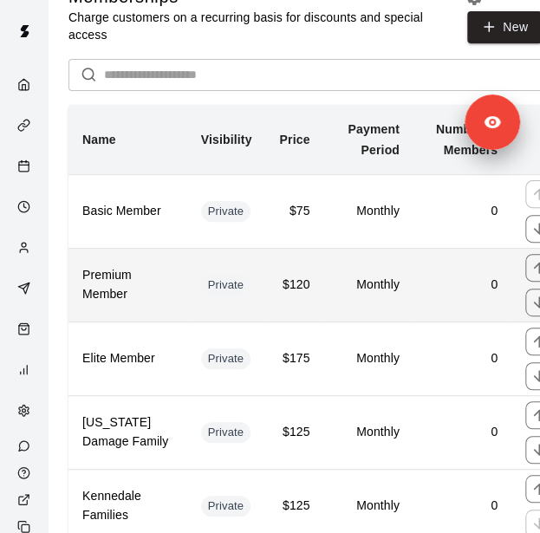
scroll to position [117, 0]
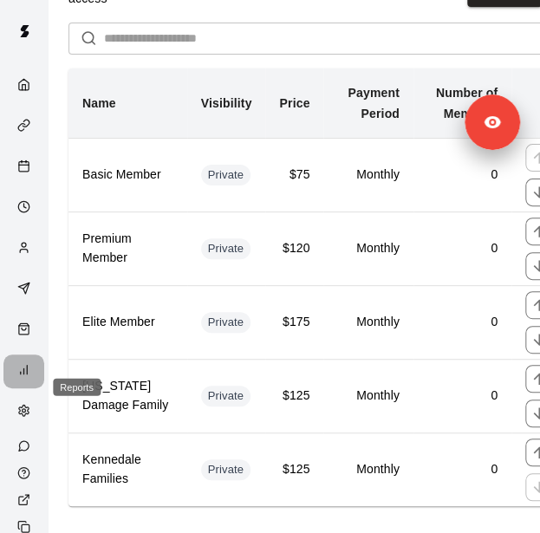
click at [17, 377] on div "Reports" at bounding box center [28, 371] width 22 height 16
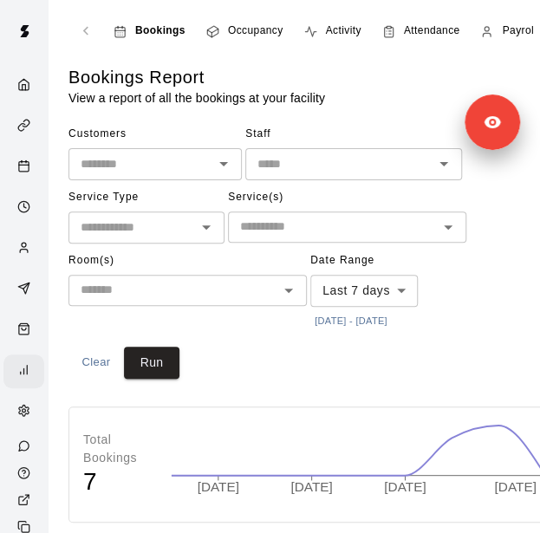
click at [365, 320] on button "[DATE] - [DATE]" at bounding box center [351, 321] width 82 height 23
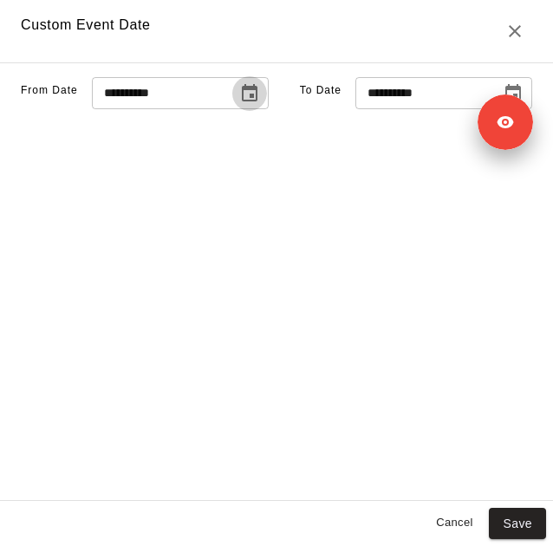
click at [239, 104] on icon "Choose date, selected date is Oct 7, 2025" at bounding box center [249, 93] width 21 height 21
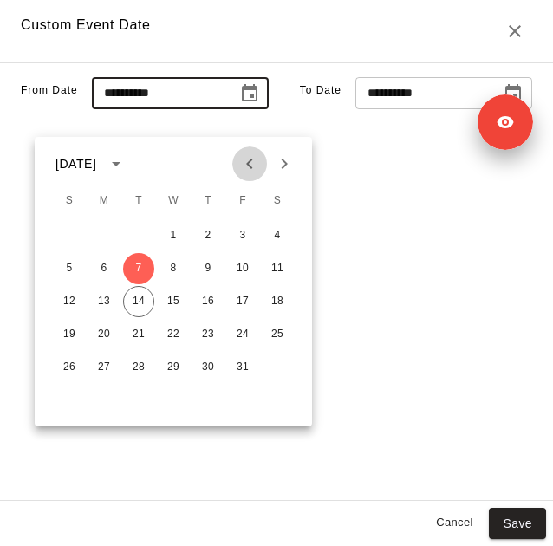
click at [241, 160] on icon "Previous month" at bounding box center [249, 163] width 21 height 21
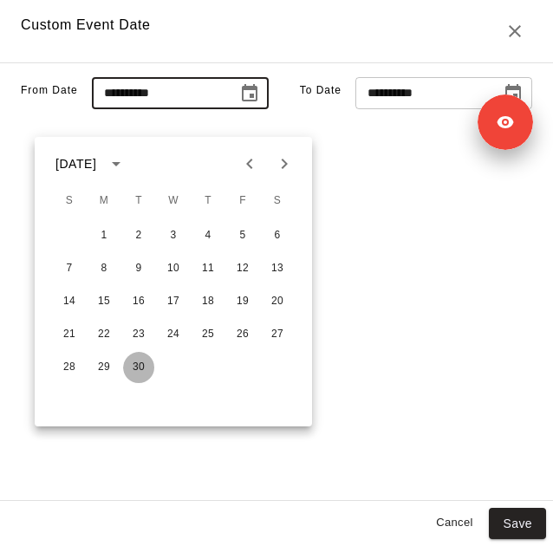
click at [127, 363] on button "30" at bounding box center [138, 367] width 31 height 31
type input "**********"
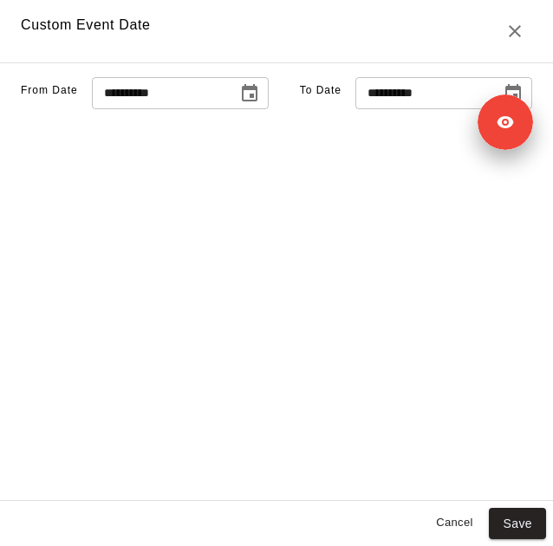
click at [383, 138] on div "**********" at bounding box center [276, 281] width 553 height 439
click at [401, 109] on input "**********" at bounding box center [423, 93] width 134 height 32
click at [356, 109] on input "**********" at bounding box center [423, 93] width 134 height 32
type input "**********"
click at [512, 516] on button "Save" at bounding box center [517, 524] width 57 height 32
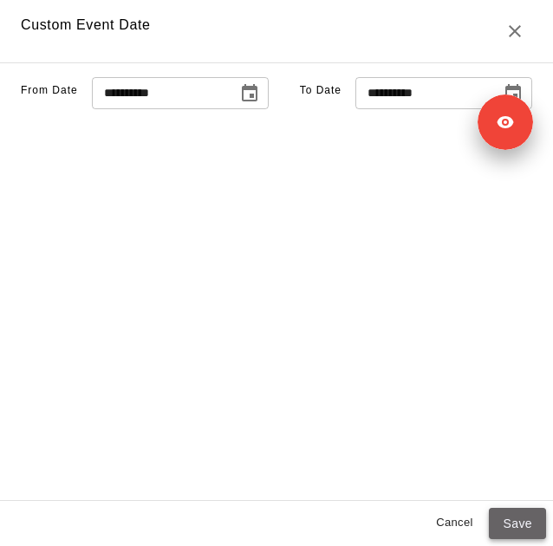
type input "******"
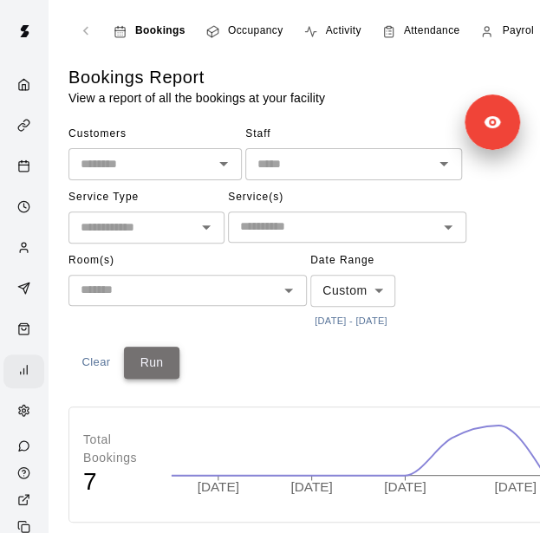
click at [146, 356] on button "Run" at bounding box center [152, 363] width 56 height 32
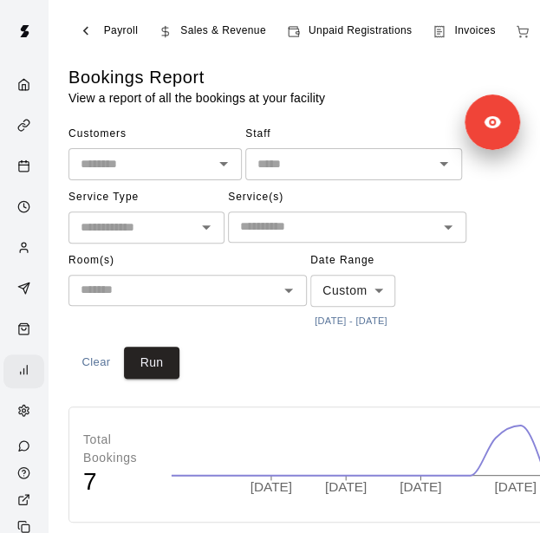
scroll to position [0, 401]
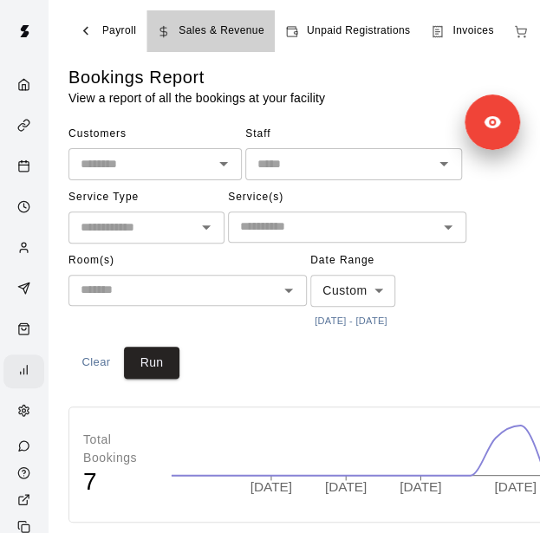
click at [196, 26] on span "Sales & Revenue" at bounding box center [222, 31] width 86 height 17
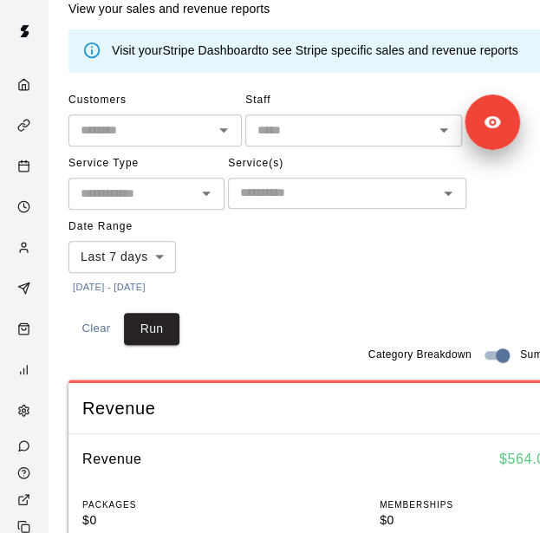
scroll to position [90, 0]
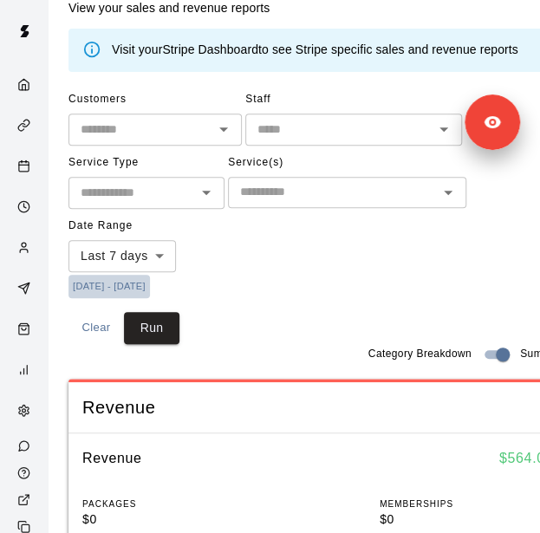
click at [140, 280] on button "[DATE] - [DATE]" at bounding box center [110, 286] width 82 height 23
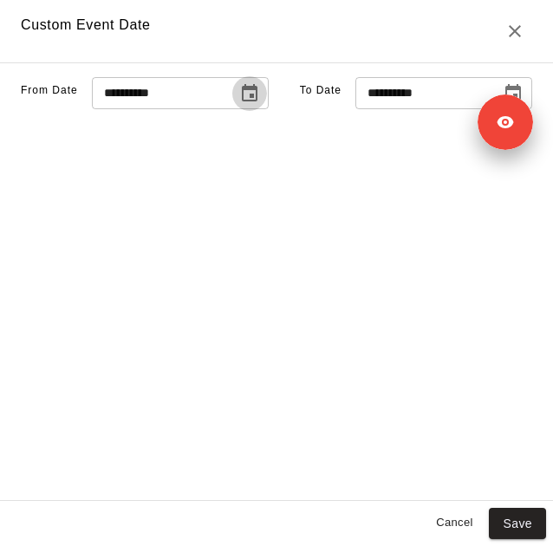
click at [239, 104] on icon "Choose date, selected date is Oct 7, 2025" at bounding box center [249, 93] width 21 height 21
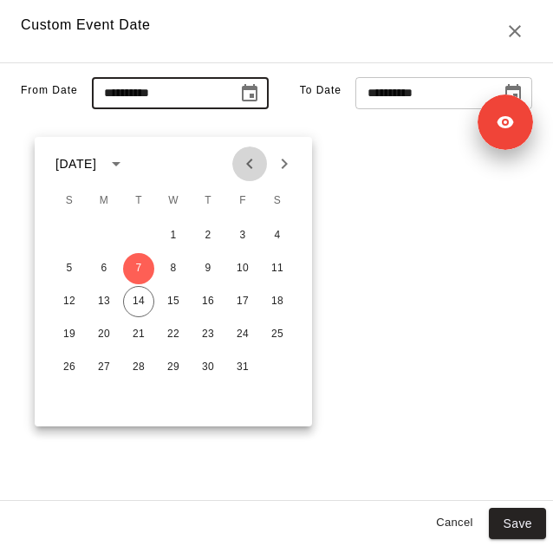
click at [246, 166] on icon "Previous month" at bounding box center [249, 163] width 21 height 21
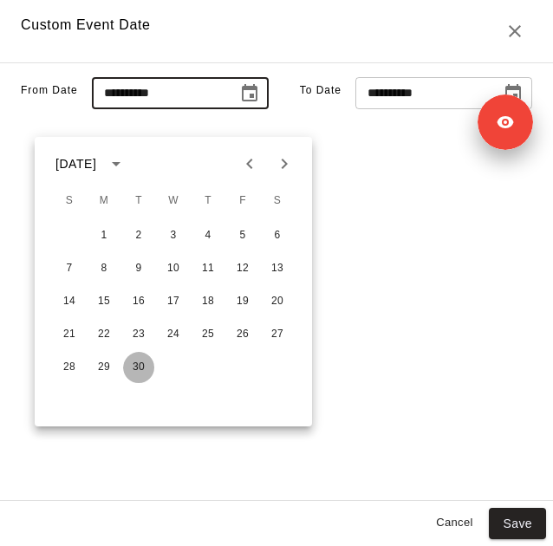
click at [141, 357] on button "30" at bounding box center [138, 367] width 31 height 31
type input "**********"
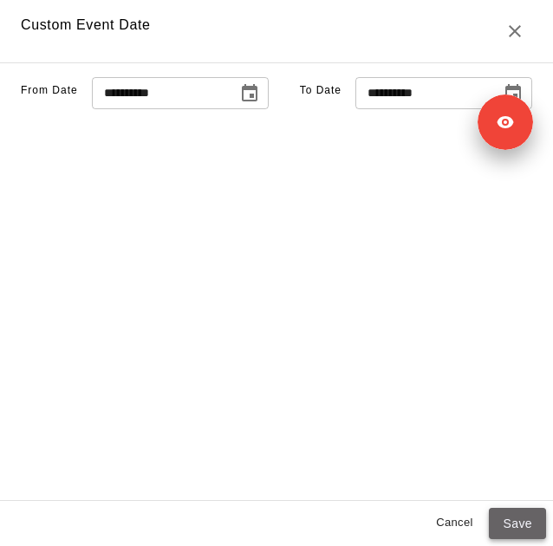
click at [507, 522] on button "Save" at bounding box center [517, 524] width 57 height 32
type input "******"
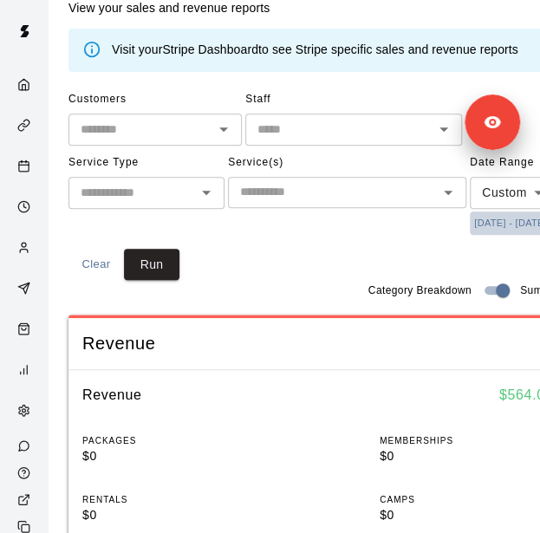
click at [470, 235] on button "[DATE] - [DATE]" at bounding box center [511, 223] width 82 height 23
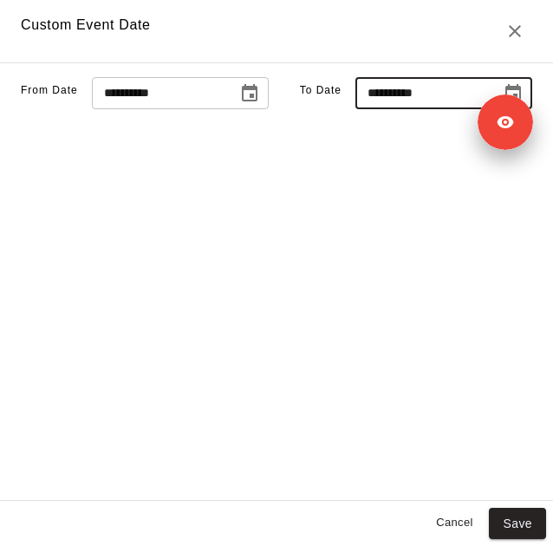
click at [408, 109] on input "**********" at bounding box center [423, 93] width 134 height 32
click at [356, 109] on input "**********" at bounding box center [423, 93] width 134 height 32
type input "**********"
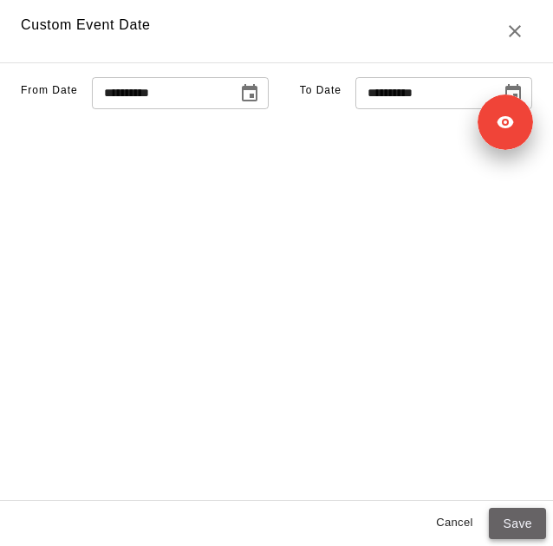
click at [524, 523] on button "Save" at bounding box center [517, 524] width 57 height 32
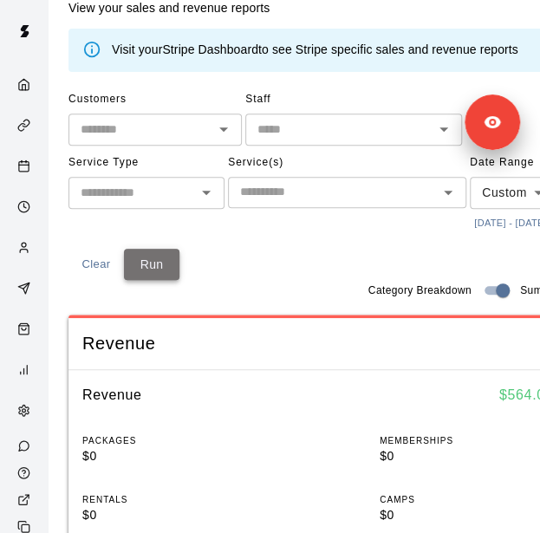
click at [142, 281] on button "Run" at bounding box center [152, 265] width 56 height 32
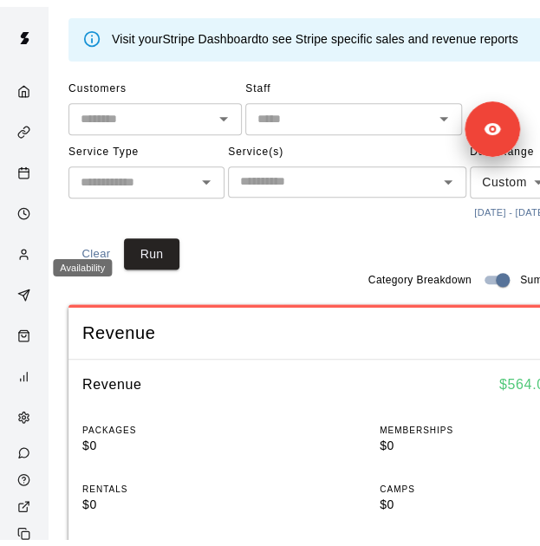
scroll to position [0, 0]
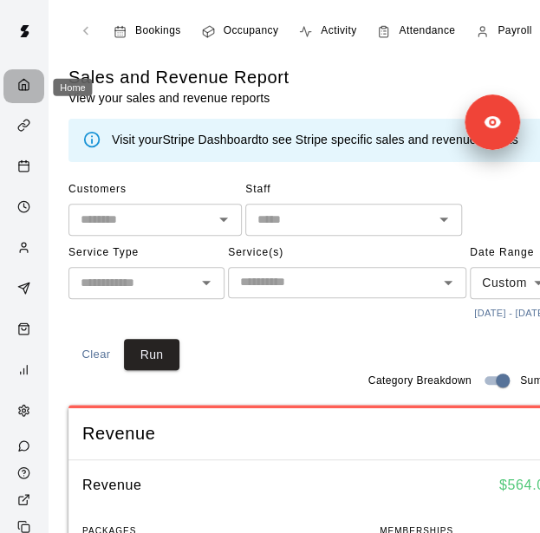
click at [26, 84] on div "Home" at bounding box center [28, 86] width 22 height 16
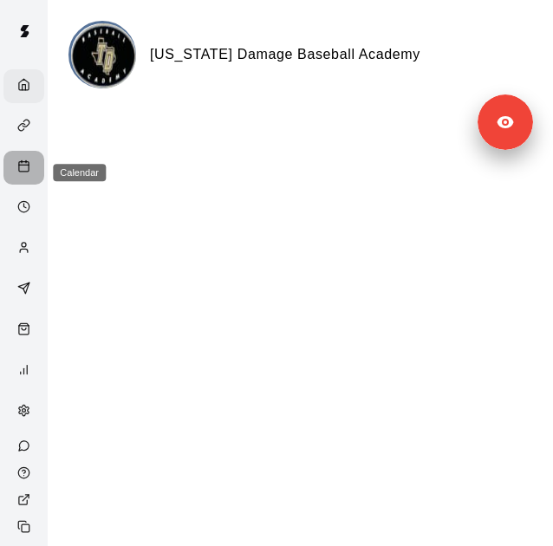
click at [19, 173] on icon "Calendar" at bounding box center [23, 166] width 13 height 13
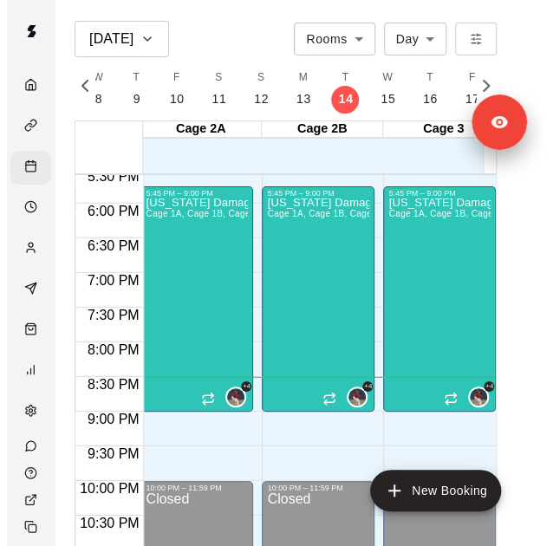
scroll to position [0, 496]
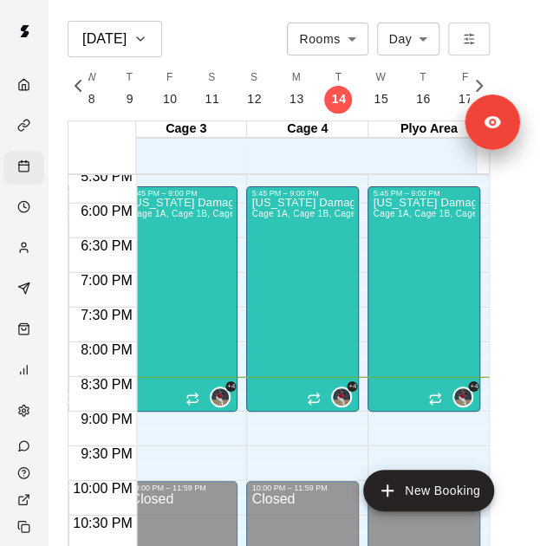
click at [321, 318] on div "[US_STATE] Damage Teams Practice Cage 1A, Cage 1B, Cage 2A, Cage 2B, Cage 3, Ca…" at bounding box center [302, 471] width 102 height 546
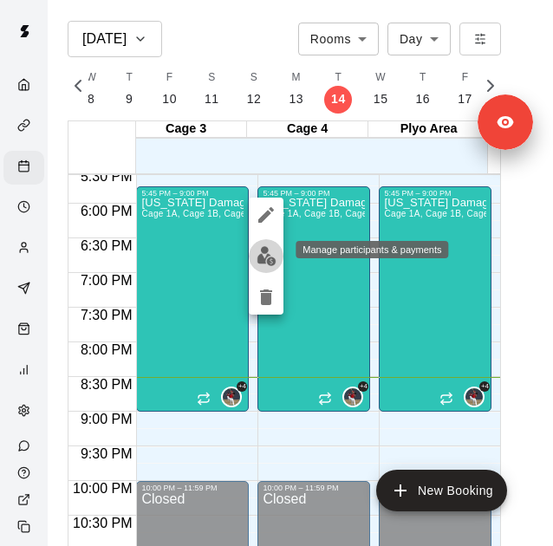
click at [266, 258] on img "edit" at bounding box center [267, 256] width 20 height 20
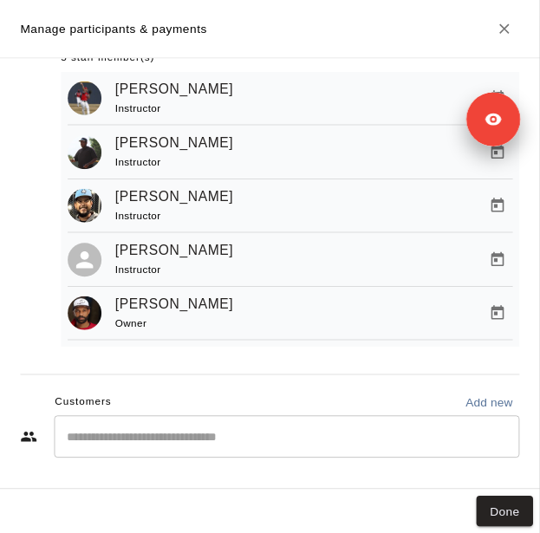
scroll to position [0, 0]
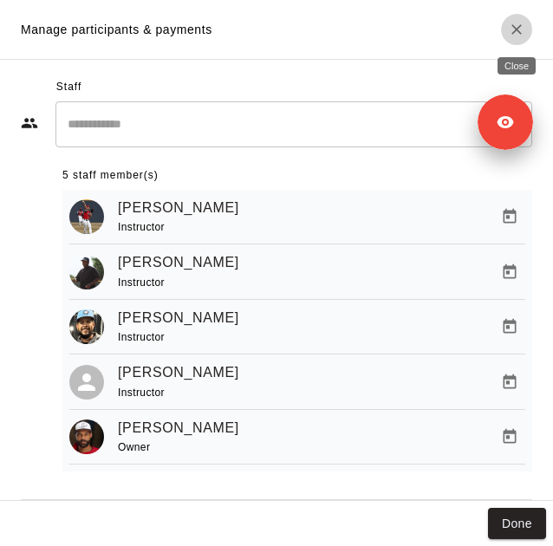
click at [518, 29] on icon "Close" at bounding box center [517, 29] width 10 height 10
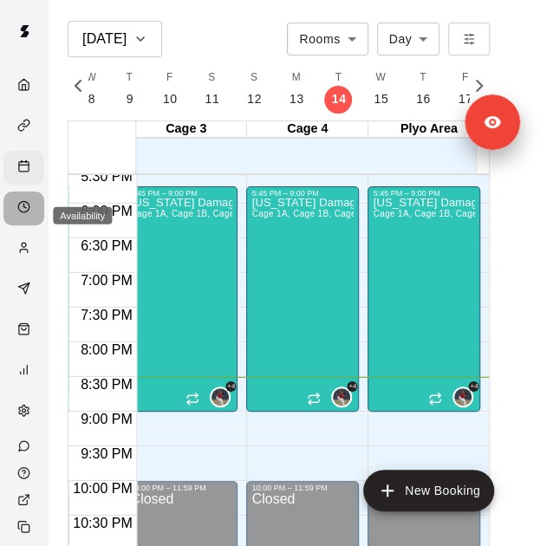
click at [18, 217] on div "Availability" at bounding box center [28, 208] width 22 height 16
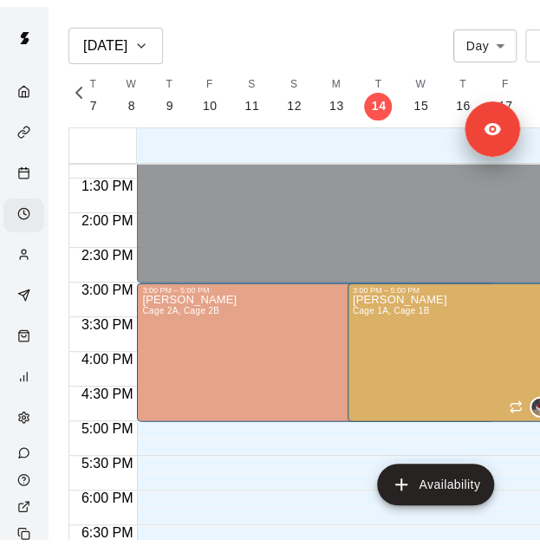
scroll to position [917, 0]
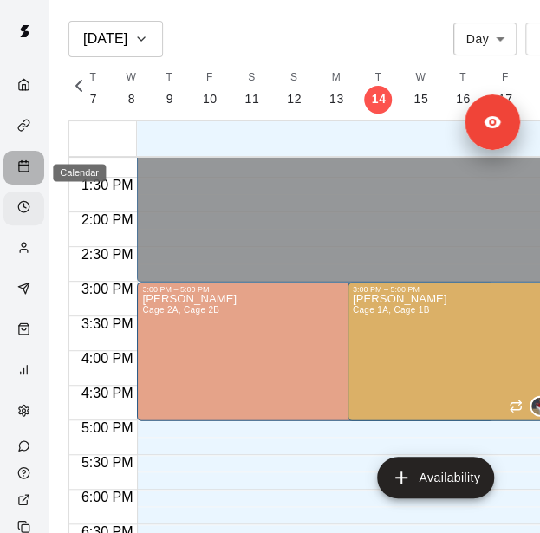
click at [17, 173] on icon "Calendar" at bounding box center [23, 166] width 13 height 13
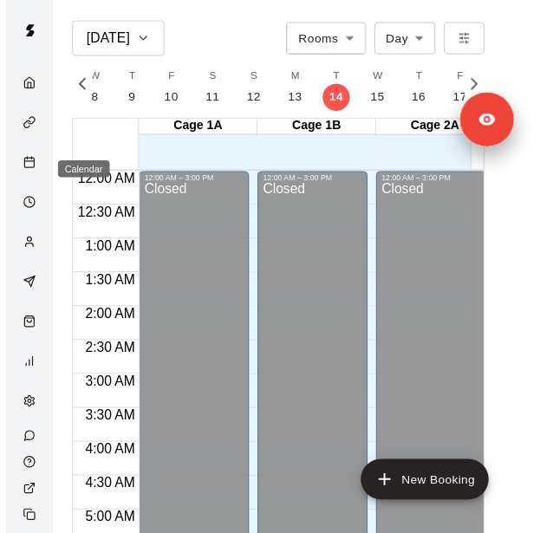
scroll to position [1220, 0]
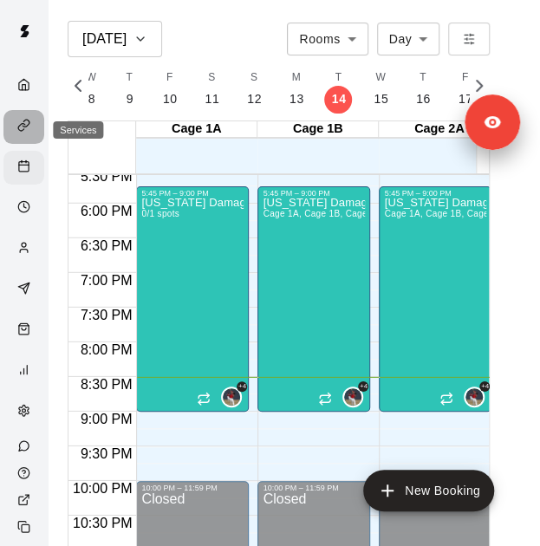
click at [19, 129] on icon "Services" at bounding box center [23, 125] width 13 height 13
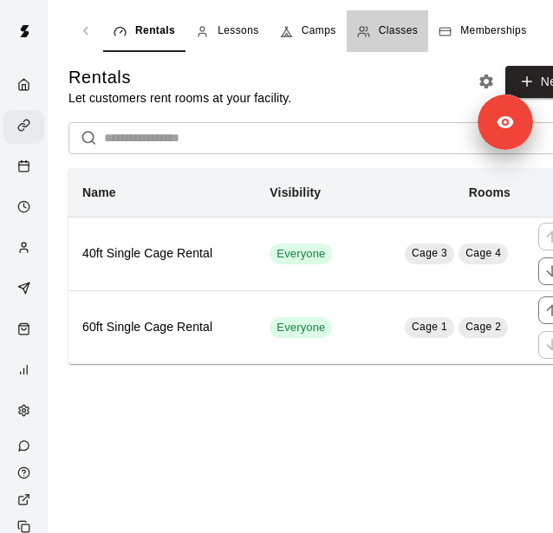
click at [373, 23] on div "Classes" at bounding box center [387, 31] width 61 height 17
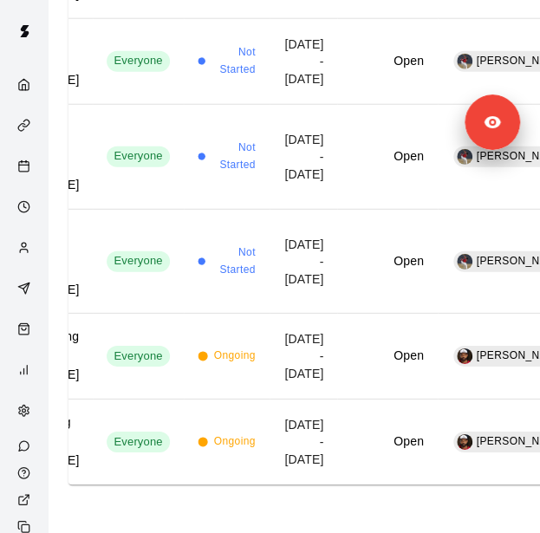
scroll to position [1783, 0]
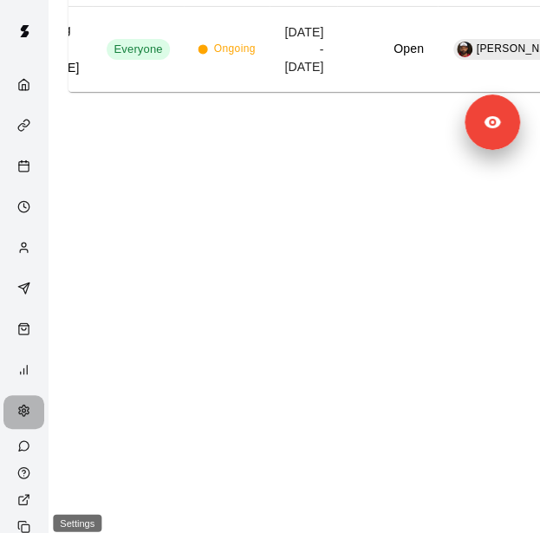
click at [17, 417] on icon "Settings" at bounding box center [23, 410] width 13 height 13
select select "**"
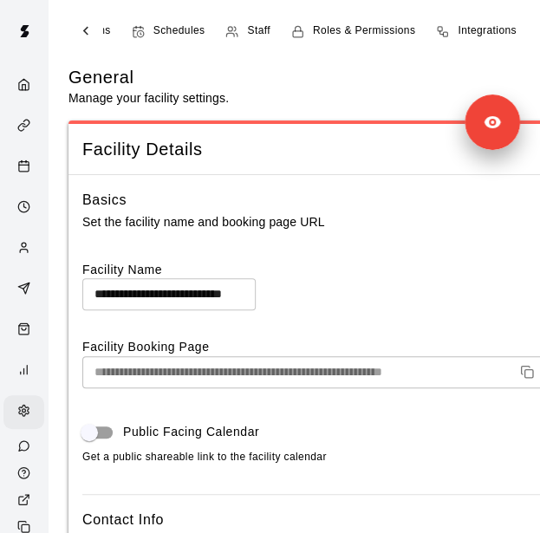
scroll to position [0, 397]
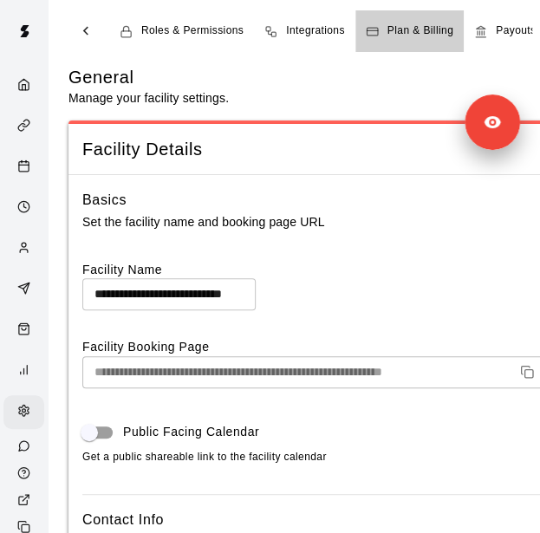
drag, startPoint x: 480, startPoint y: 33, endPoint x: 404, endPoint y: 24, distance: 75.9
click at [404, 24] on span "Plan & Billing" at bounding box center [421, 31] width 66 height 17
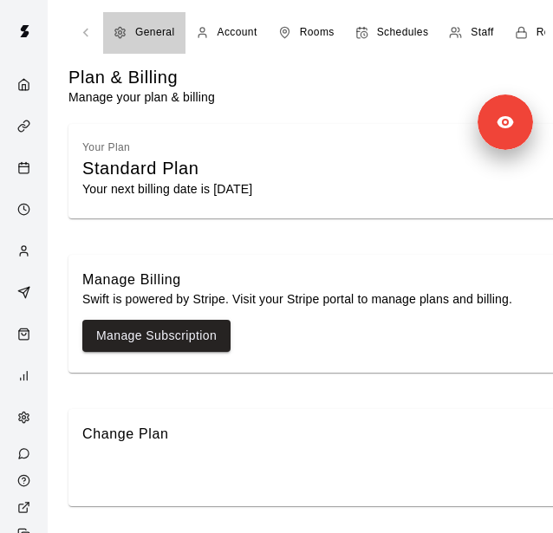
click at [118, 27] on icon "navigation tabs" at bounding box center [120, 32] width 13 height 13
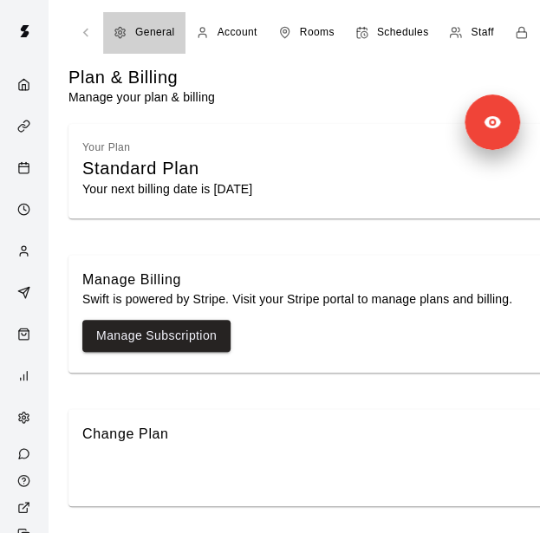
select select "**"
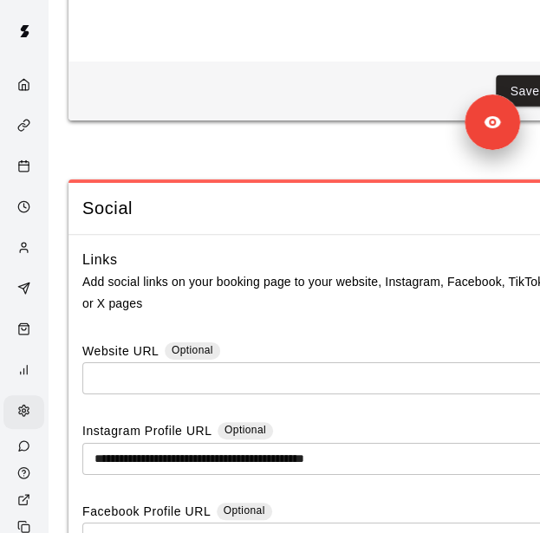
scroll to position [6296, 0]
